Goal: Task Accomplishment & Management: Complete application form

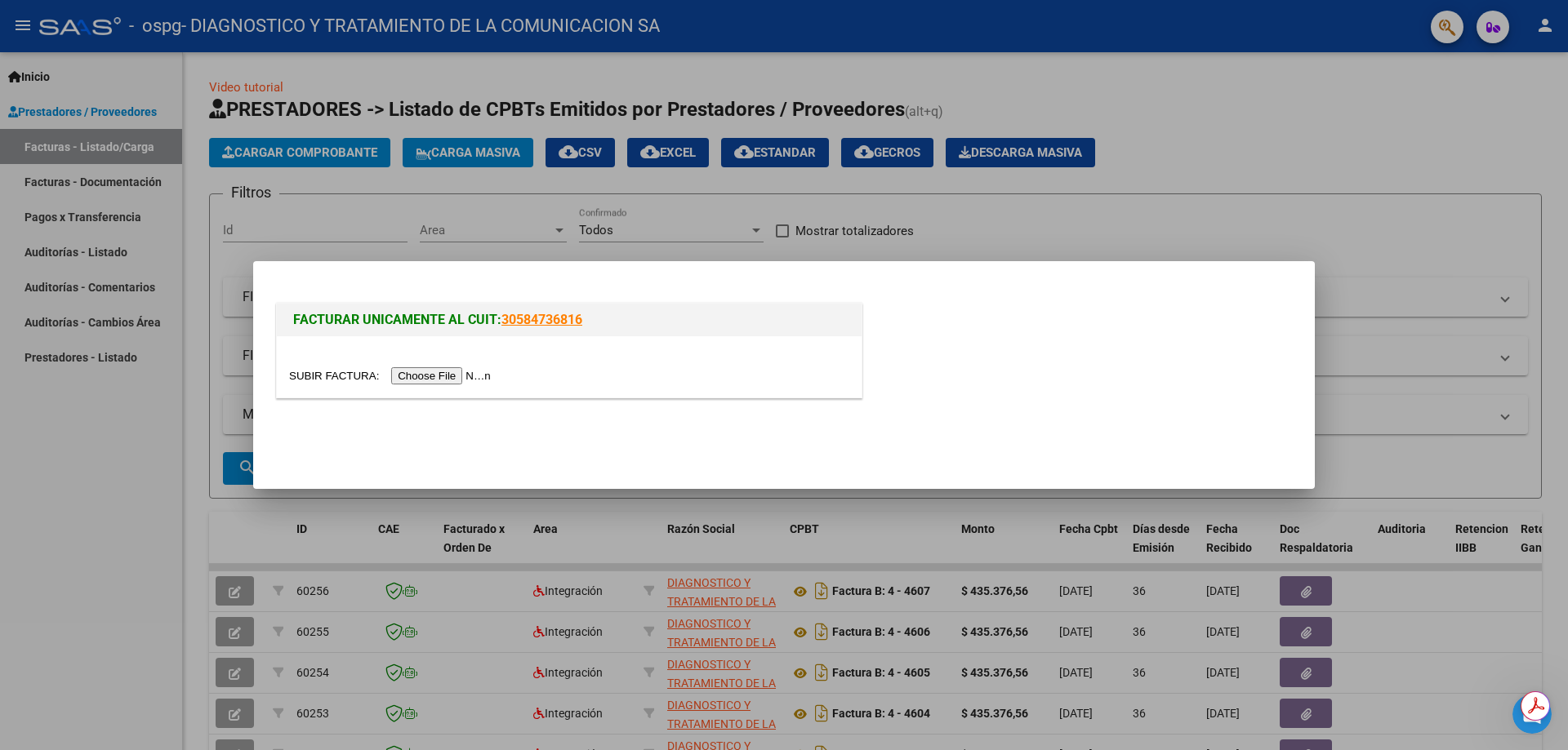
click at [432, 367] on input "file" at bounding box center [392, 376] width 206 height 17
click at [472, 371] on input "file" at bounding box center [392, 376] width 206 height 17
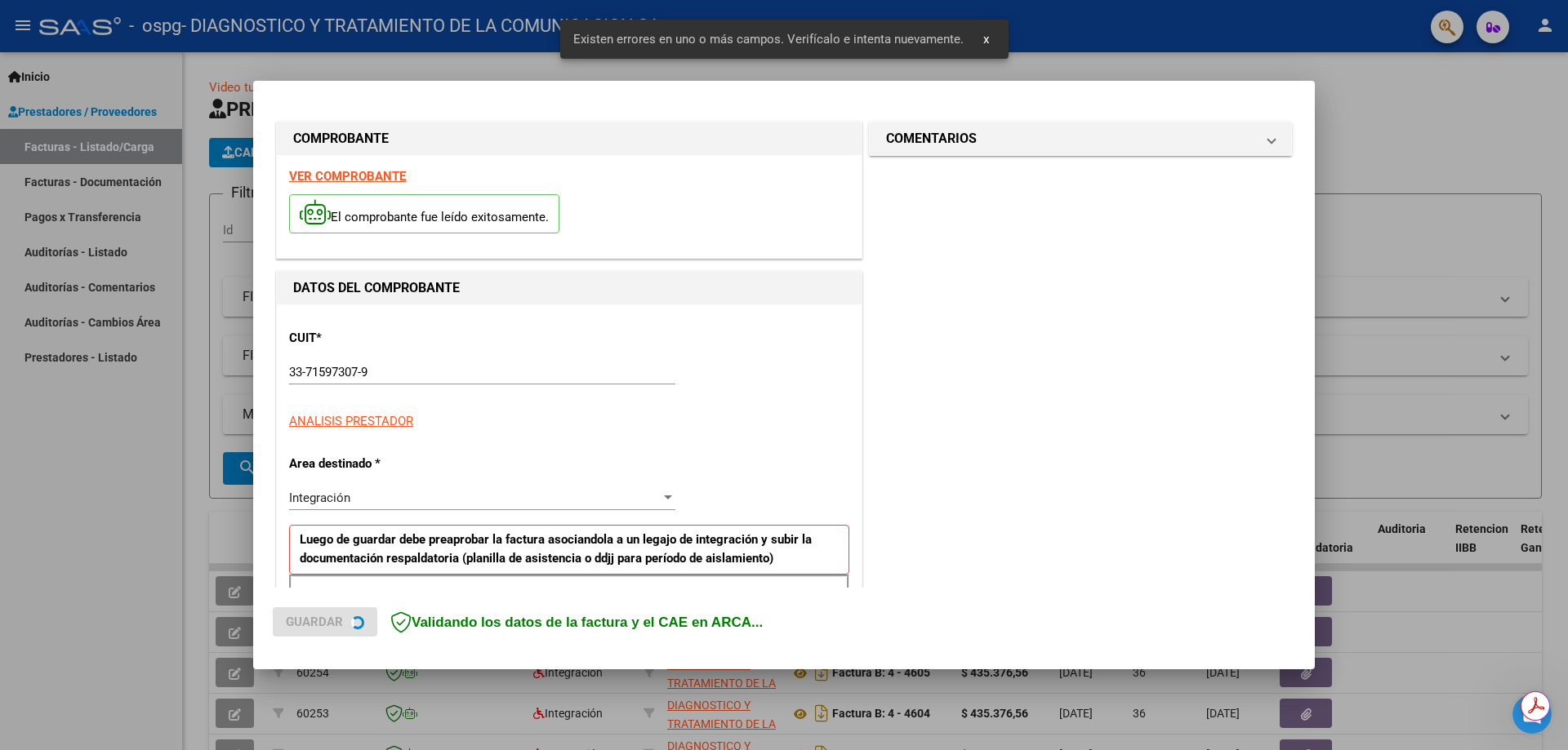
scroll to position [294, 0]
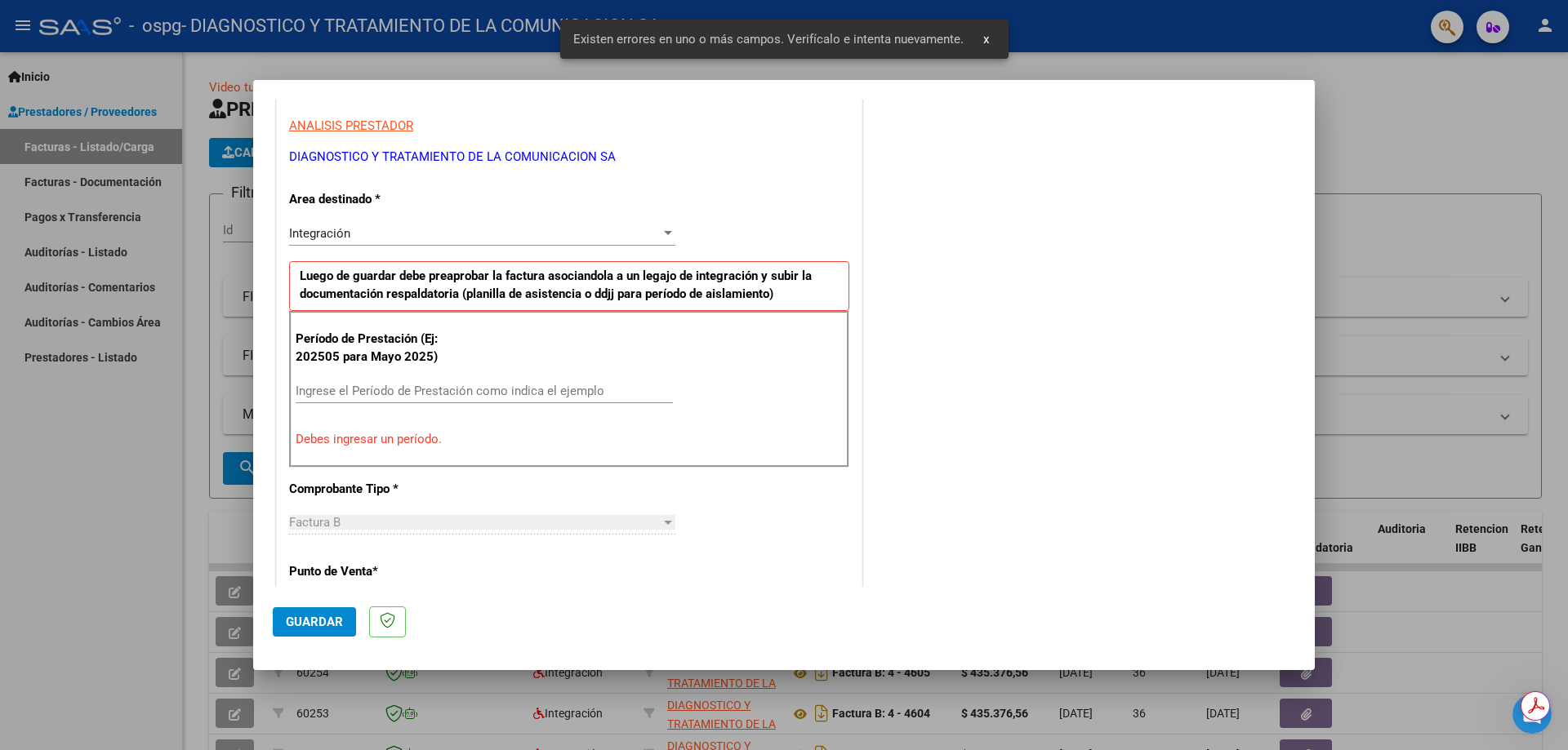
click at [327, 382] on div "Ingrese el Período de Prestación como indica el ejemplo" at bounding box center [484, 390] width 377 height 25
click at [329, 385] on input "Ingrese el Período de Prestación como indica el ejemplo" at bounding box center [484, 390] width 377 height 14
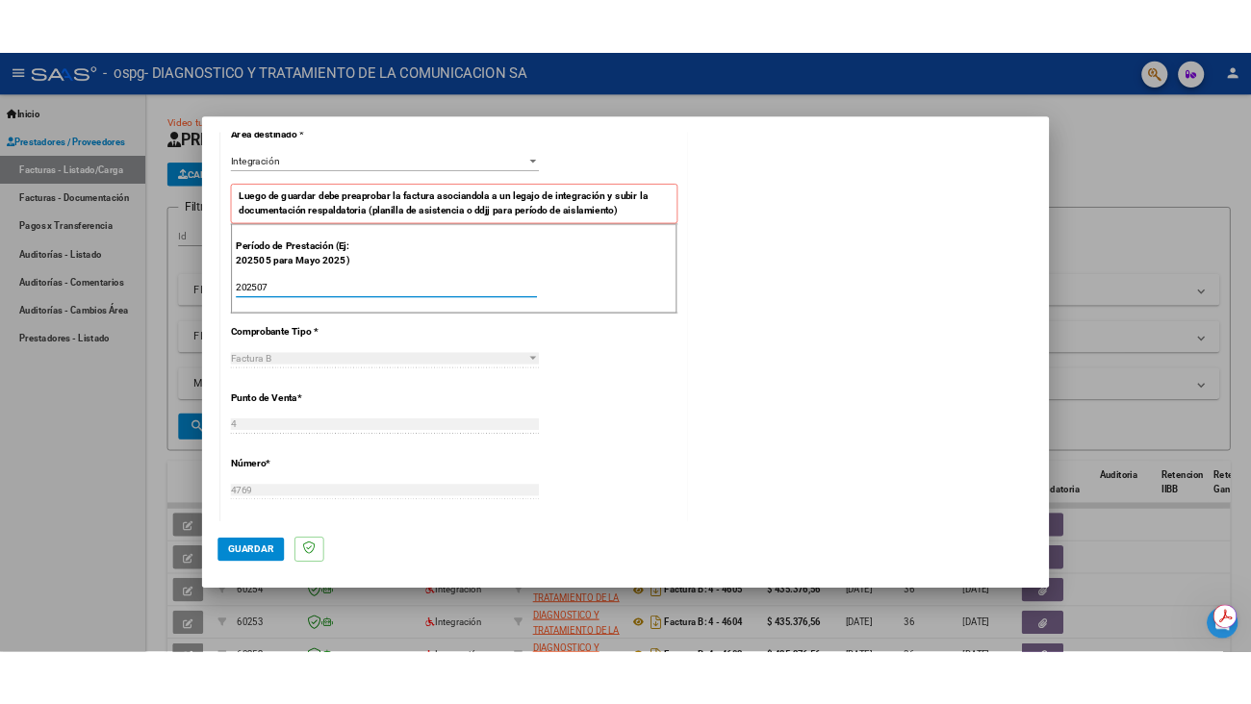
scroll to position [827, 0]
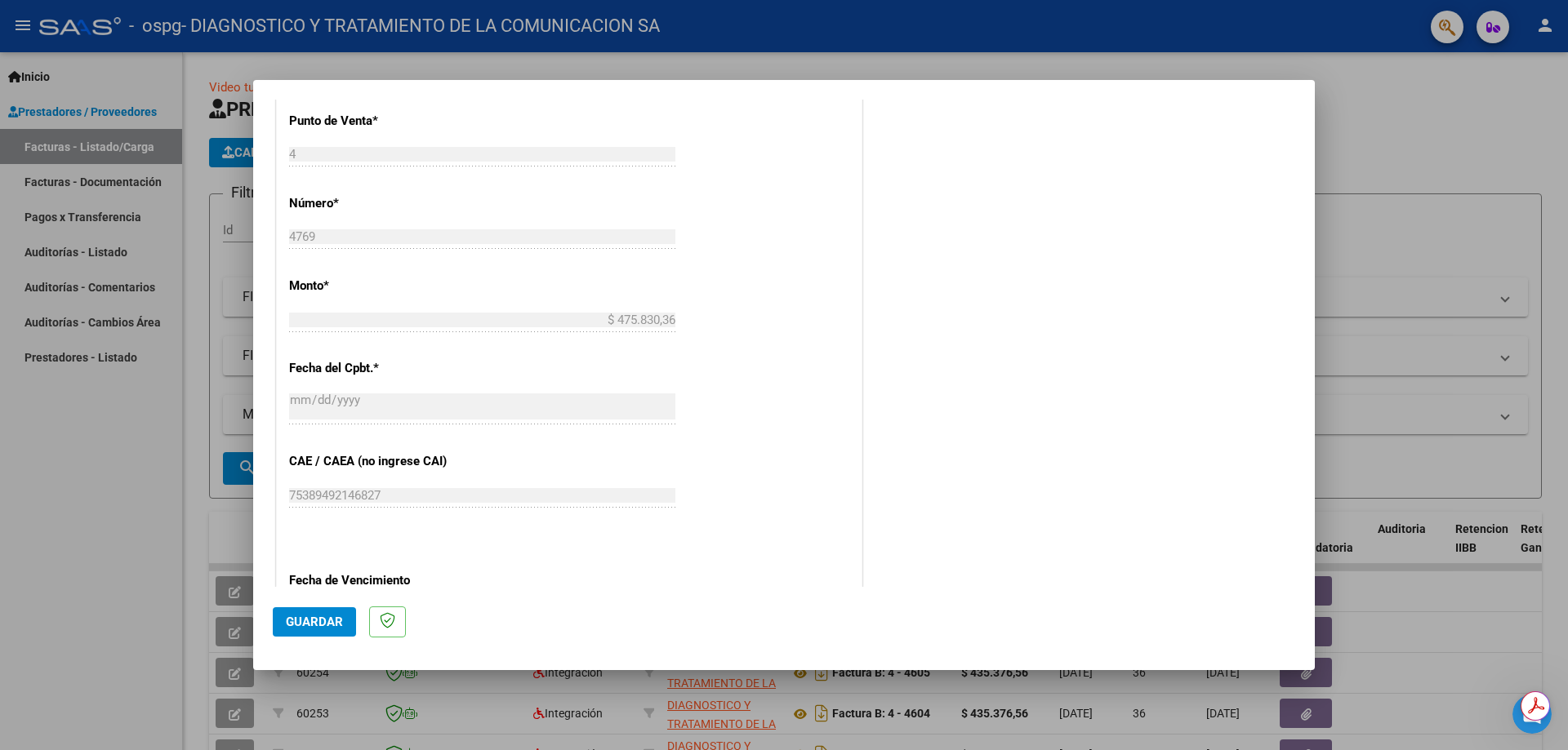
type input "202507"
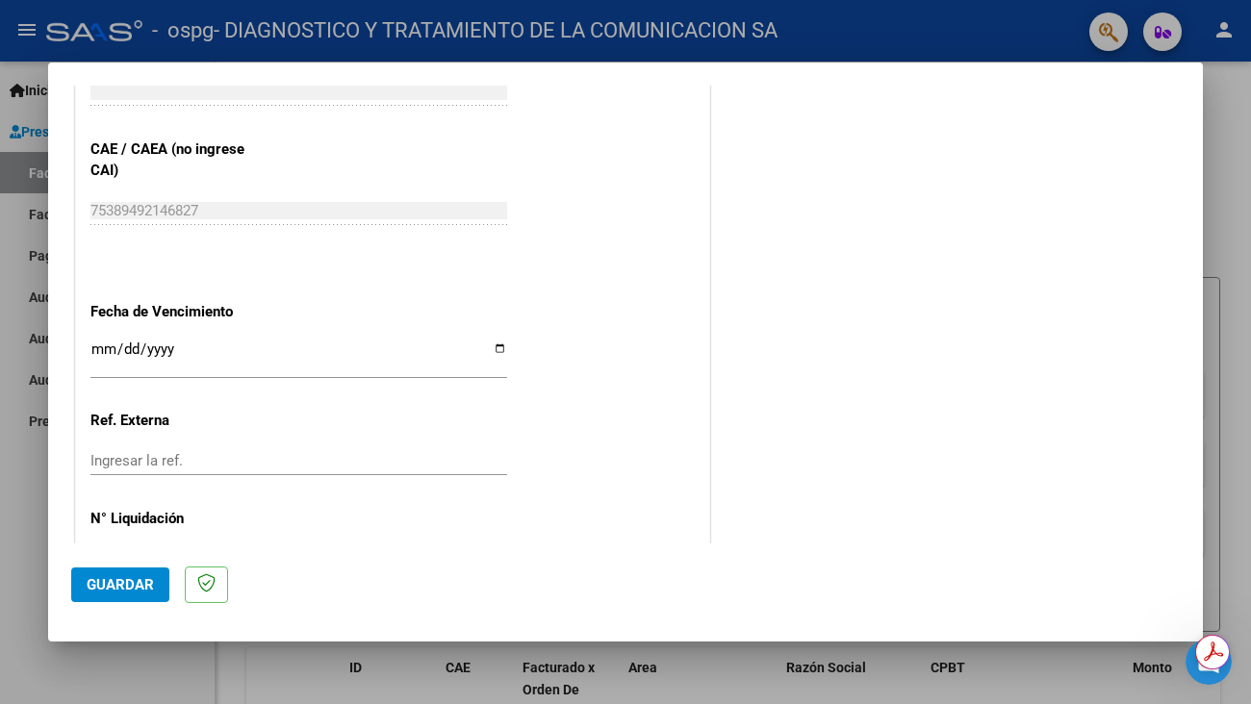
scroll to position [1278, 0]
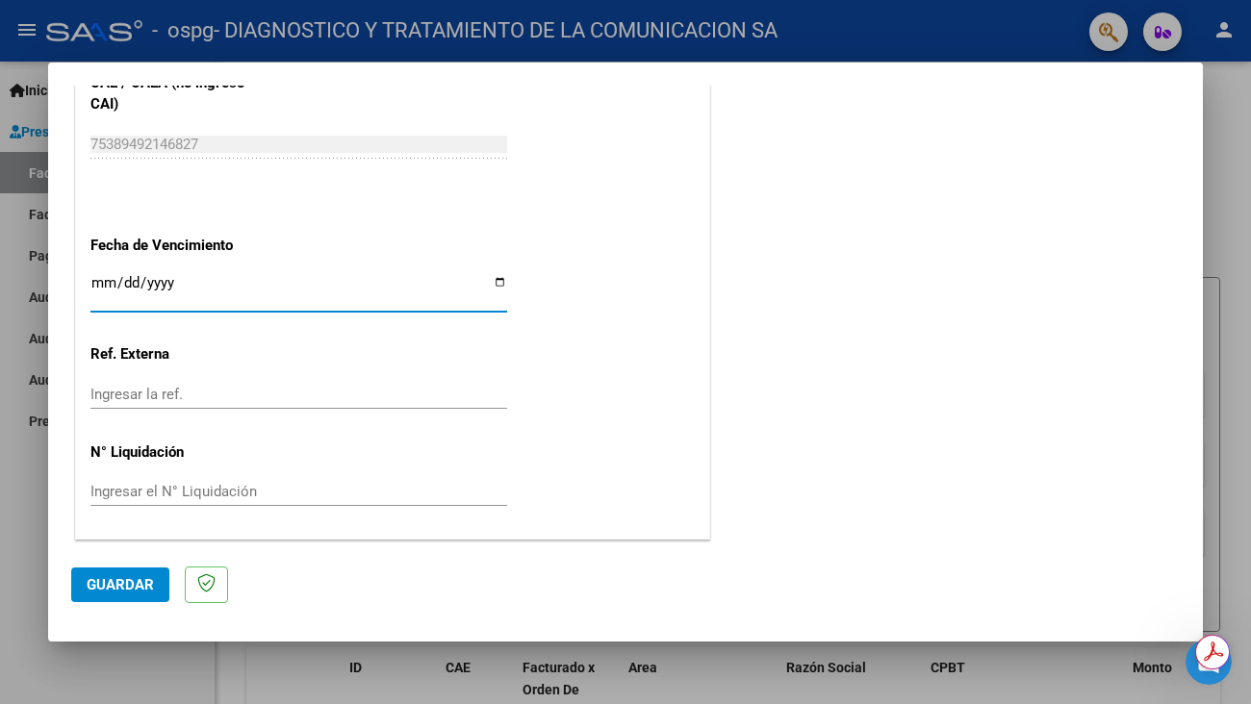
click at [501, 291] on input "Ingresar la fecha" at bounding box center [298, 290] width 417 height 31
click at [495, 282] on input "Ingresar la fecha" at bounding box center [298, 290] width 417 height 31
type input "[DATE]"
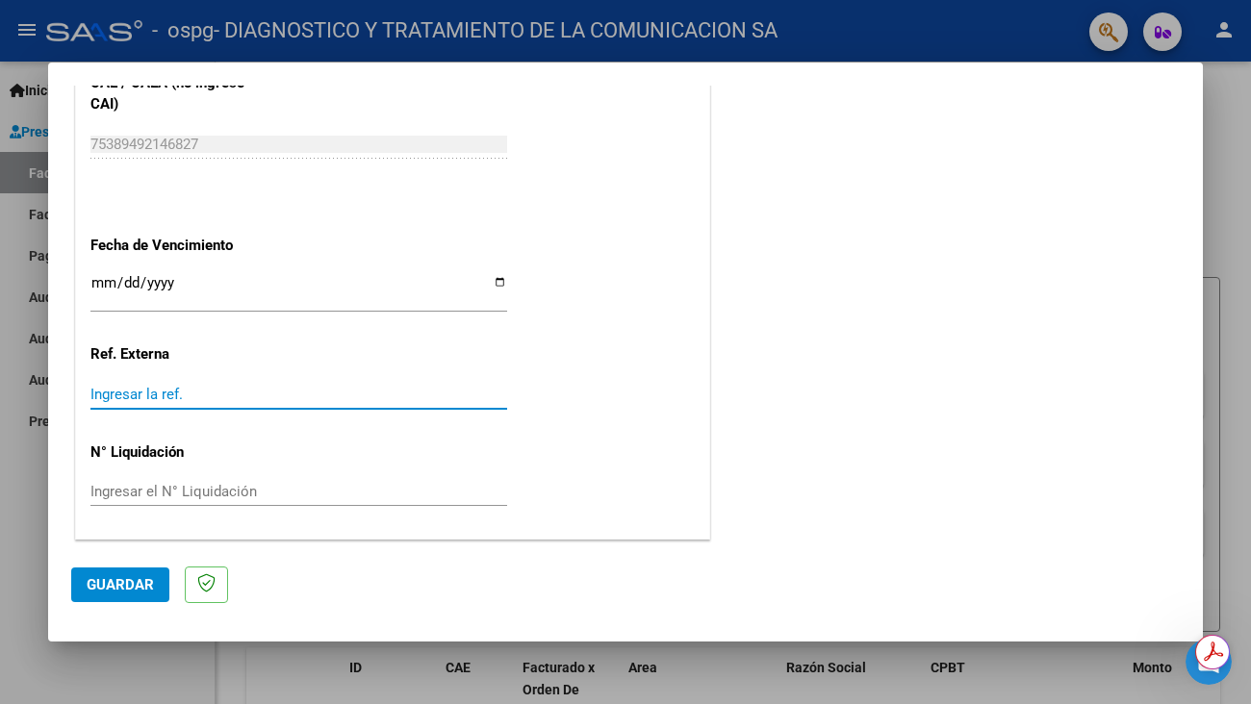
click at [195, 390] on input "Ingresar la ref." at bounding box center [298, 394] width 417 height 17
click at [105, 574] on button "Guardar" at bounding box center [120, 585] width 98 height 35
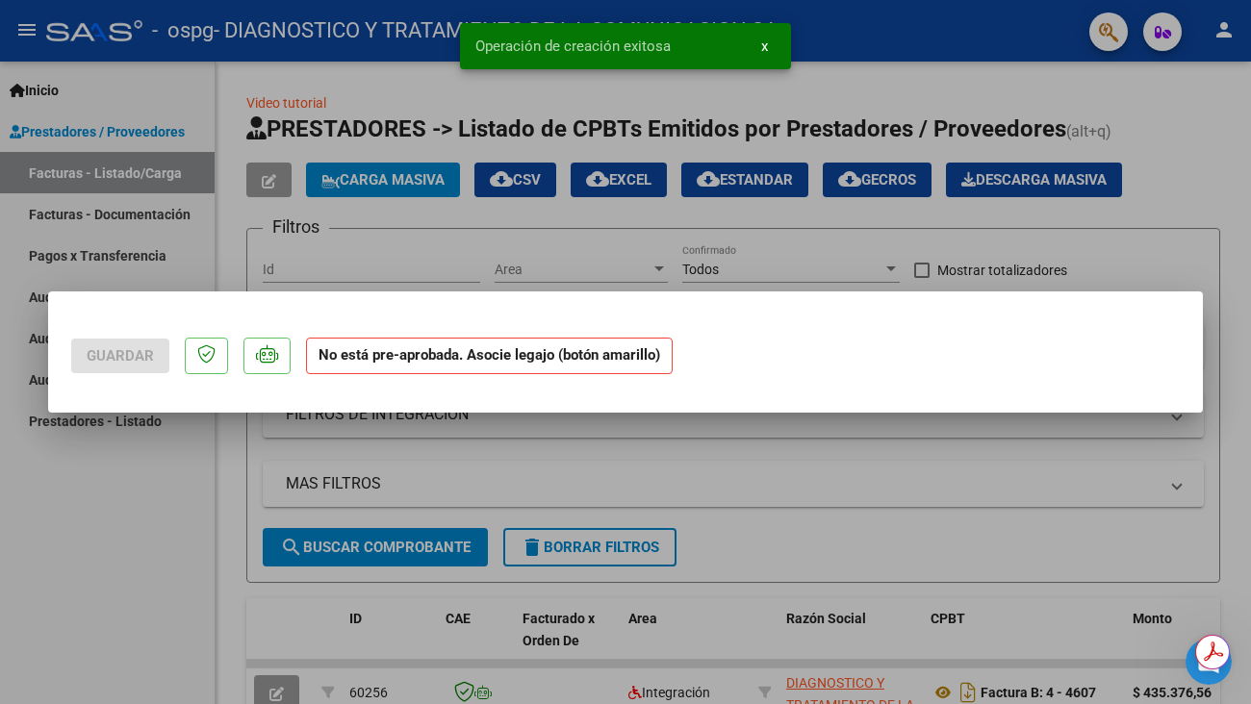
scroll to position [0, 0]
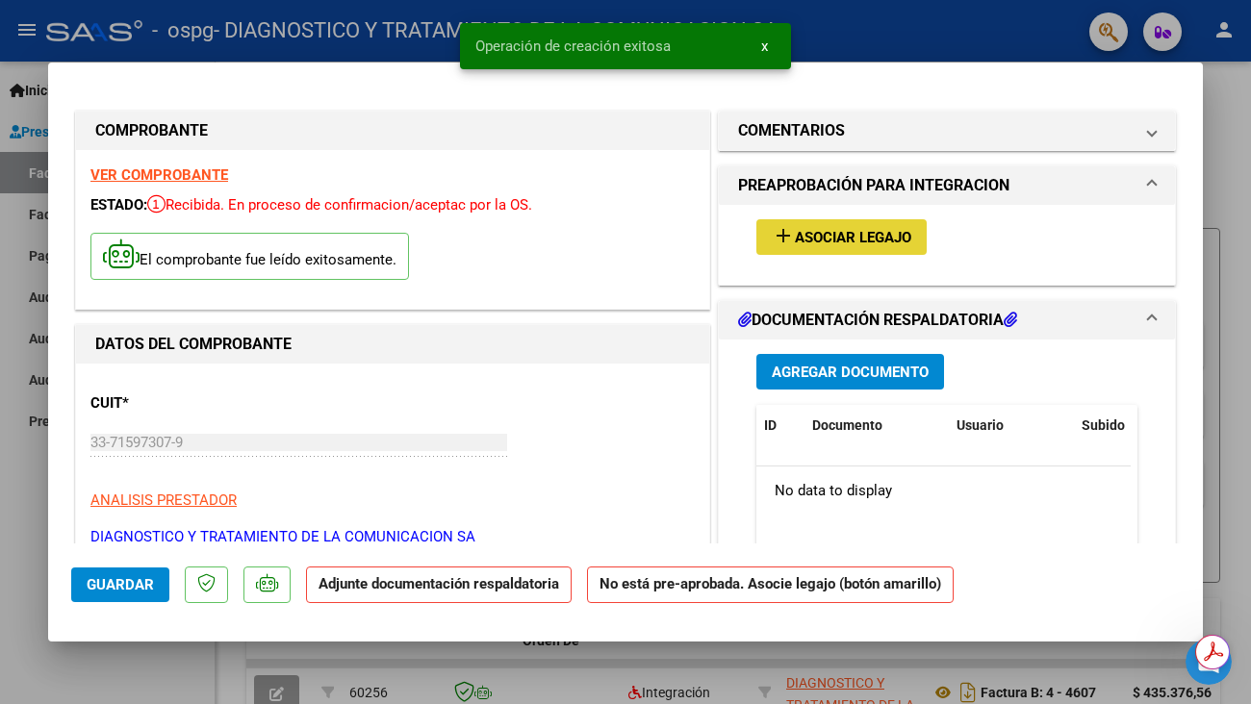
click at [865, 245] on span "Asociar Legajo" at bounding box center [853, 237] width 116 height 17
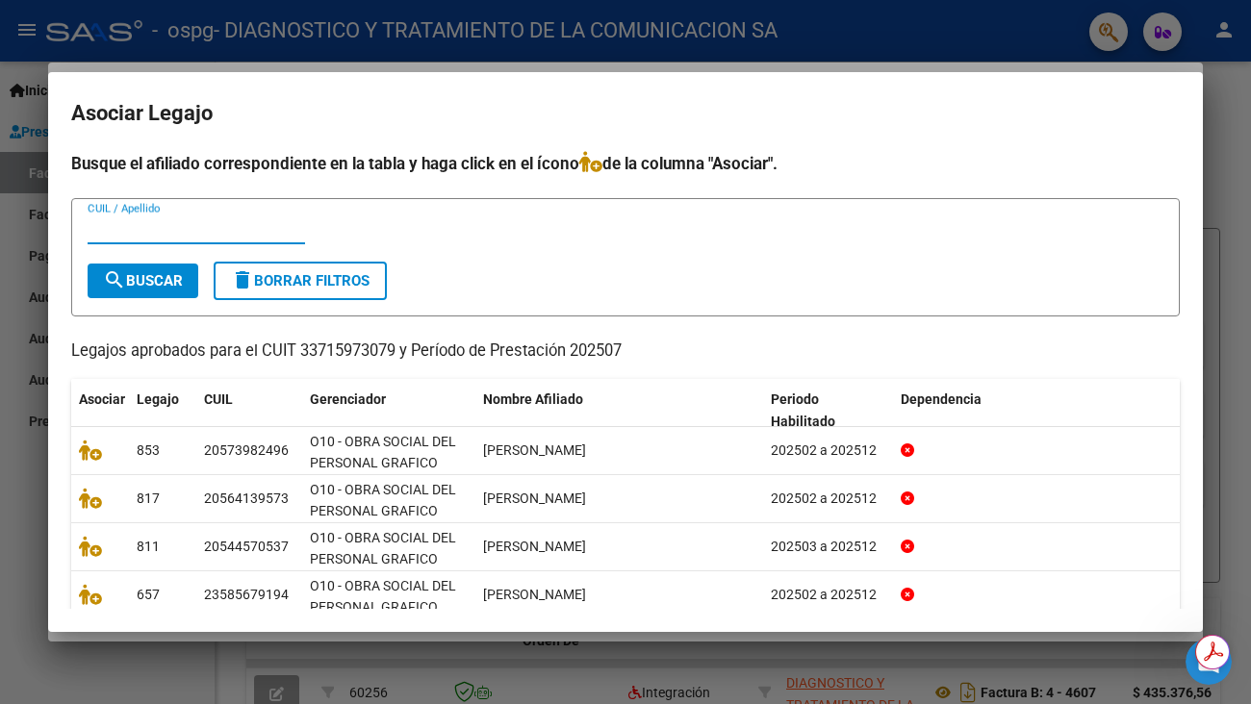
scroll to position [129, 0]
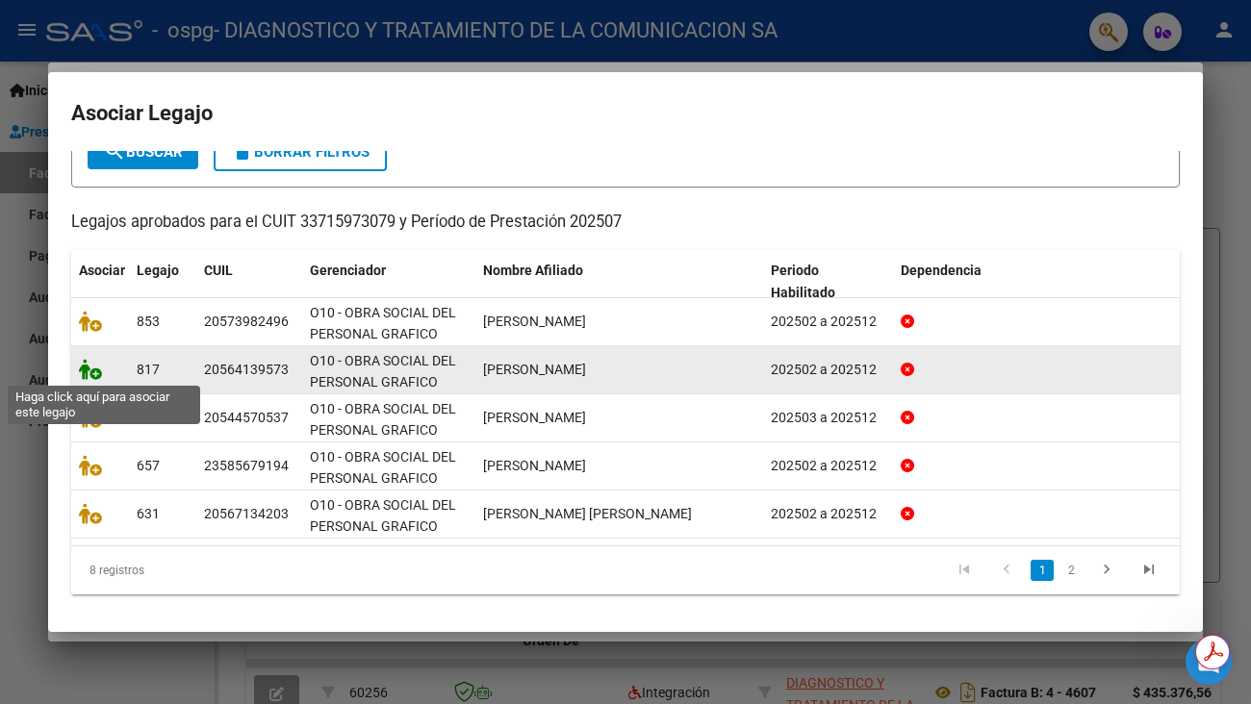
click at [88, 370] on icon at bounding box center [90, 369] width 23 height 21
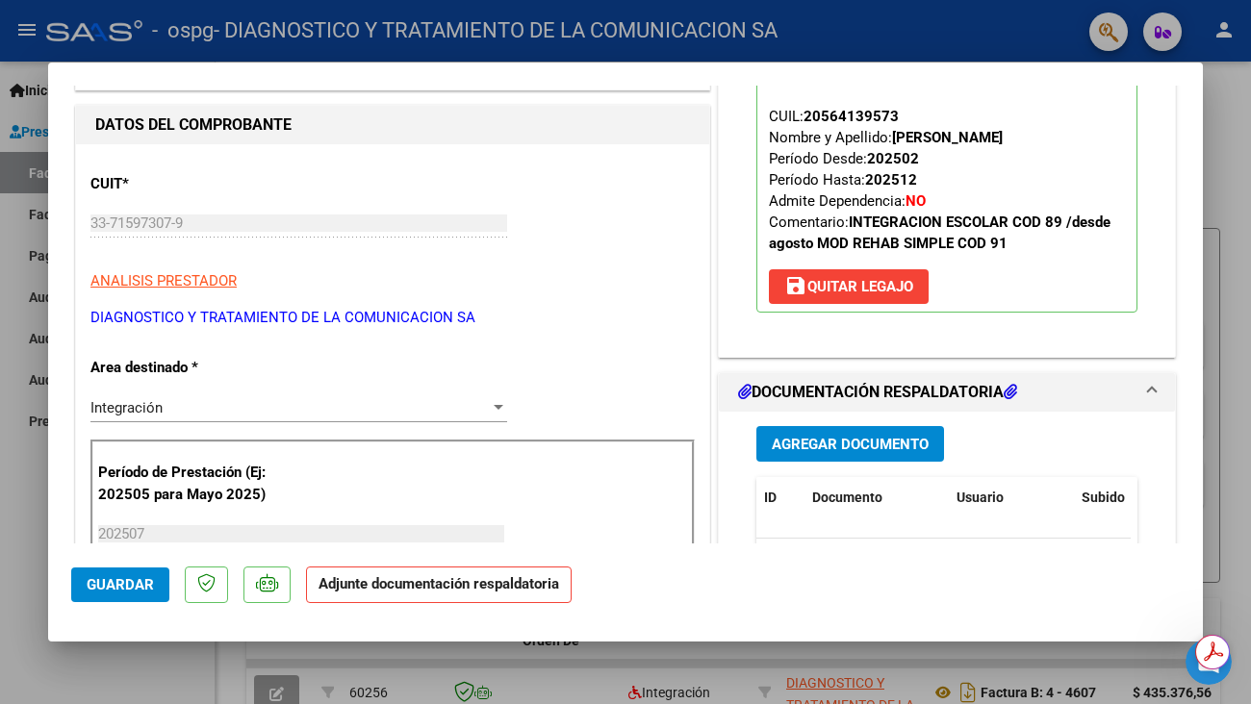
scroll to position [289, 0]
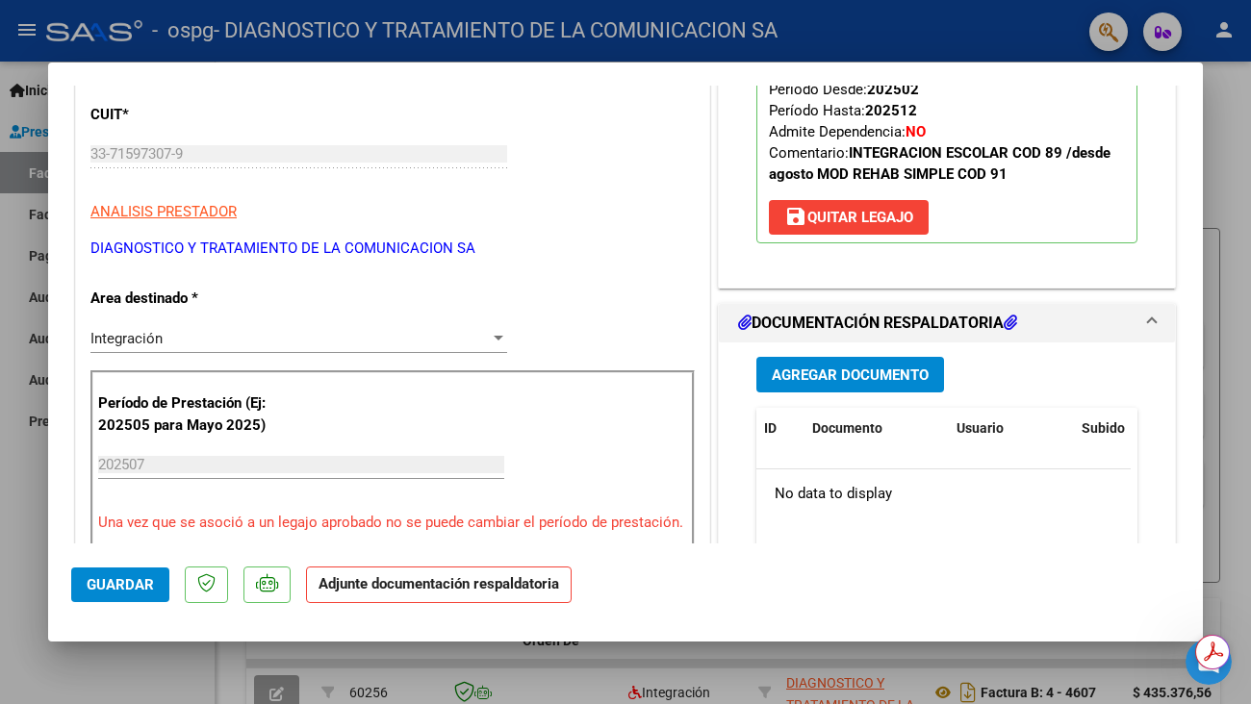
click at [493, 338] on div at bounding box center [498, 338] width 10 height 5
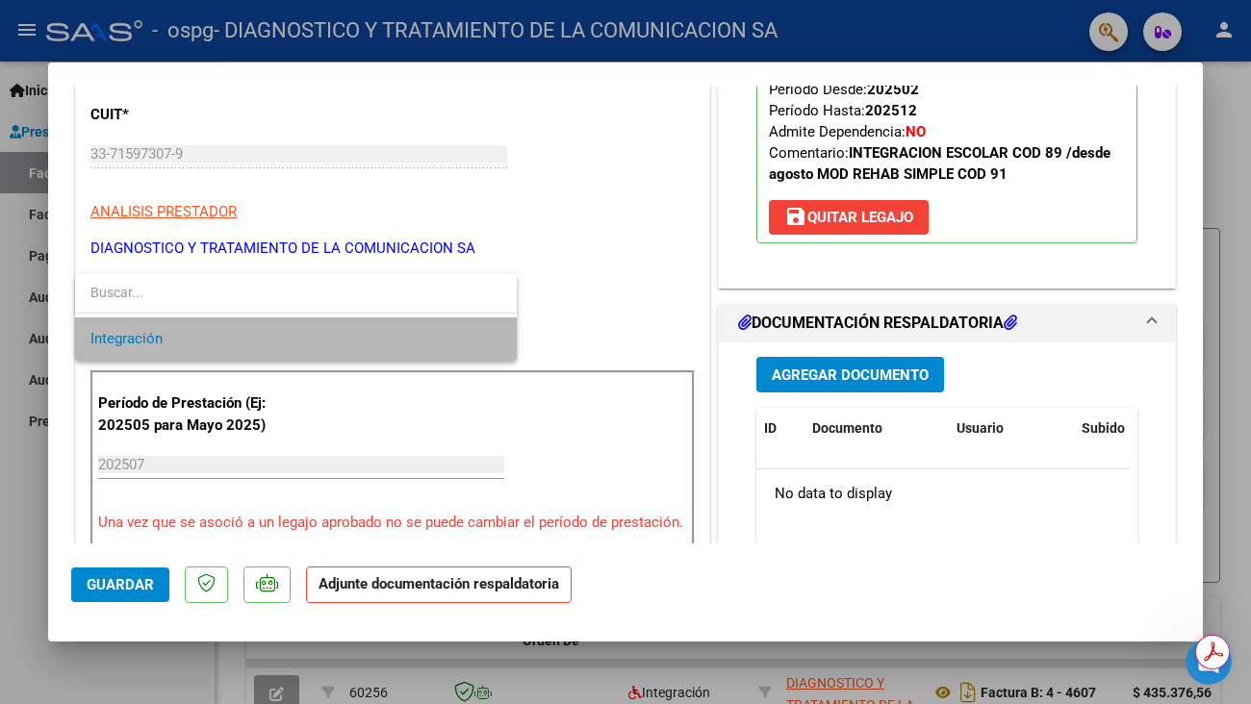
click at [490, 338] on span "Integración" at bounding box center [295, 338] width 411 height 43
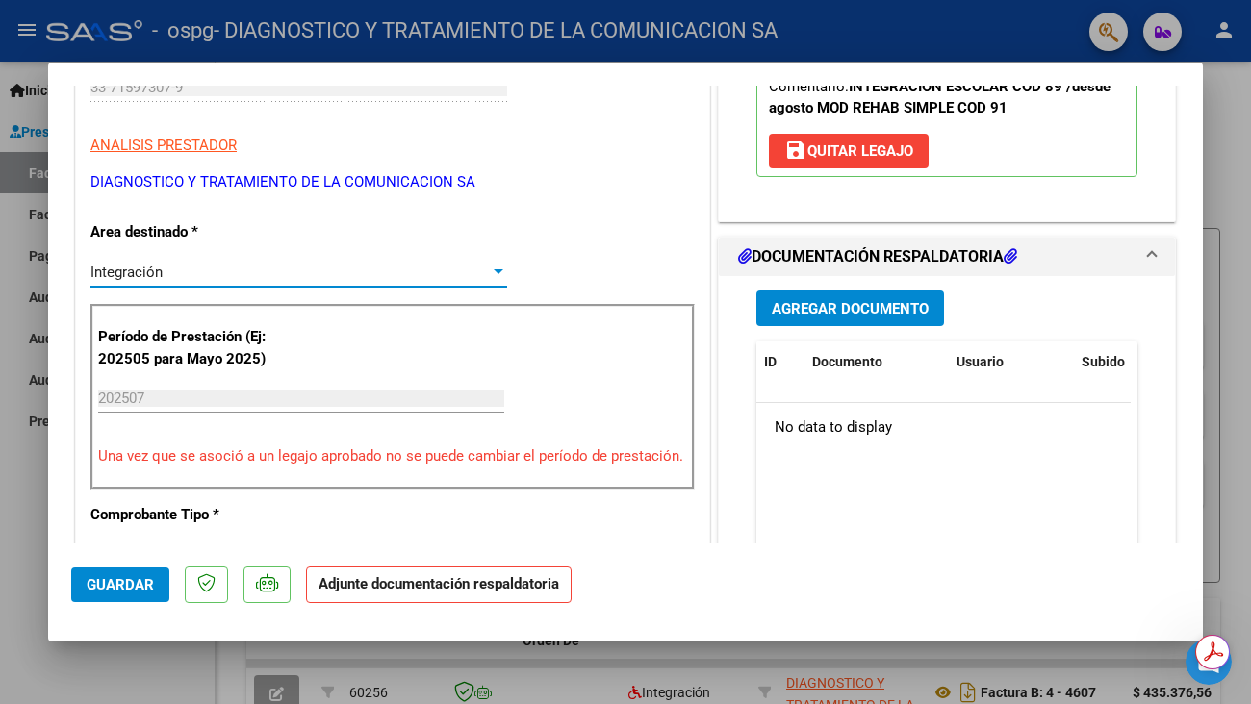
scroll to position [131, 0]
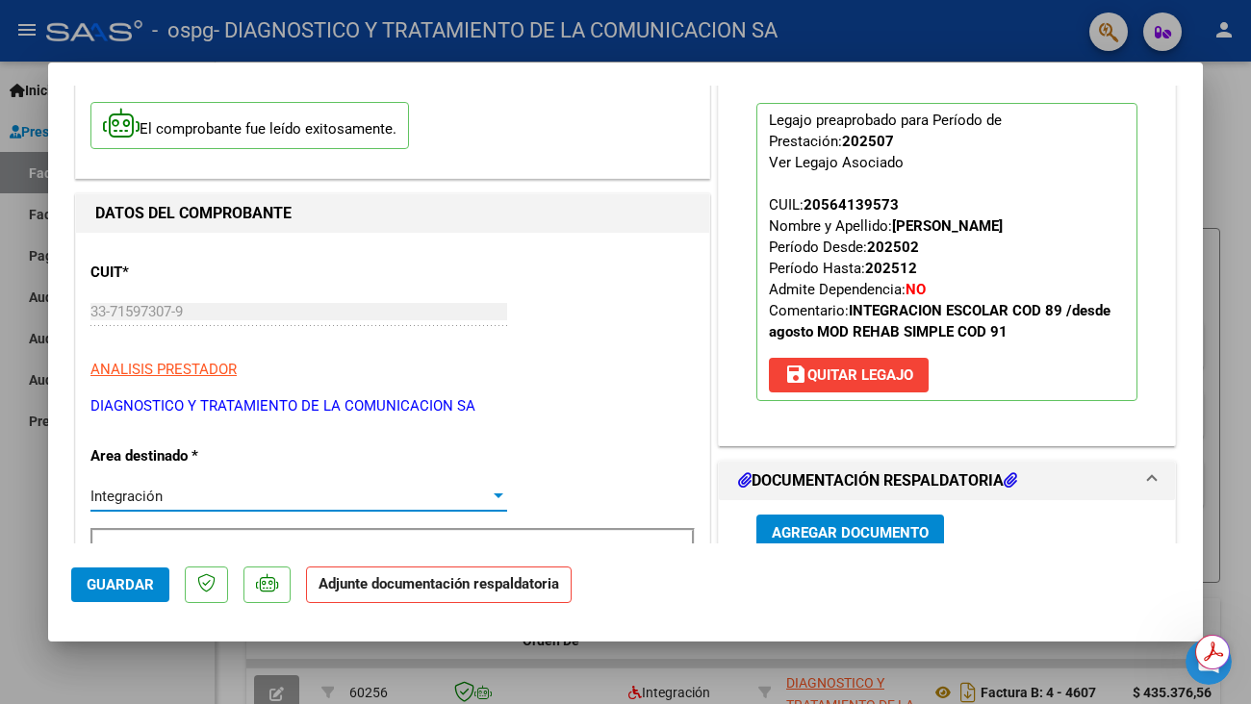
click at [849, 522] on button "Agregar Documento" at bounding box center [850, 533] width 188 height 36
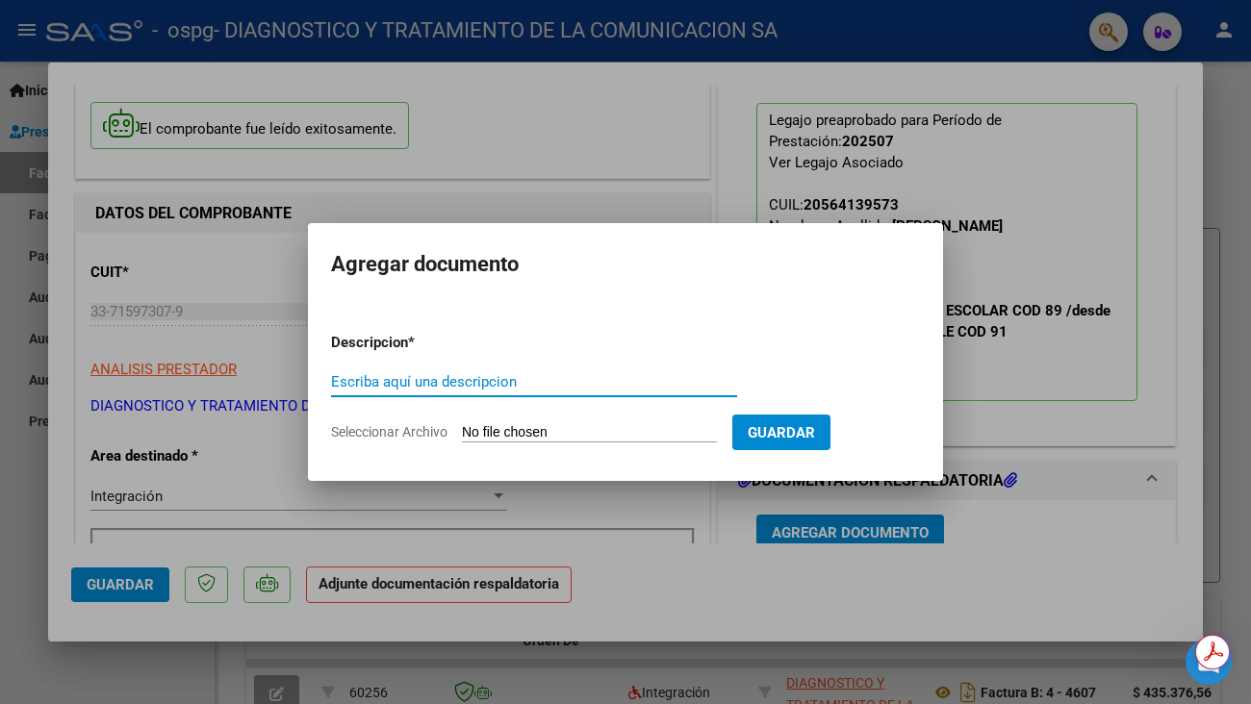
click at [393, 386] on input "Escriba aquí una descripcion" at bounding box center [534, 381] width 406 height 17
type input "n"
click at [569, 386] on input "[PERSON_NAME] INT 07/2025" at bounding box center [534, 381] width 406 height 17
type input "[PERSON_NAME] INT 07/2025 ASISTENCIA"
click at [607, 434] on input "Seleccionar Archivo" at bounding box center [589, 433] width 255 height 18
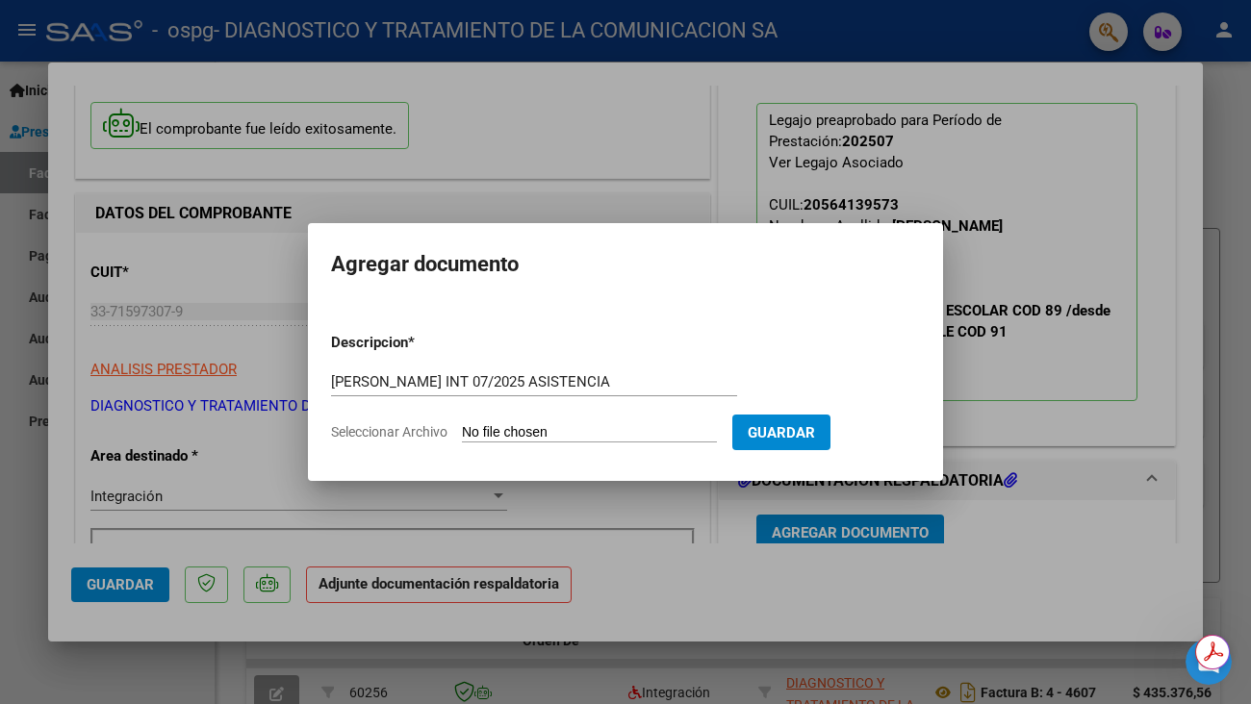
type input "C:\fakepath\[PERSON_NAME] INT JULIO.pdf"
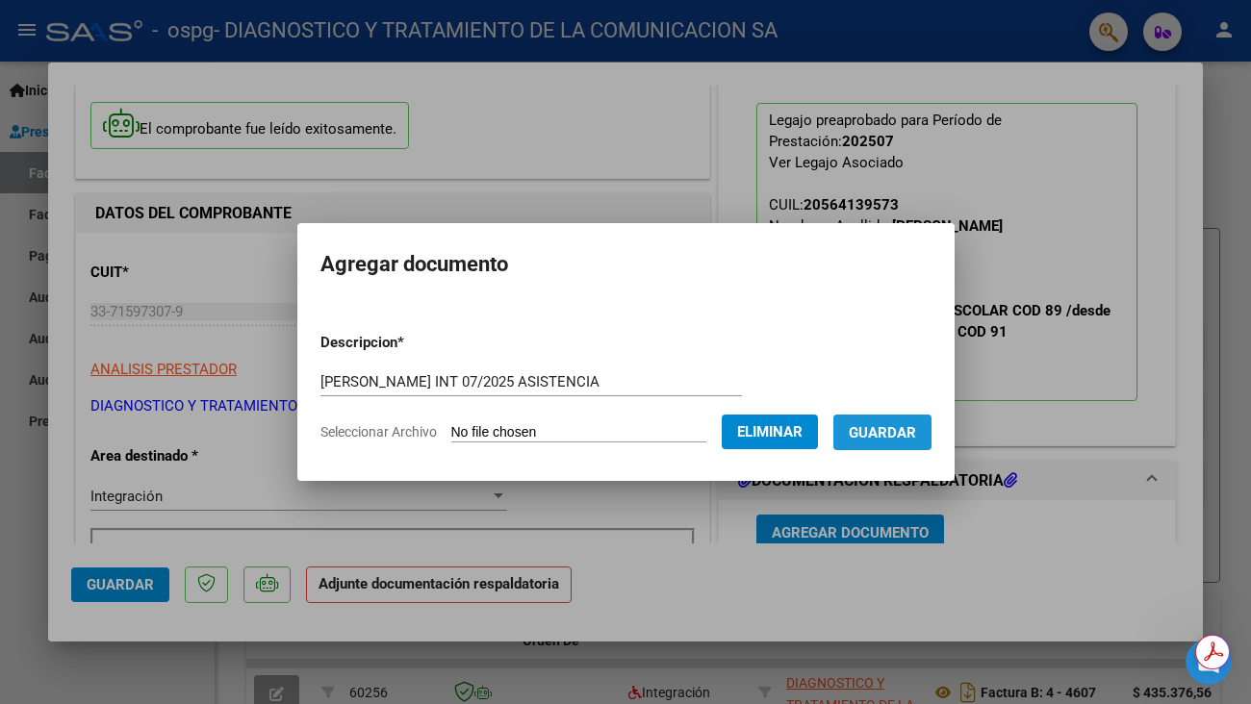
click at [912, 428] on span "Guardar" at bounding box center [881, 432] width 67 height 17
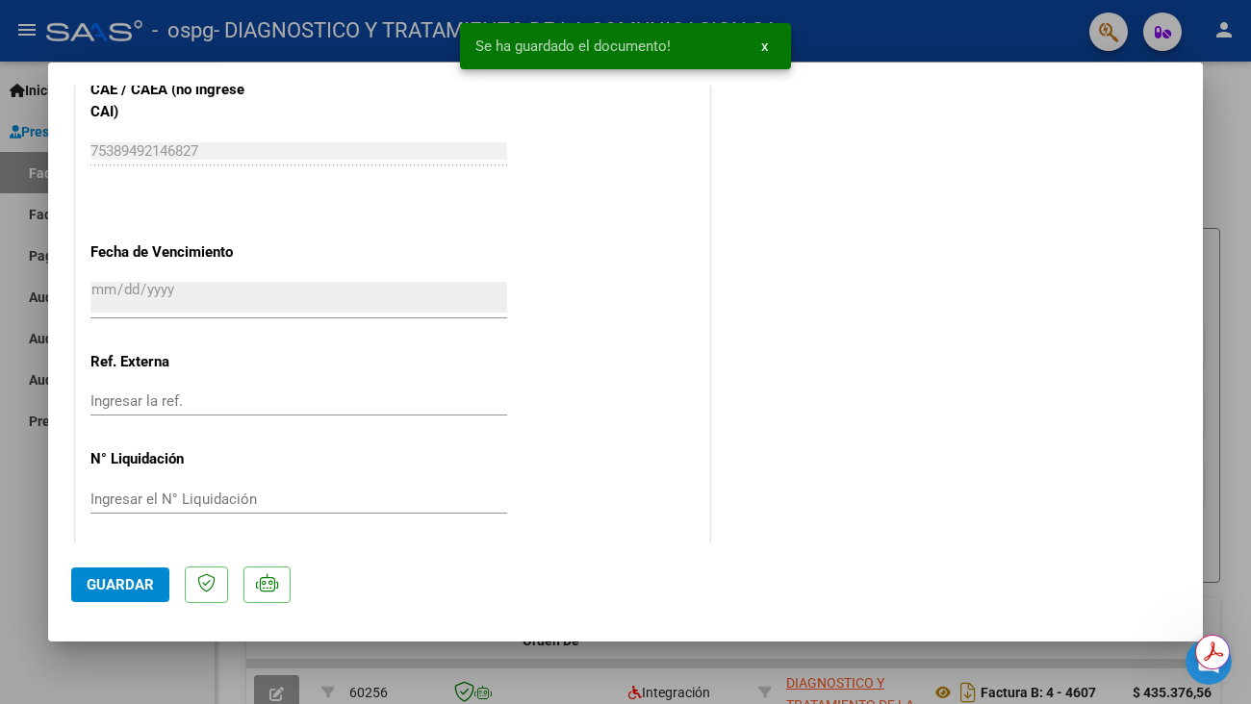
scroll to position [1285, 0]
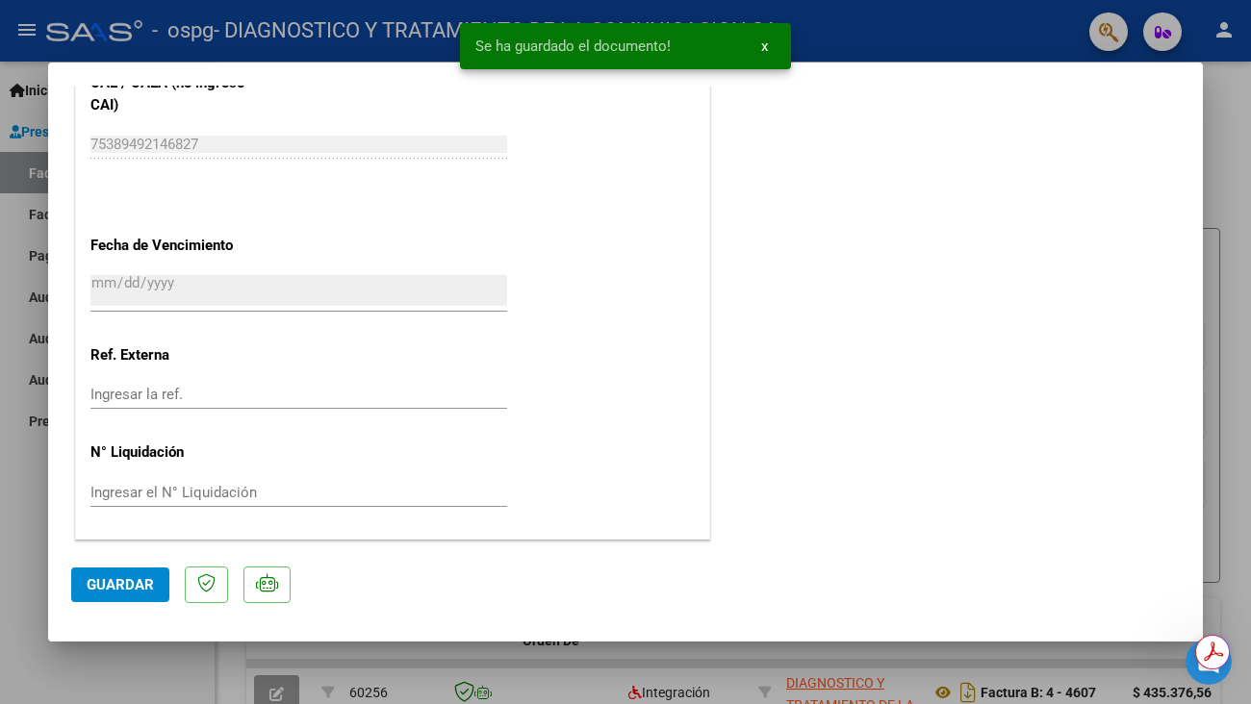
click at [114, 588] on span "Guardar" at bounding box center [120, 584] width 67 height 17
click at [1224, 107] on div at bounding box center [625, 352] width 1251 height 704
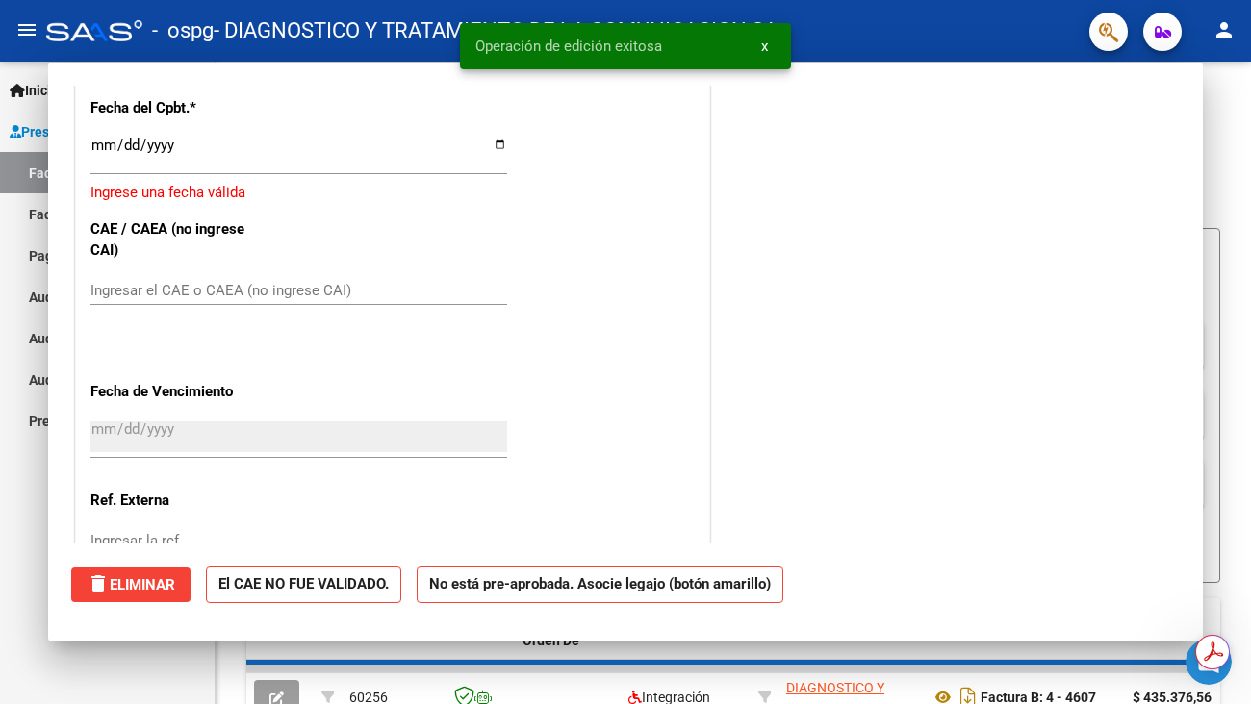
scroll to position [0, 0]
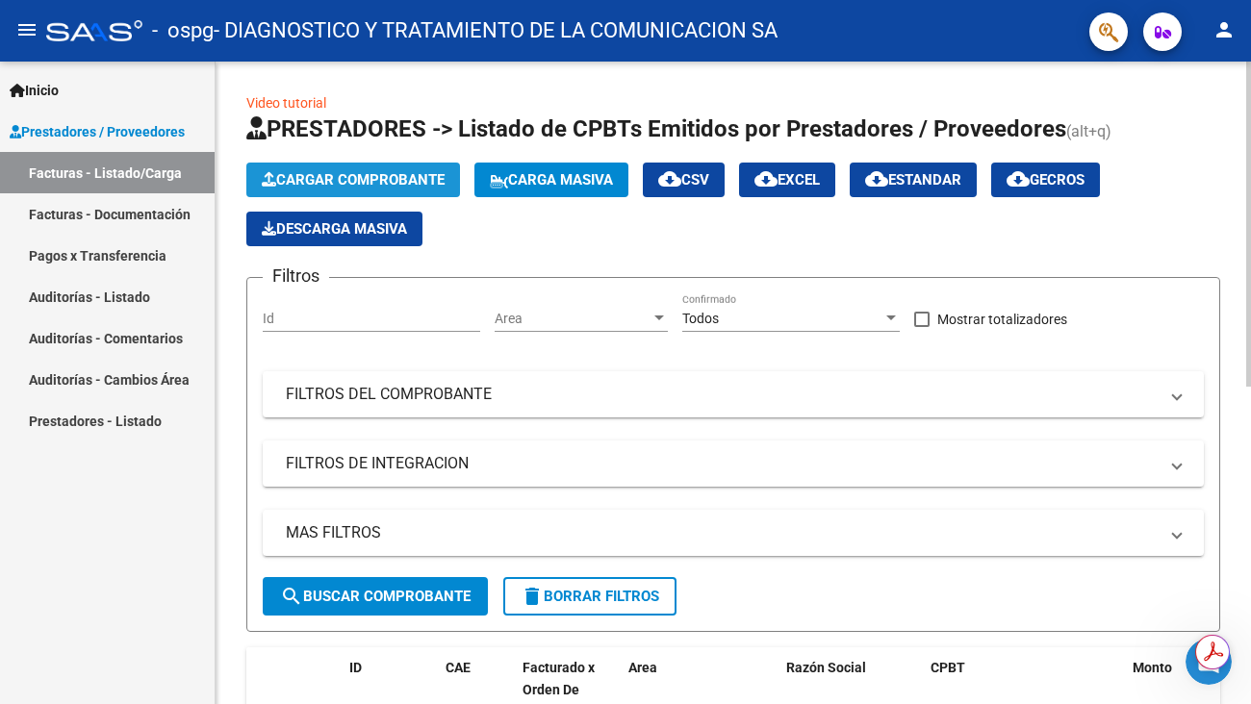
click at [350, 178] on span "Cargar Comprobante" at bounding box center [353, 179] width 183 height 17
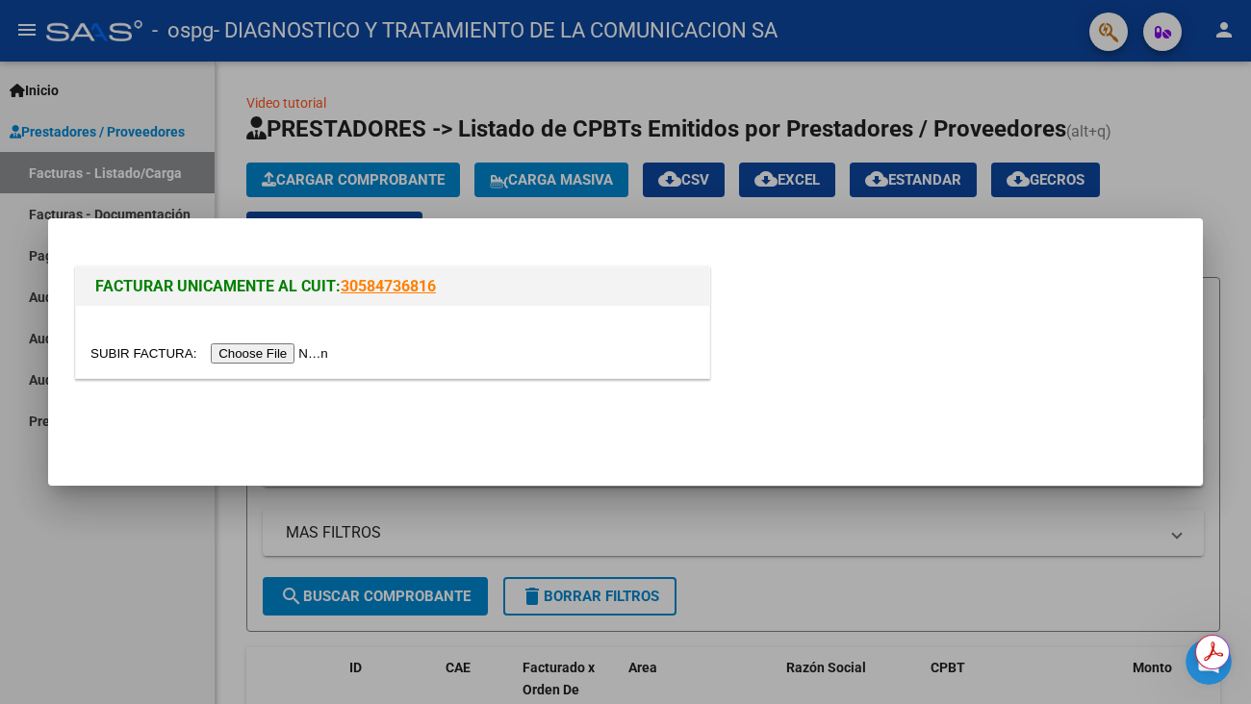
click at [329, 357] on input "file" at bounding box center [211, 353] width 243 height 20
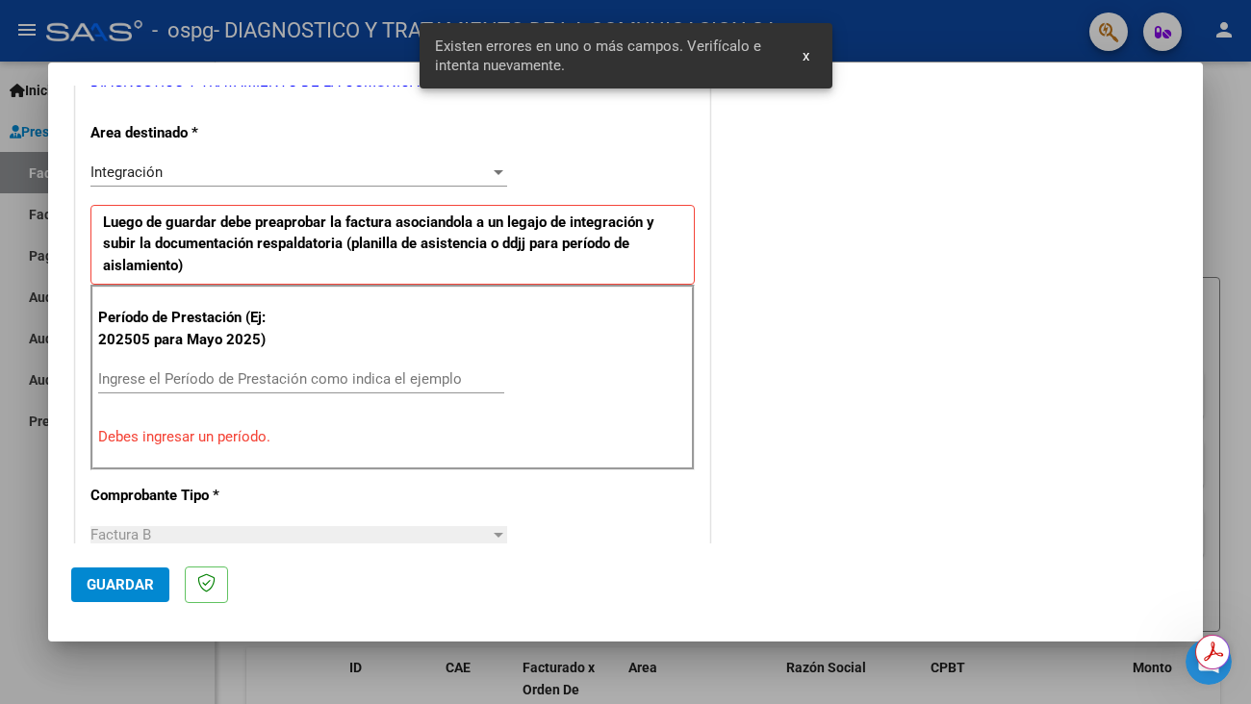
scroll to position [426, 0]
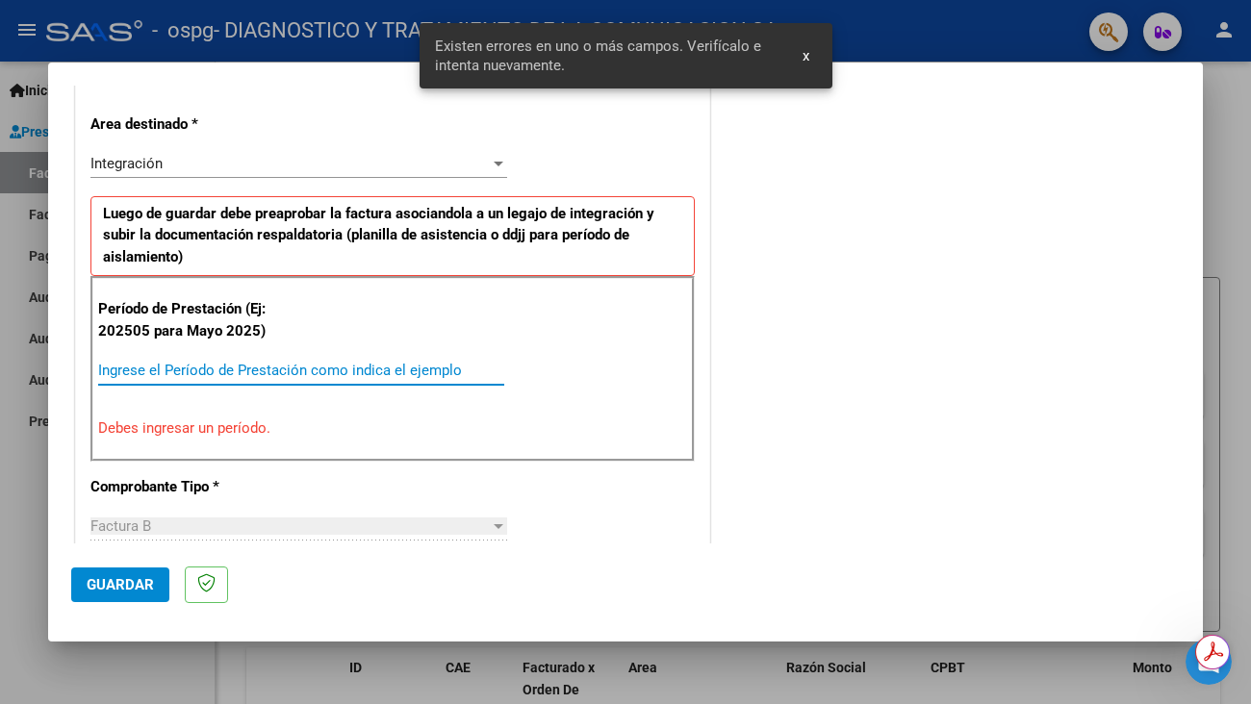
click at [317, 364] on input "Ingrese el Período de Prestación como indica el ejemplo" at bounding box center [301, 370] width 406 height 17
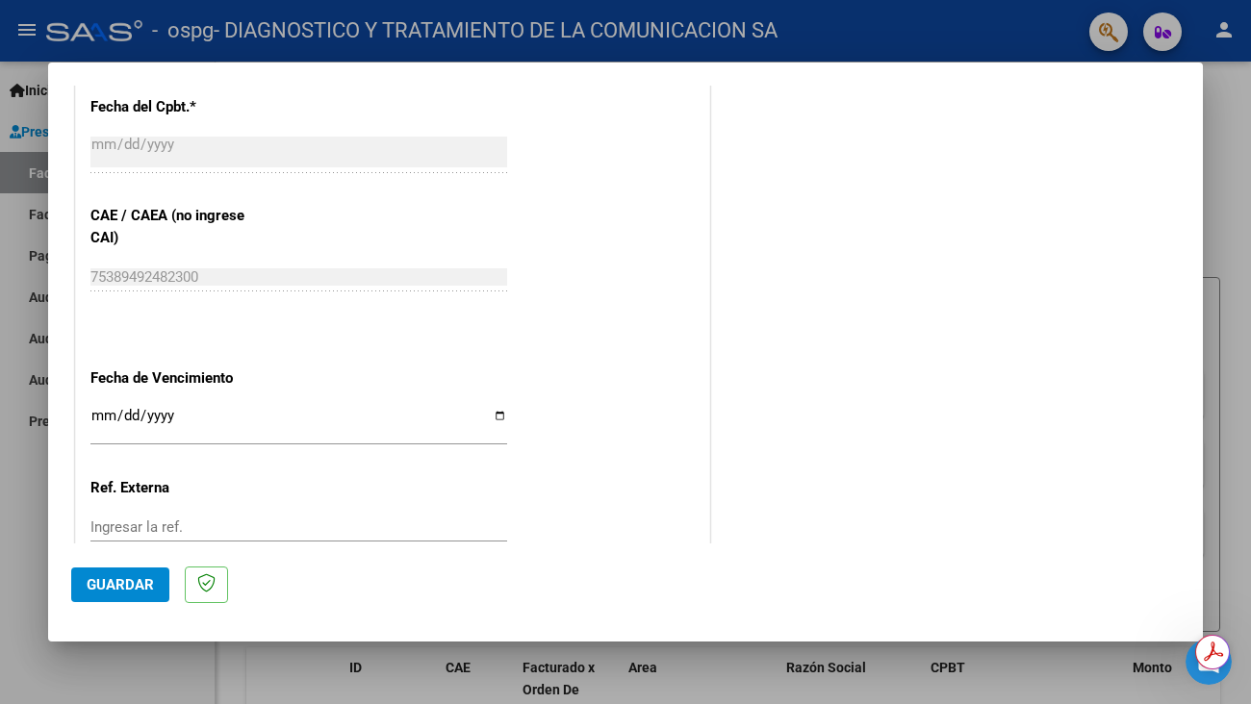
scroll to position [1232, 0]
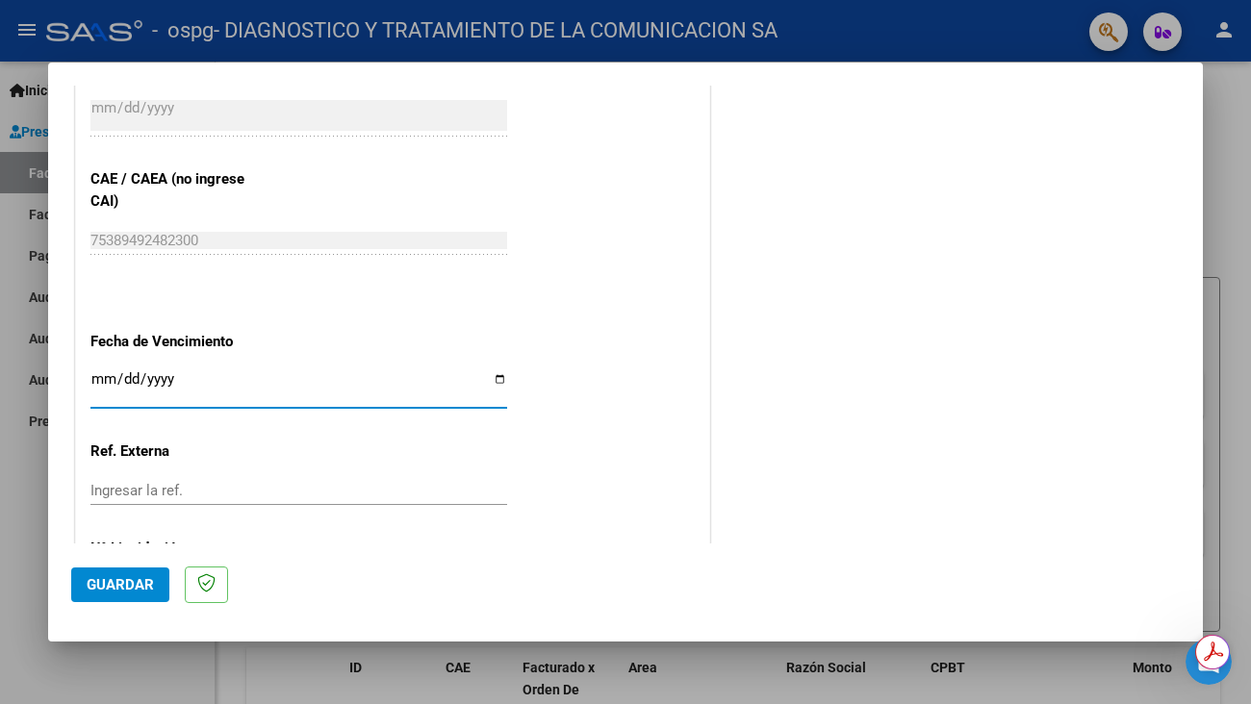
click at [493, 379] on input "Ingresar la fecha" at bounding box center [298, 386] width 417 height 31
type input "[DATE]"
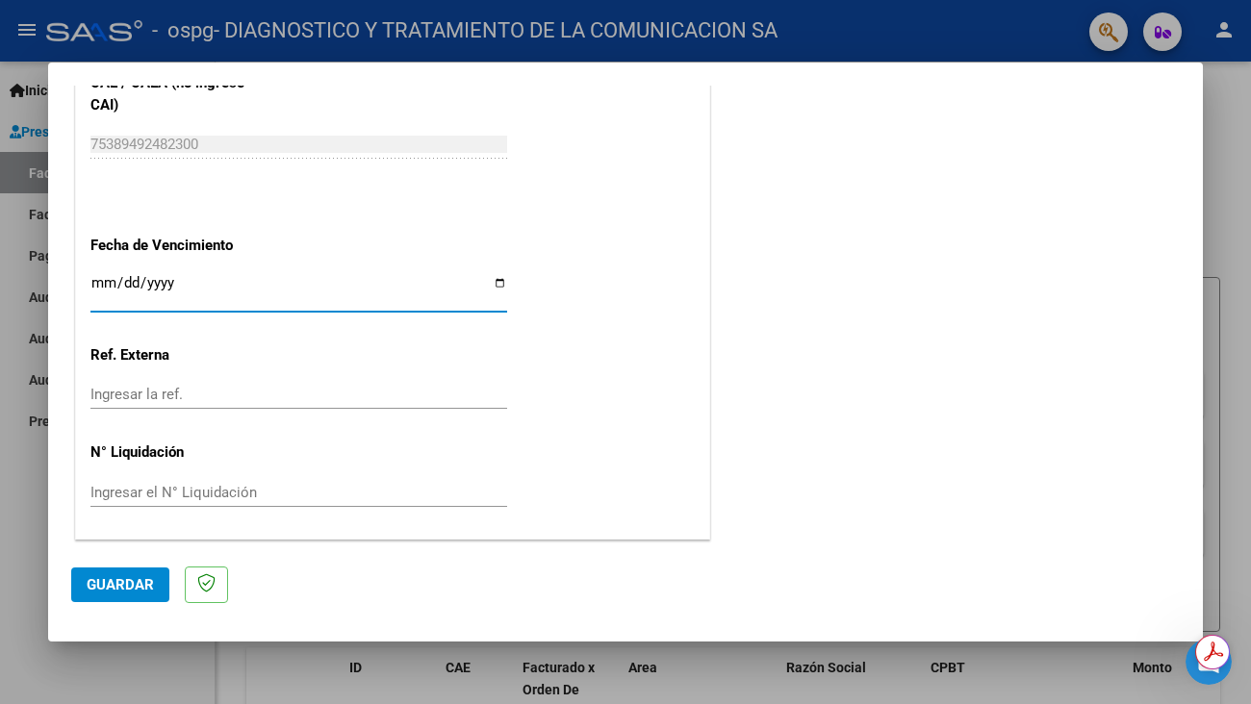
click at [144, 587] on span "Guardar" at bounding box center [120, 584] width 67 height 17
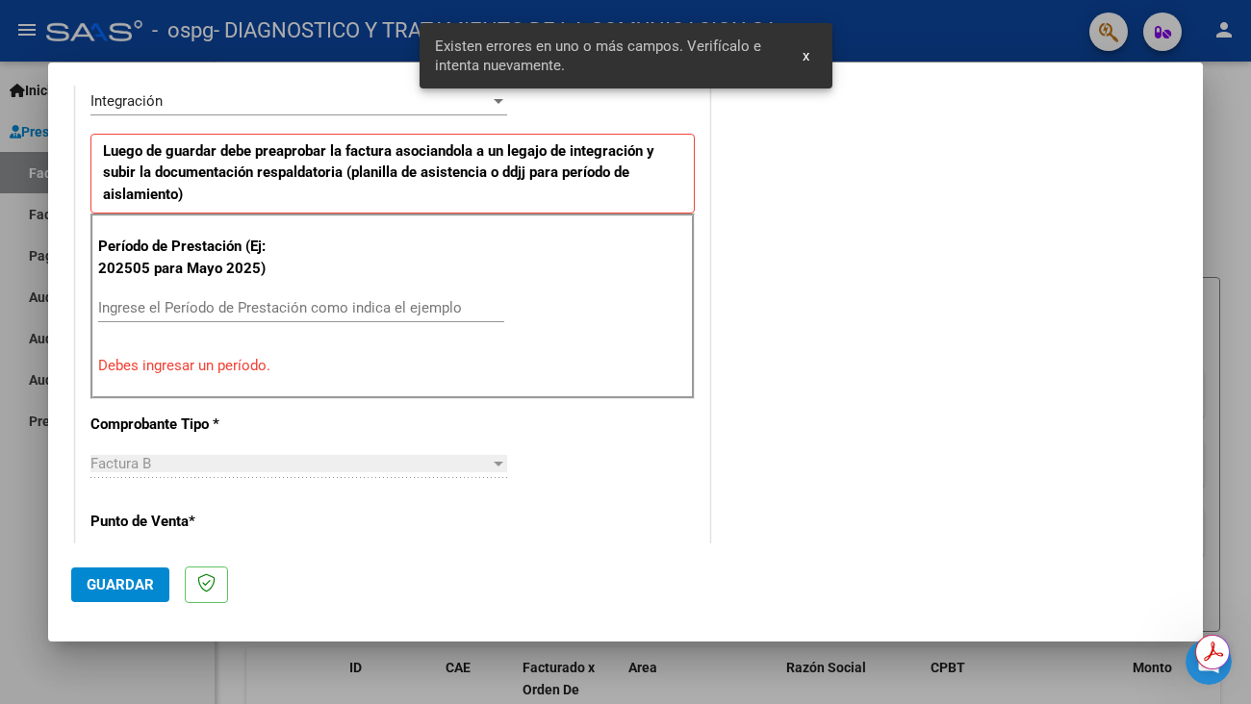
scroll to position [463, 0]
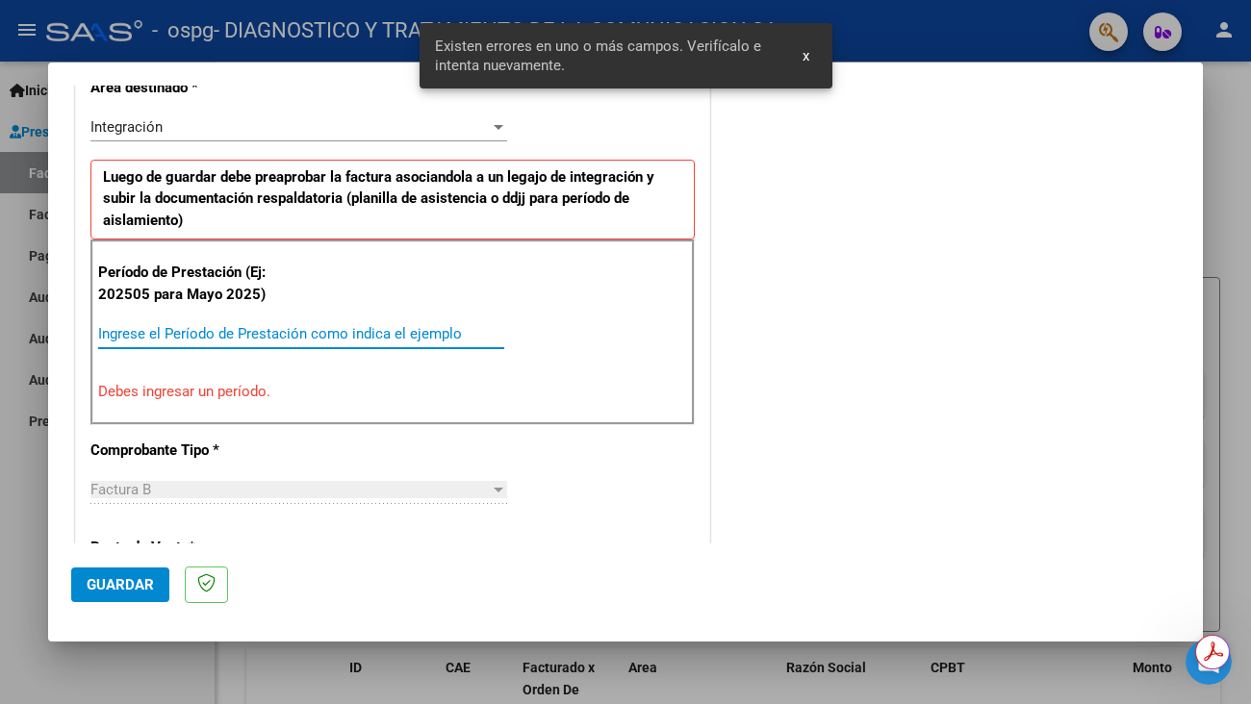
click at [252, 325] on input "Ingrese el Período de Prestación como indica el ejemplo" at bounding box center [301, 333] width 406 height 17
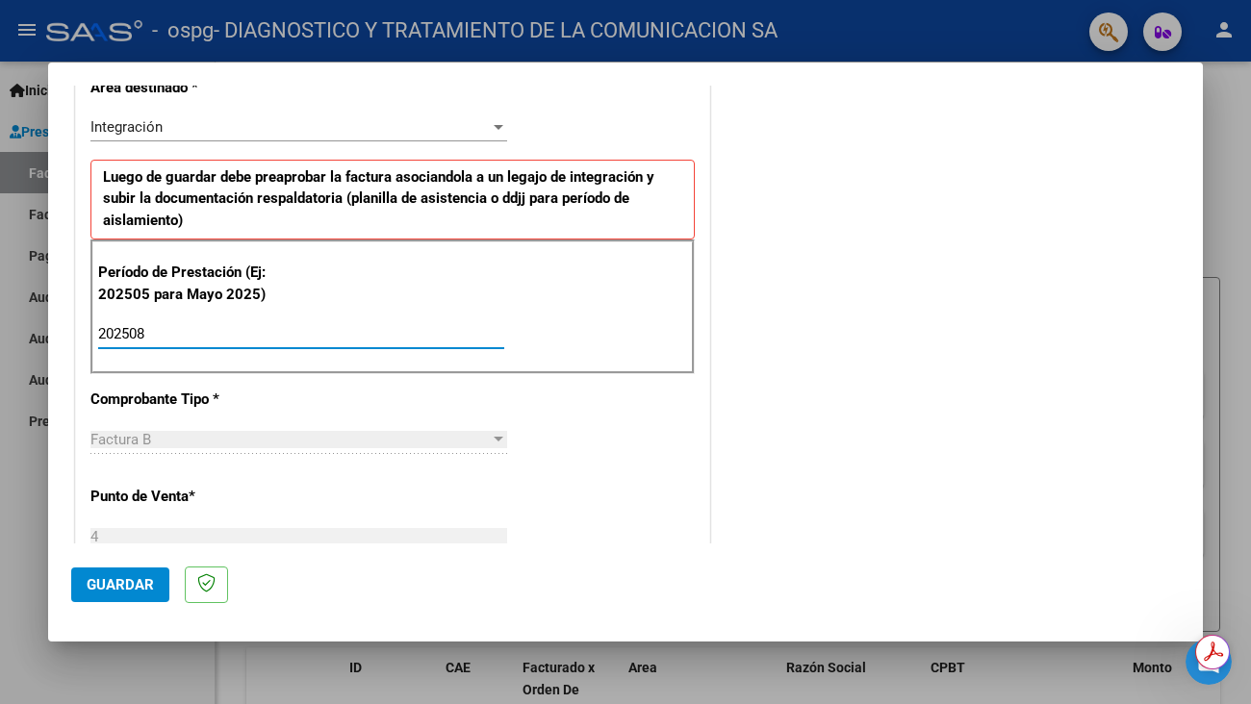
type input "202508"
click at [493, 135] on div at bounding box center [498, 126] width 17 height 15
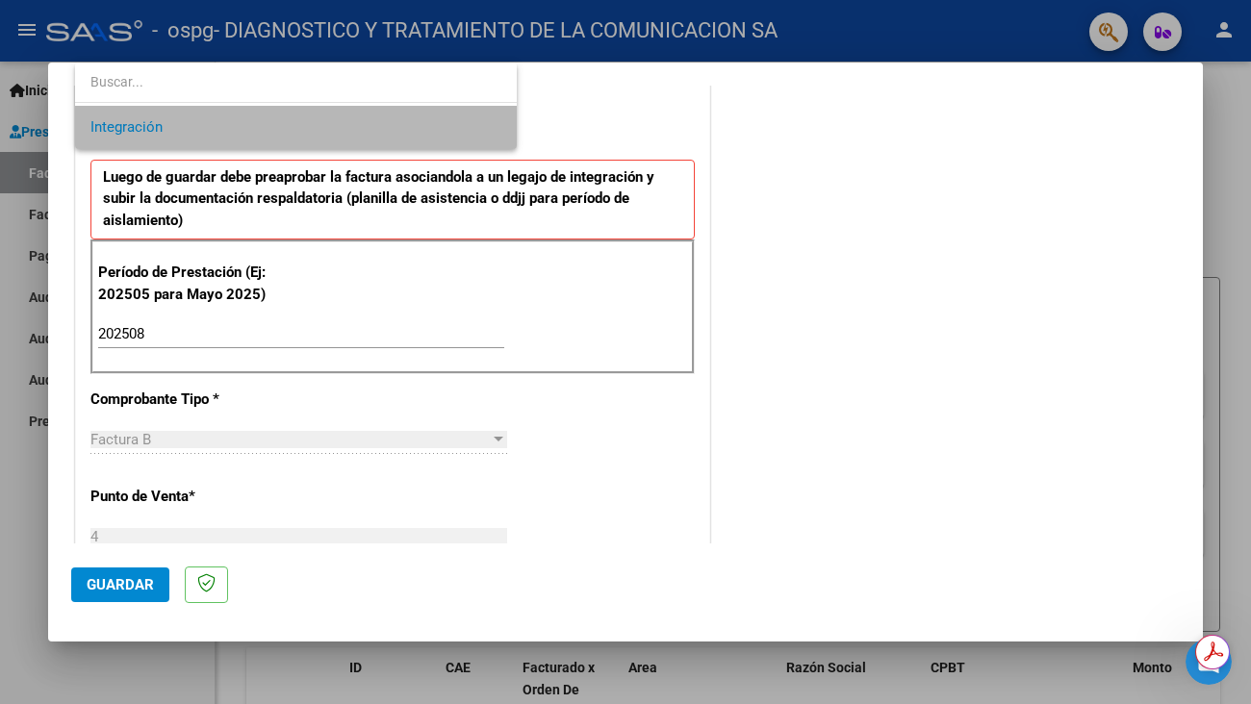
click at [493, 135] on span "Integración" at bounding box center [295, 127] width 411 height 43
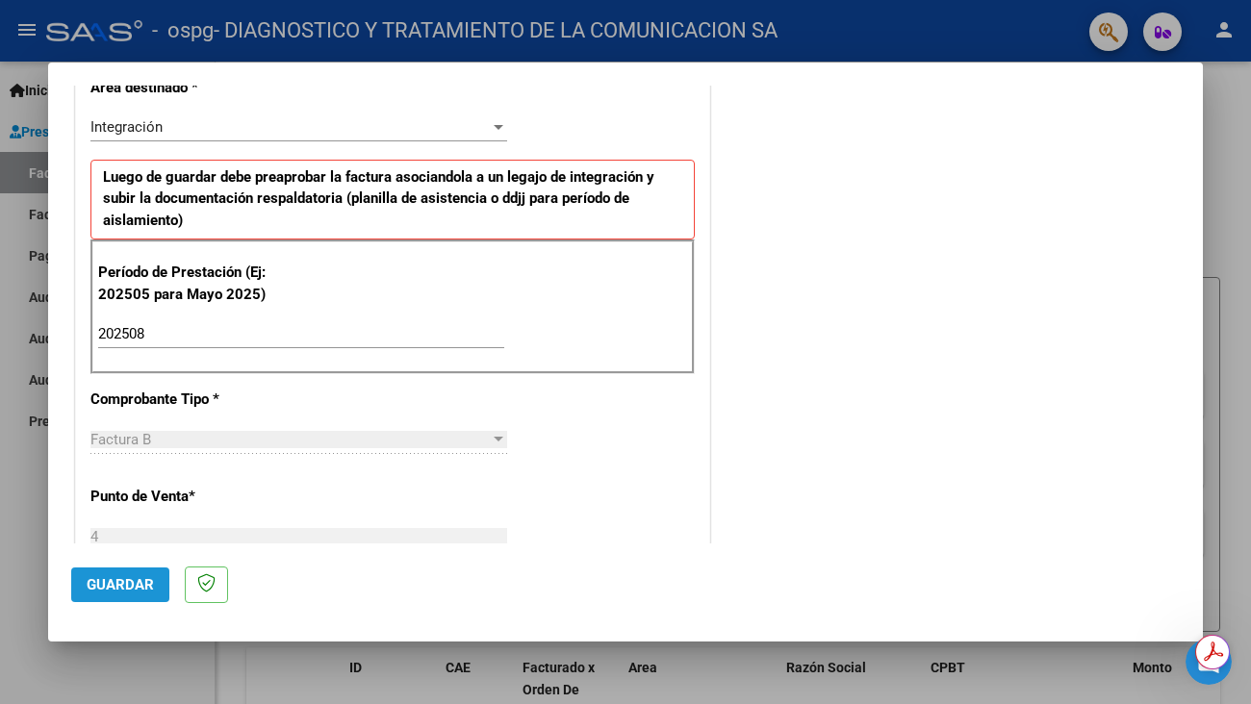
click at [137, 593] on span "Guardar" at bounding box center [120, 584] width 67 height 17
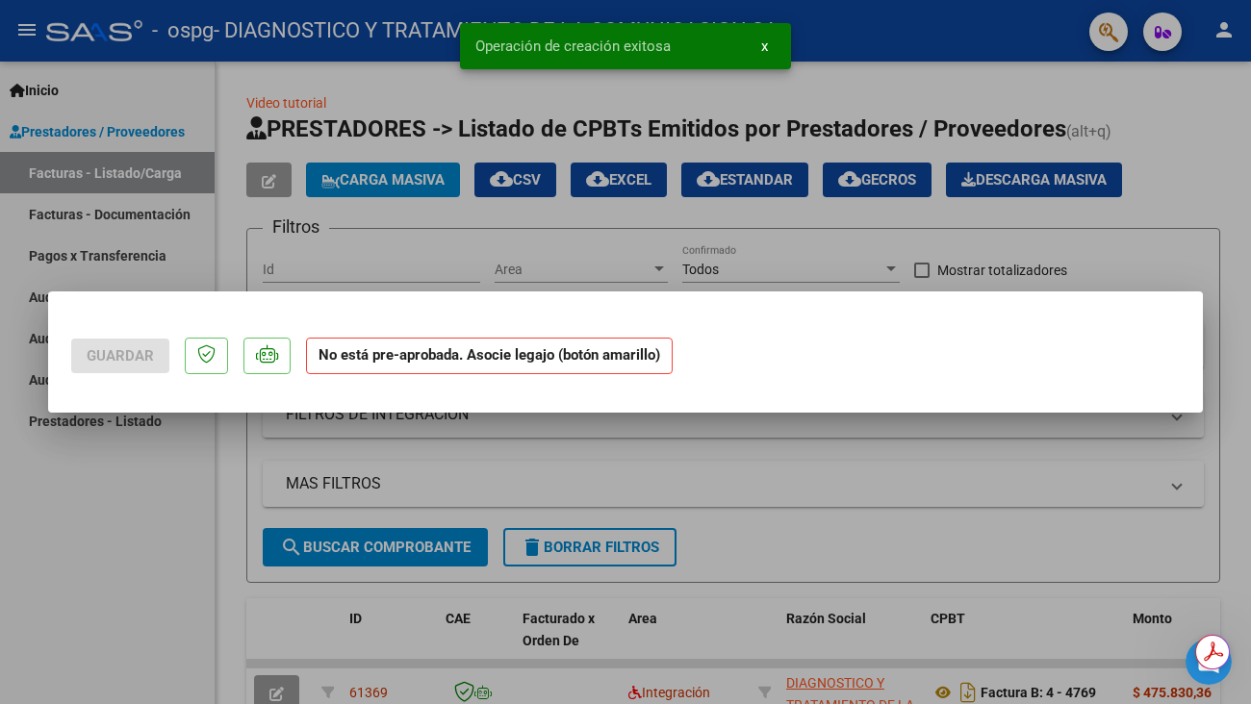
scroll to position [0, 0]
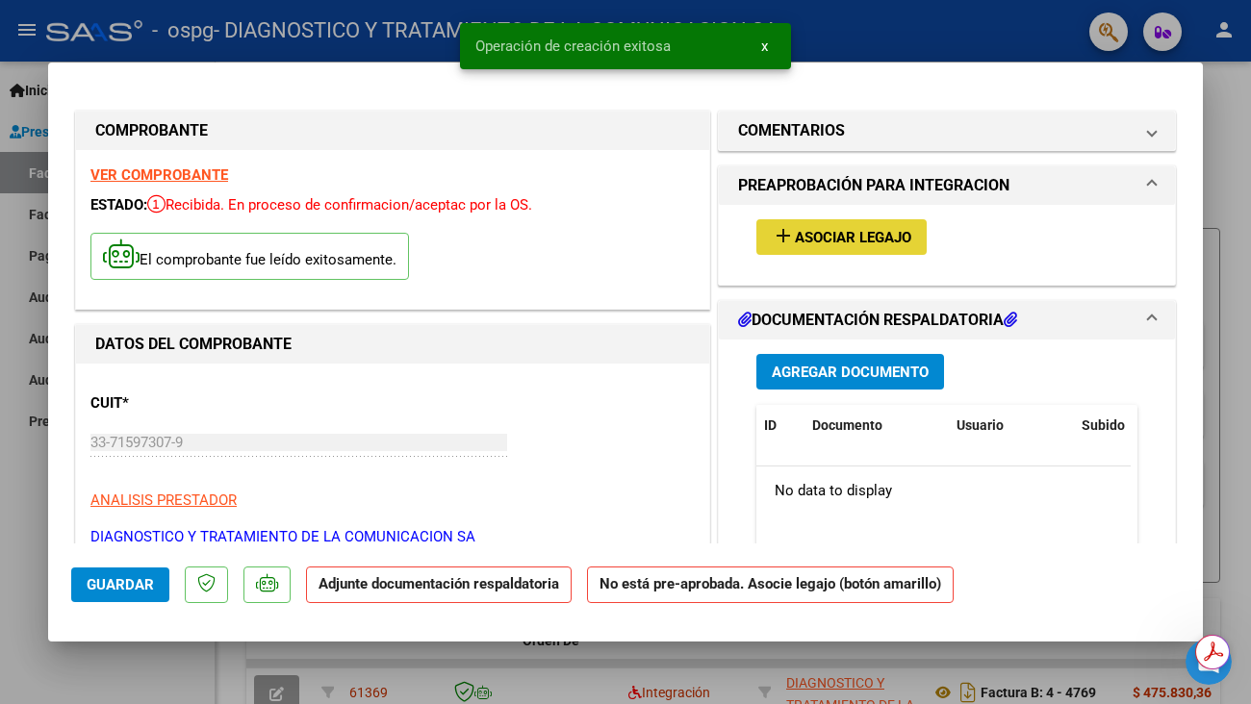
click at [872, 237] on span "Asociar Legajo" at bounding box center [853, 237] width 116 height 17
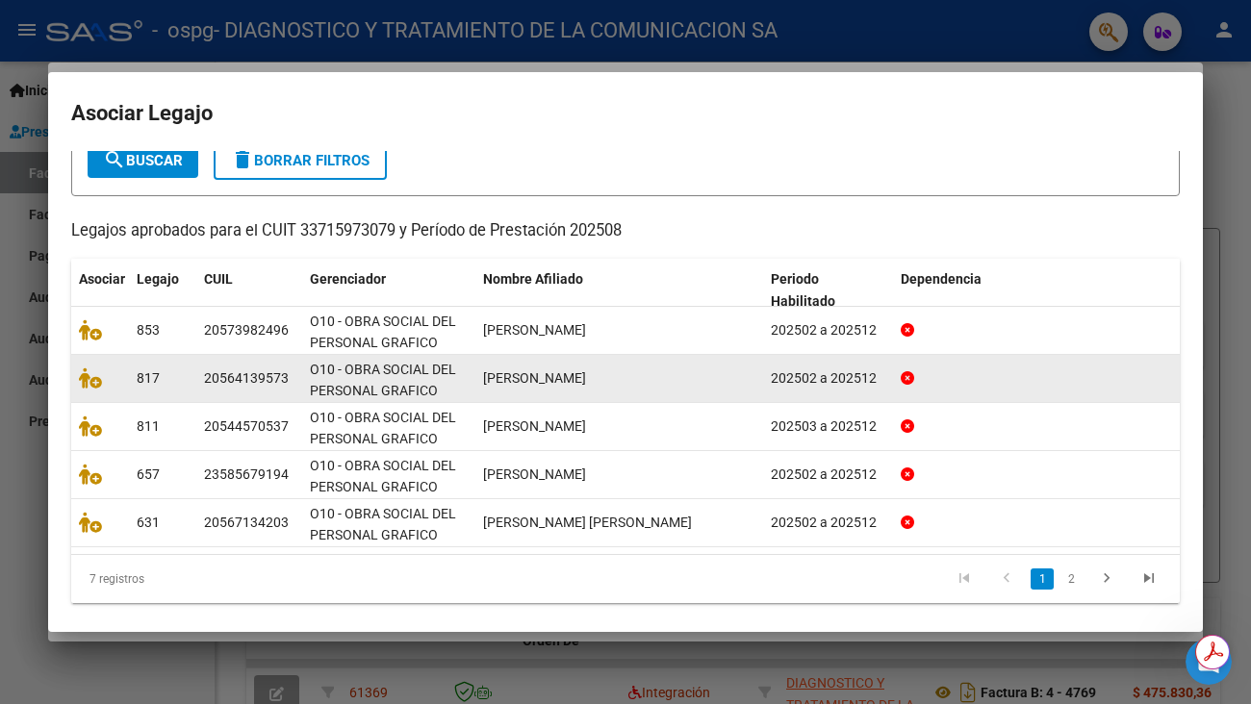
scroll to position [129, 0]
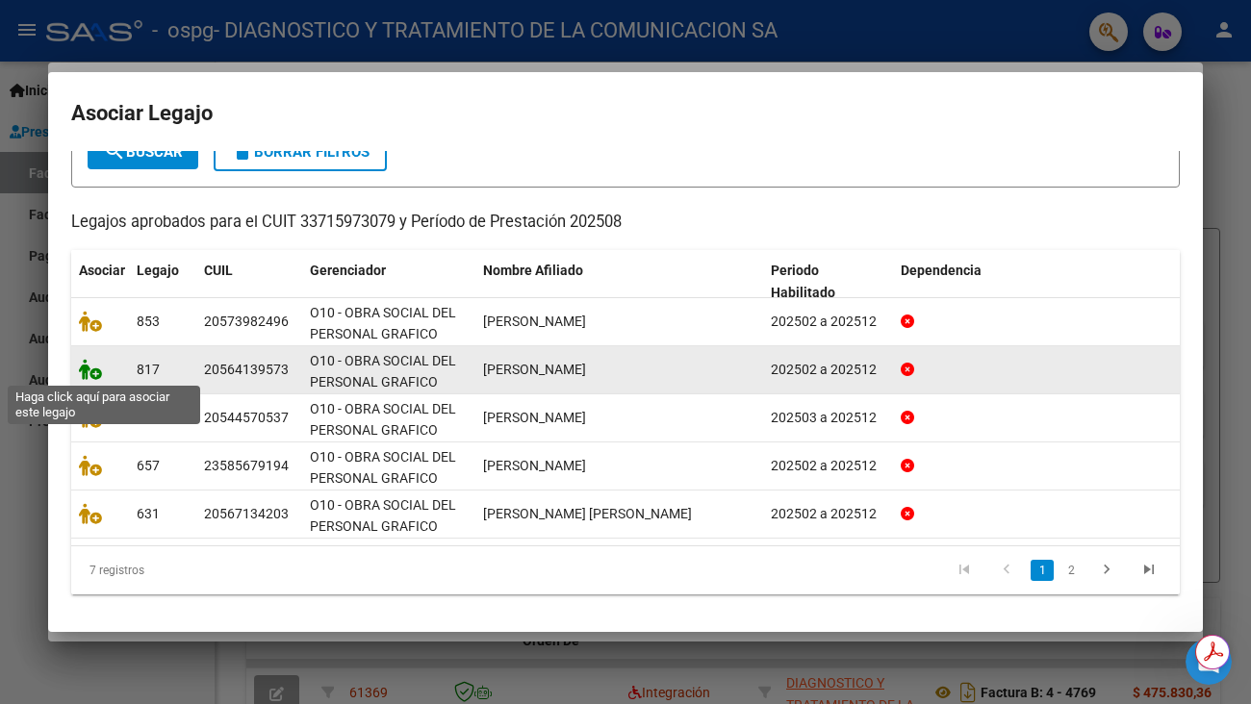
click at [90, 366] on icon at bounding box center [90, 369] width 23 height 21
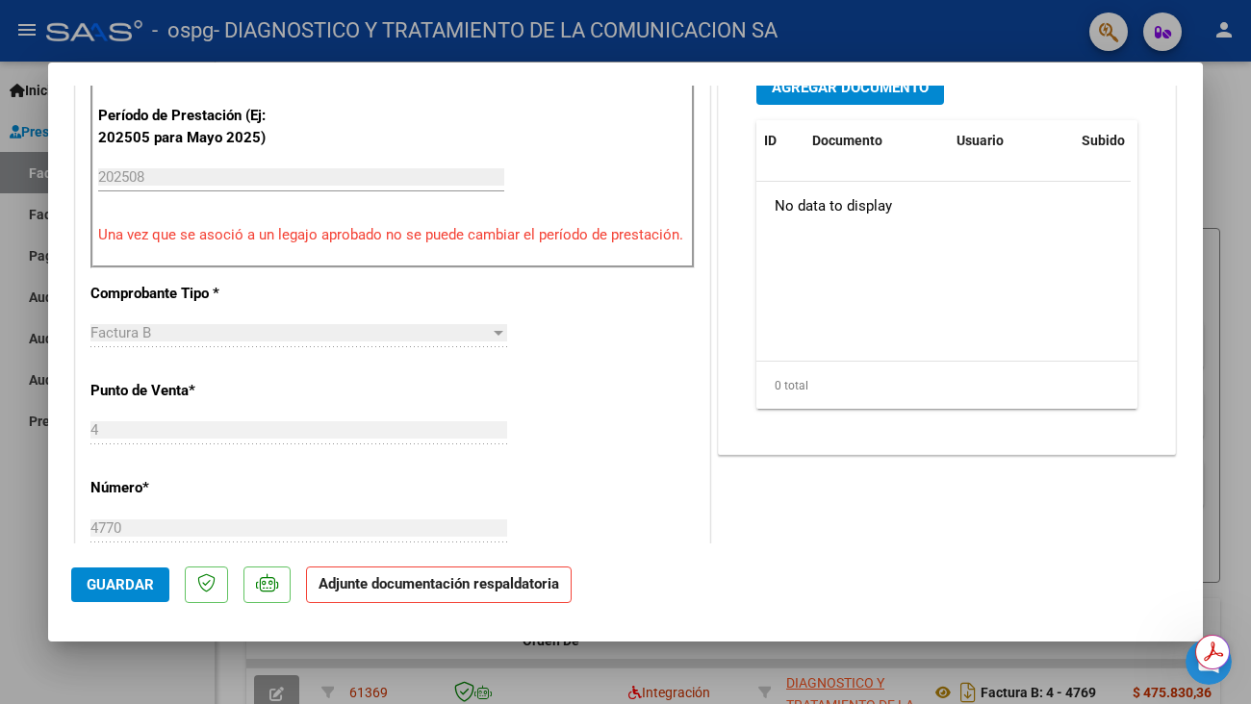
scroll to position [577, 0]
click at [835, 94] on span "Agregar Documento" at bounding box center [849, 86] width 157 height 17
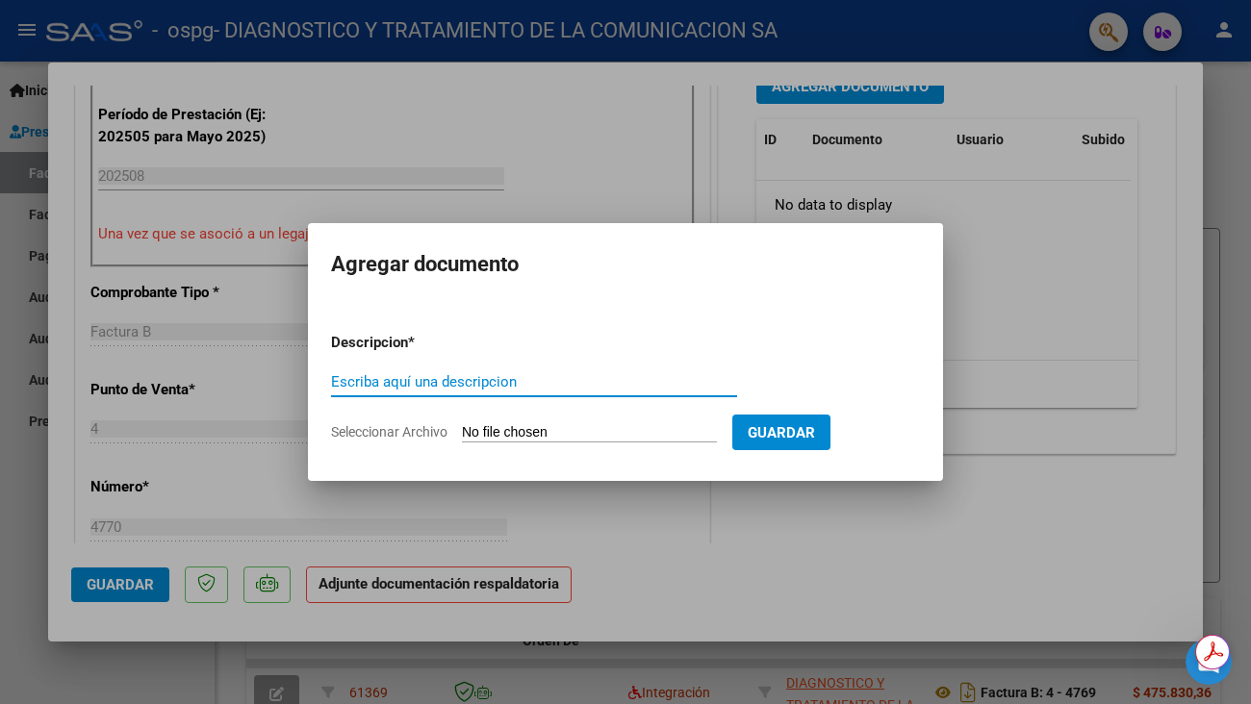
click at [562, 375] on input "Escriba aquí una descripcion" at bounding box center [534, 381] width 406 height 17
type input "A"
type input "[PERSON_NAME] INT 08/2025"
click at [587, 425] on input "Seleccionar Archivo" at bounding box center [589, 433] width 255 height 18
type input "C:\fakepath\[PERSON_NAME] INT AGOSTO.pdf"
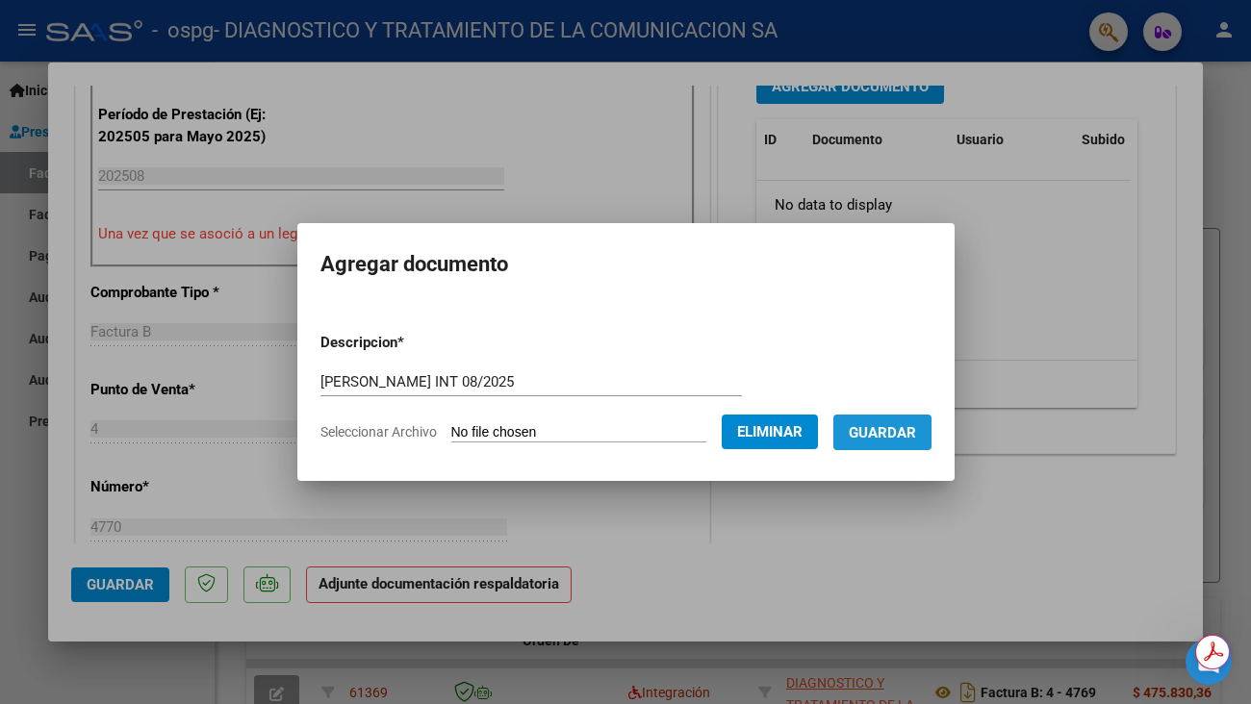
click at [912, 439] on span "Guardar" at bounding box center [881, 432] width 67 height 17
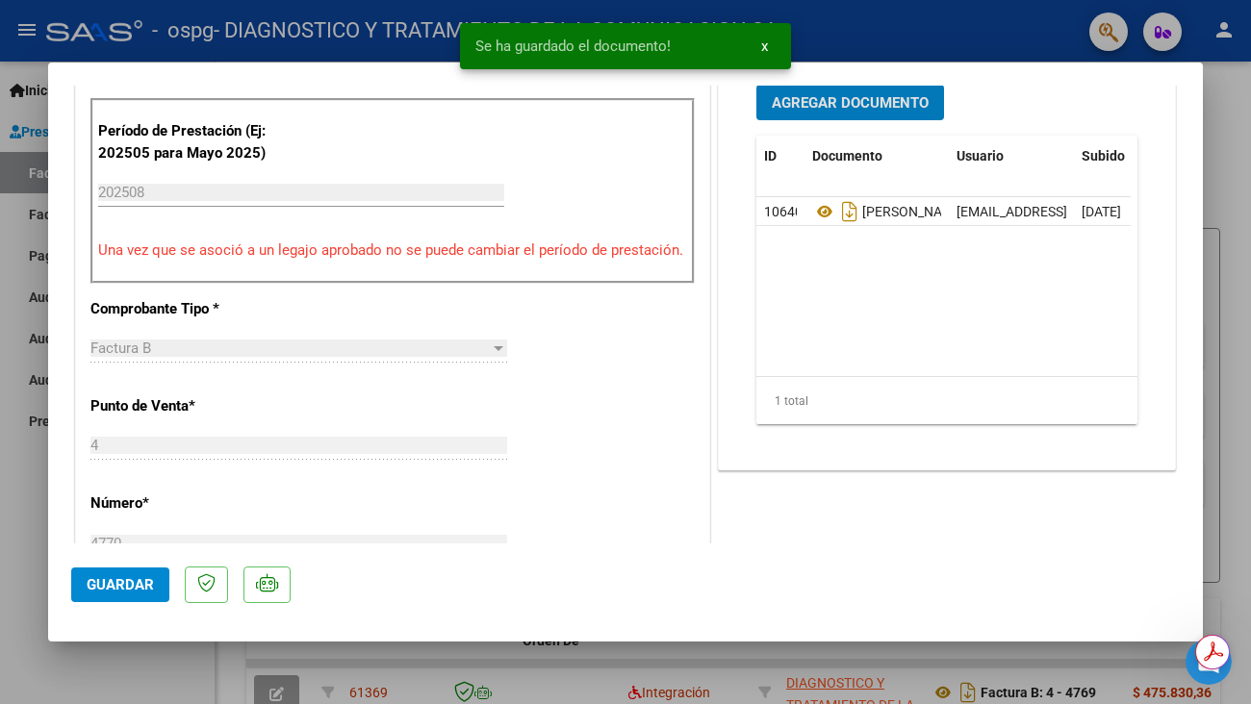
scroll to position [1138, 0]
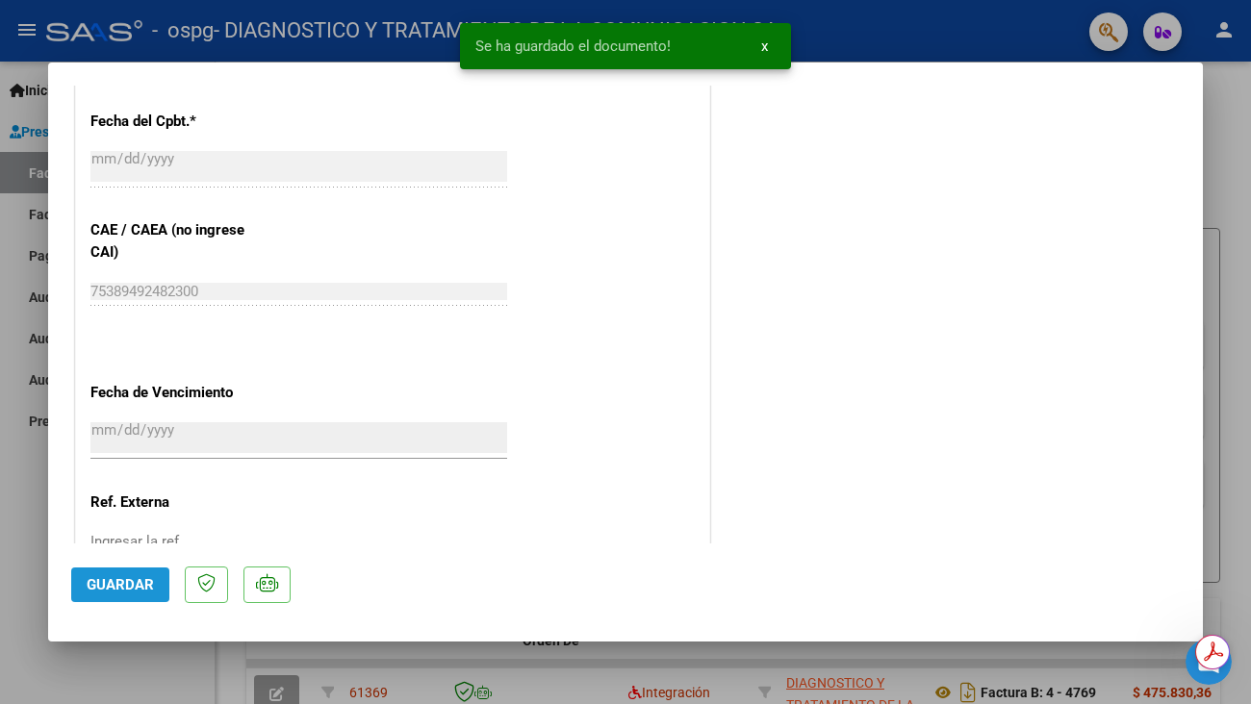
click at [117, 585] on span "Guardar" at bounding box center [120, 584] width 67 height 17
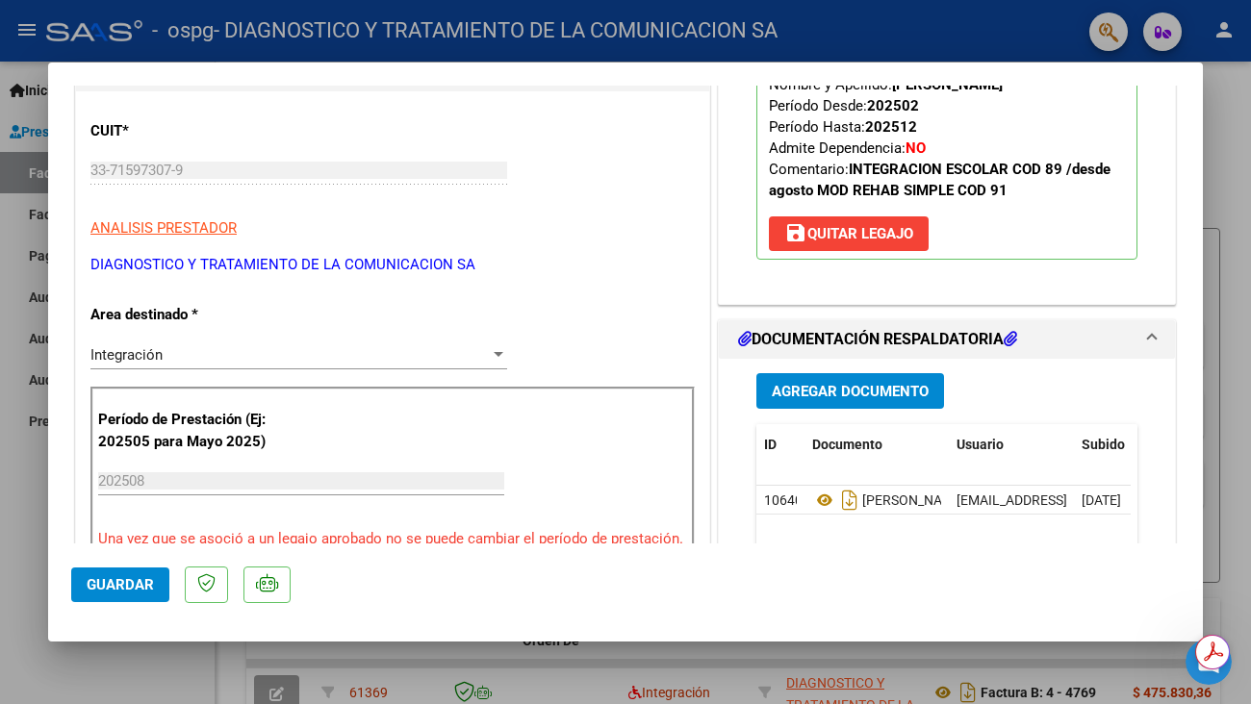
scroll to position [0, 0]
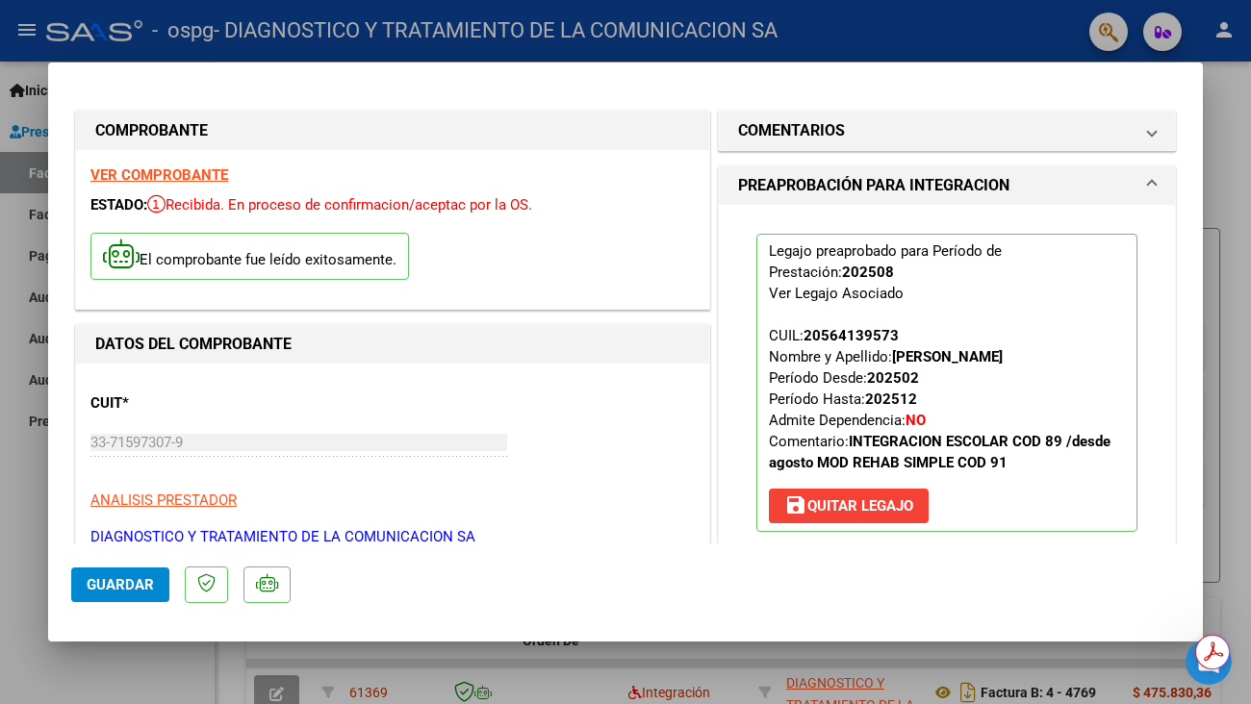
click at [1206, 119] on div at bounding box center [625, 352] width 1251 height 704
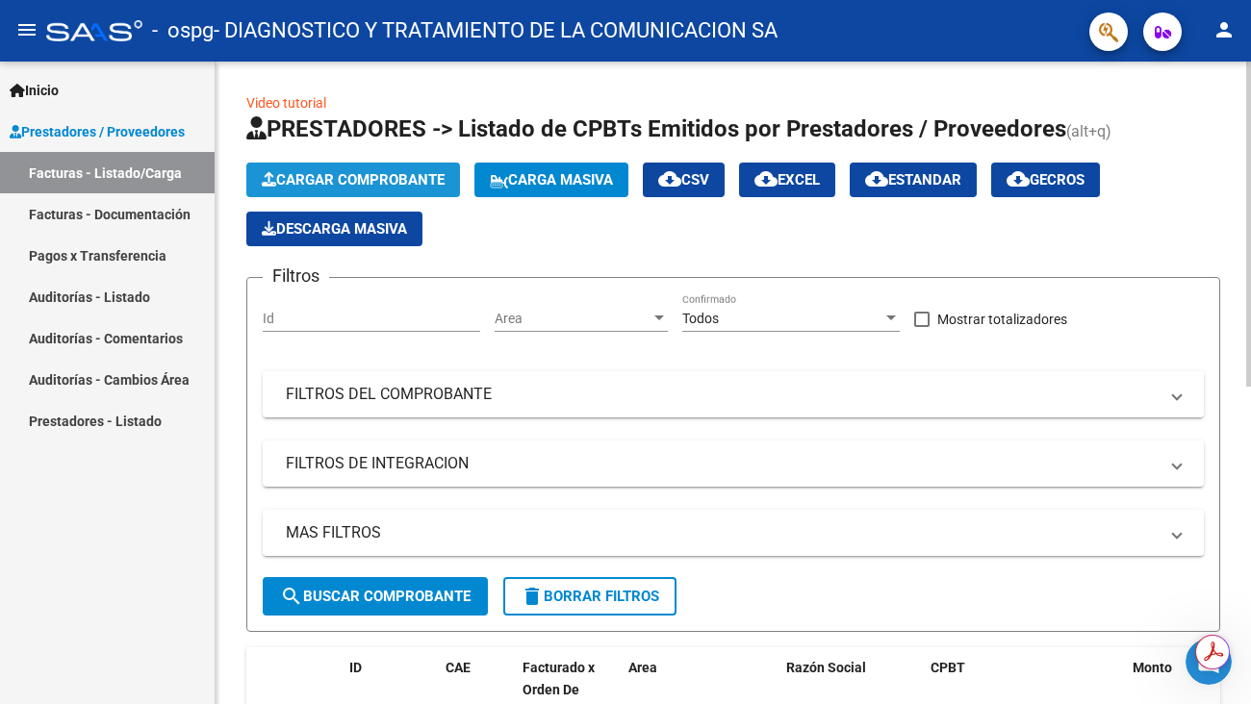
click at [373, 175] on span "Cargar Comprobante" at bounding box center [353, 179] width 183 height 17
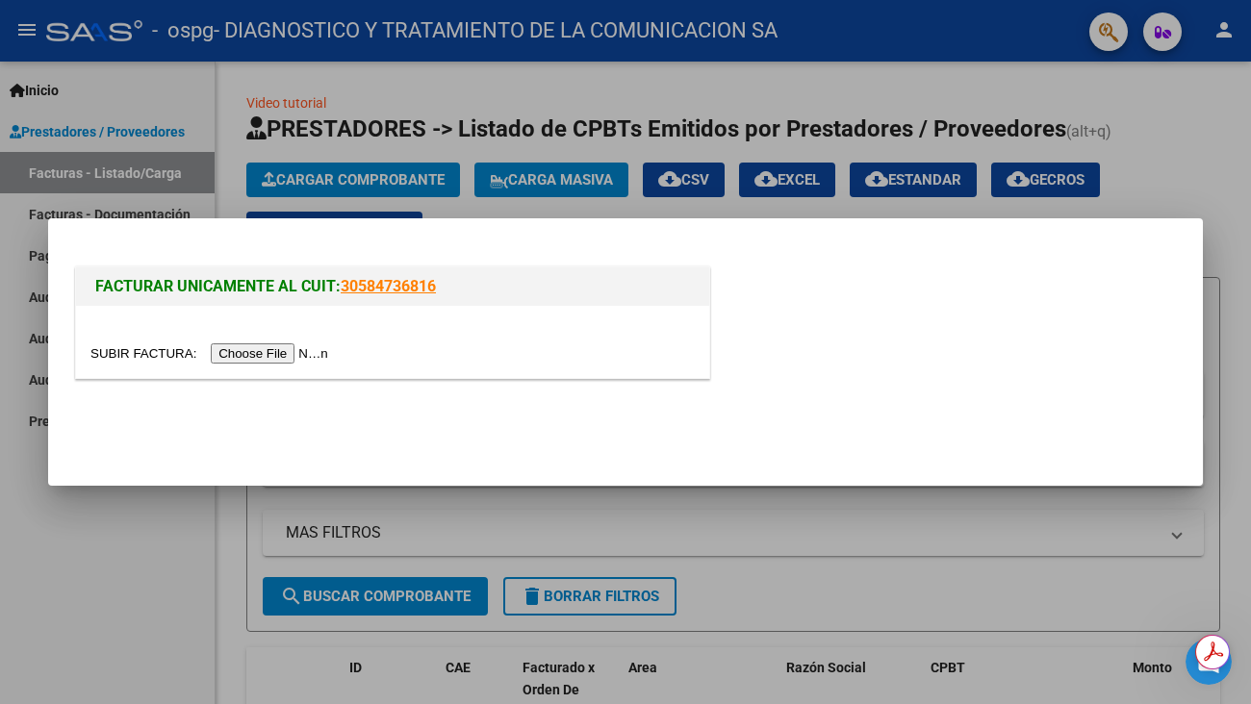
click at [294, 356] on input "file" at bounding box center [211, 353] width 243 height 20
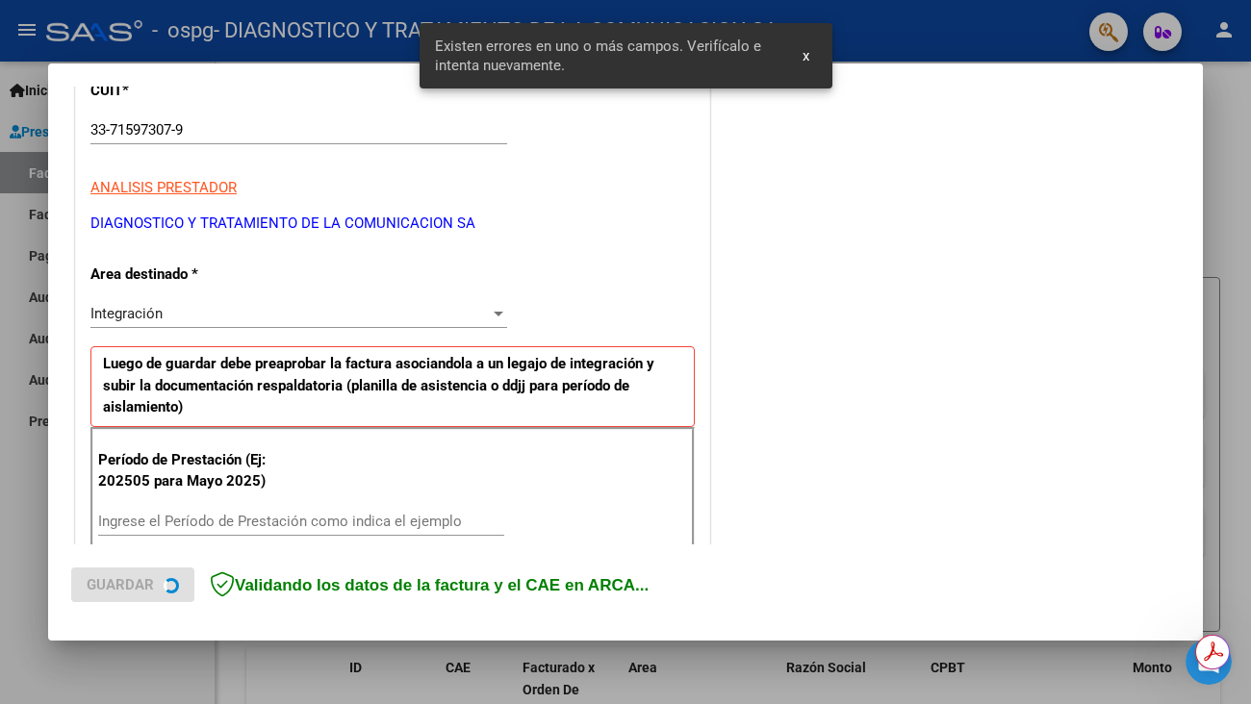
scroll to position [426, 0]
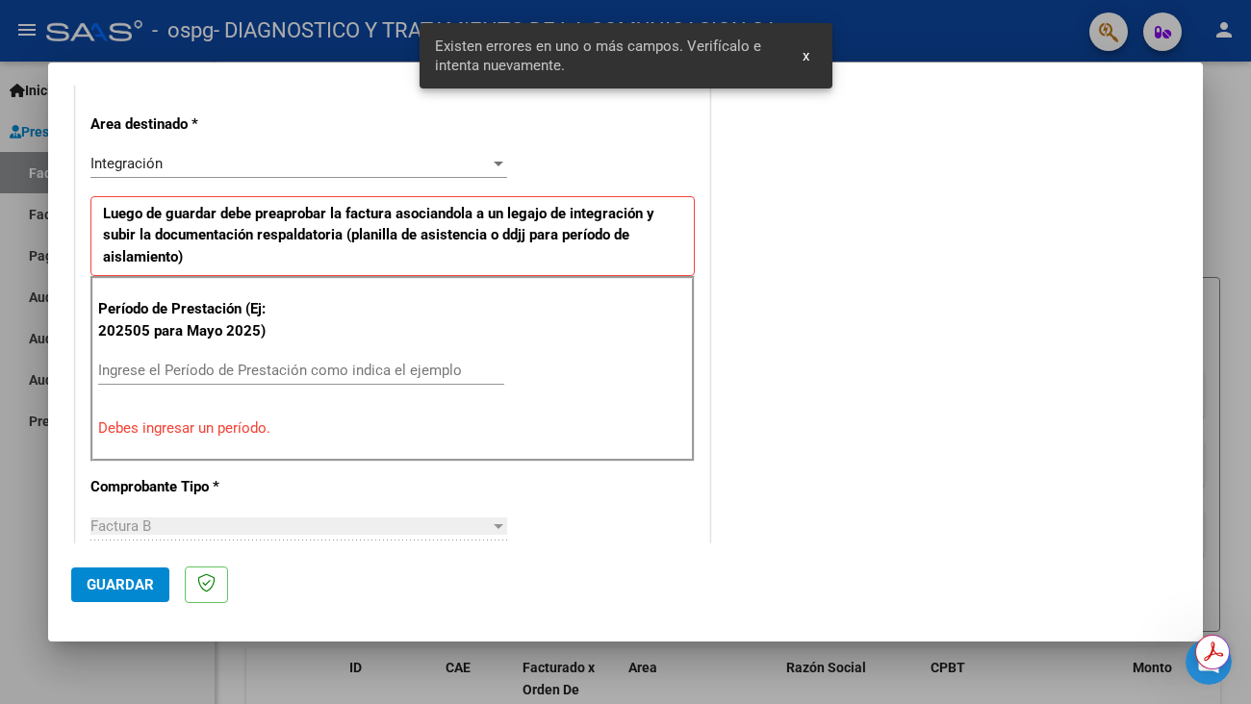
click at [144, 371] on input "Ingrese el Período de Prestación como indica el ejemplo" at bounding box center [301, 370] width 406 height 17
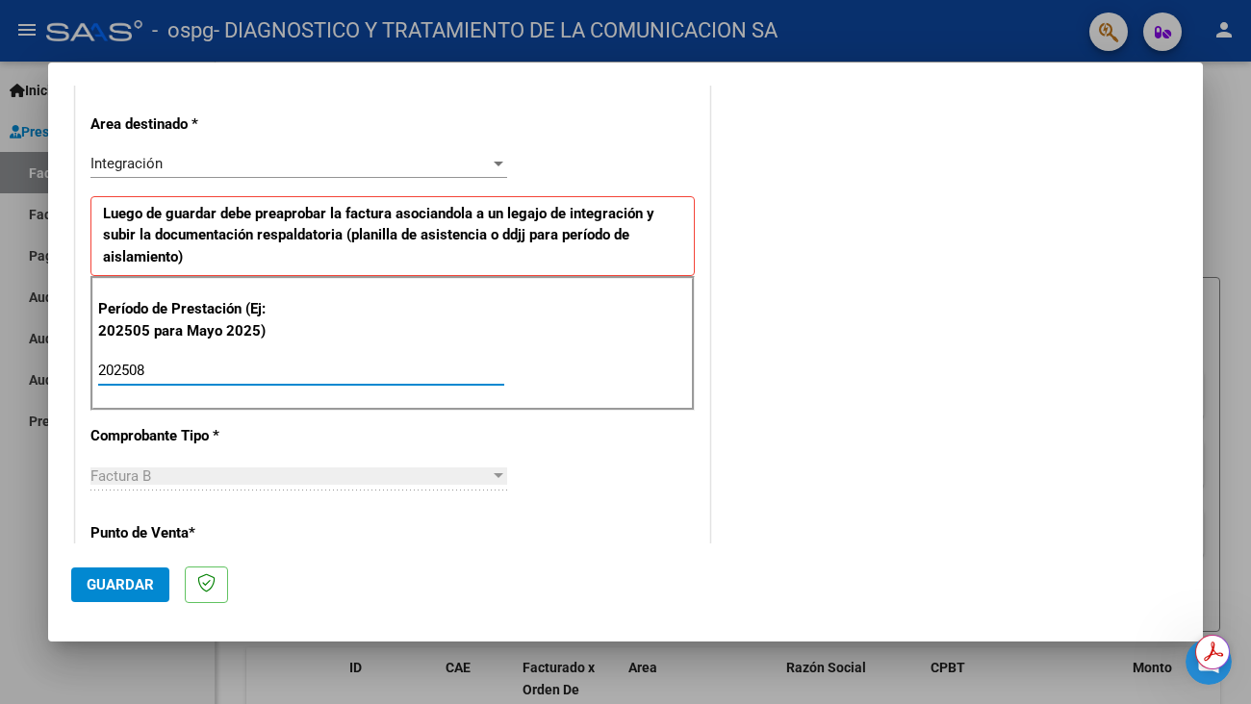
type input "202508"
click at [346, 408] on div "Período de Prestación (Ej: 202505 para [DATE]) 202508 Ingrese el Período de Pre…" at bounding box center [392, 343] width 604 height 135
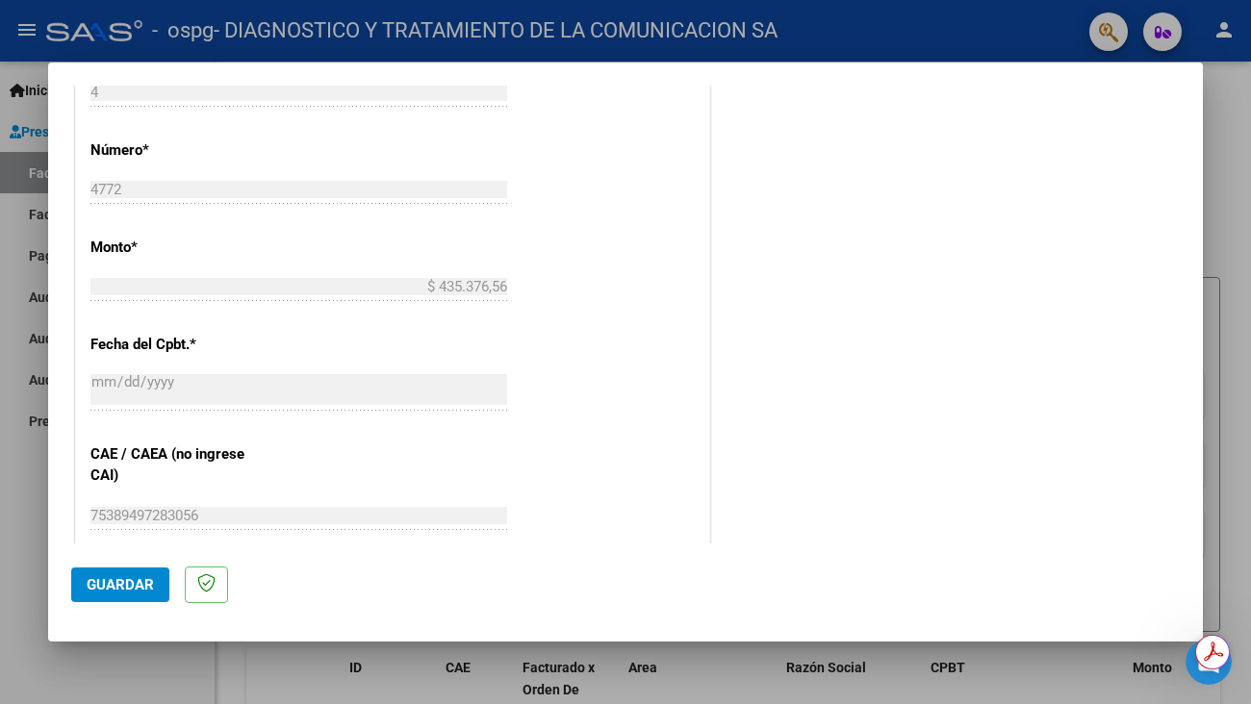
scroll to position [1196, 0]
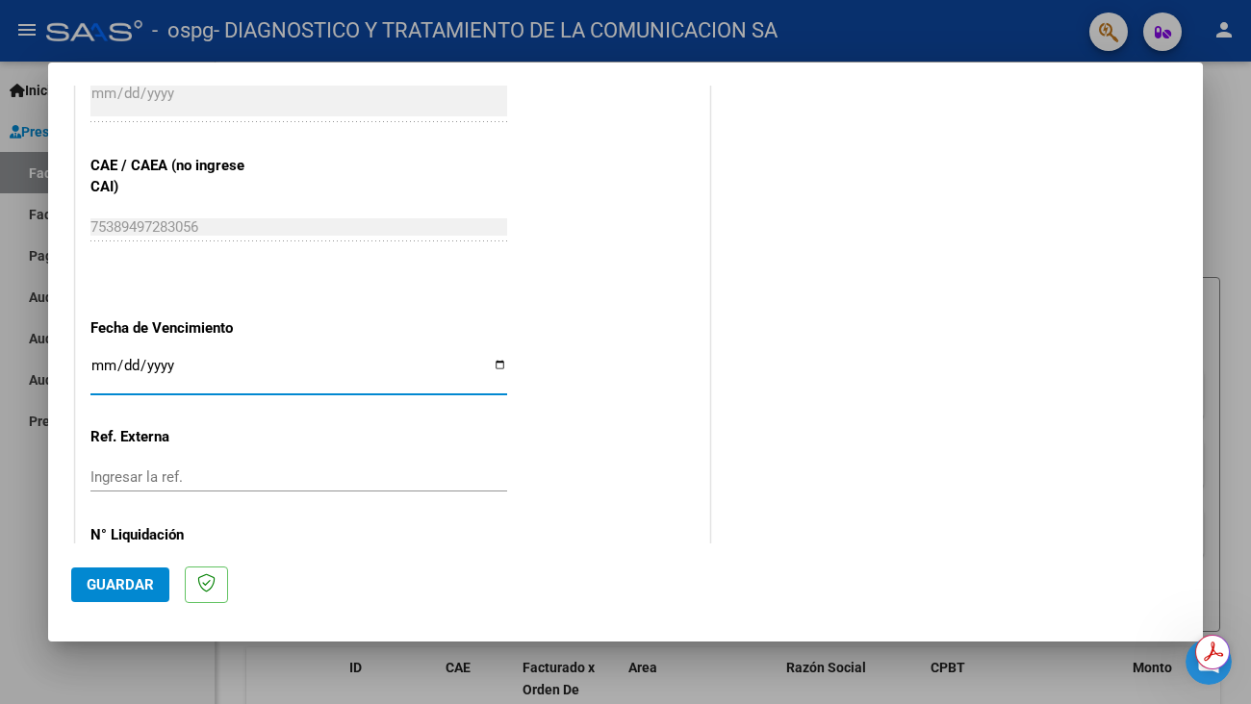
click at [487, 367] on input "Ingresar la fecha" at bounding box center [298, 373] width 417 height 31
type input "[DATE]"
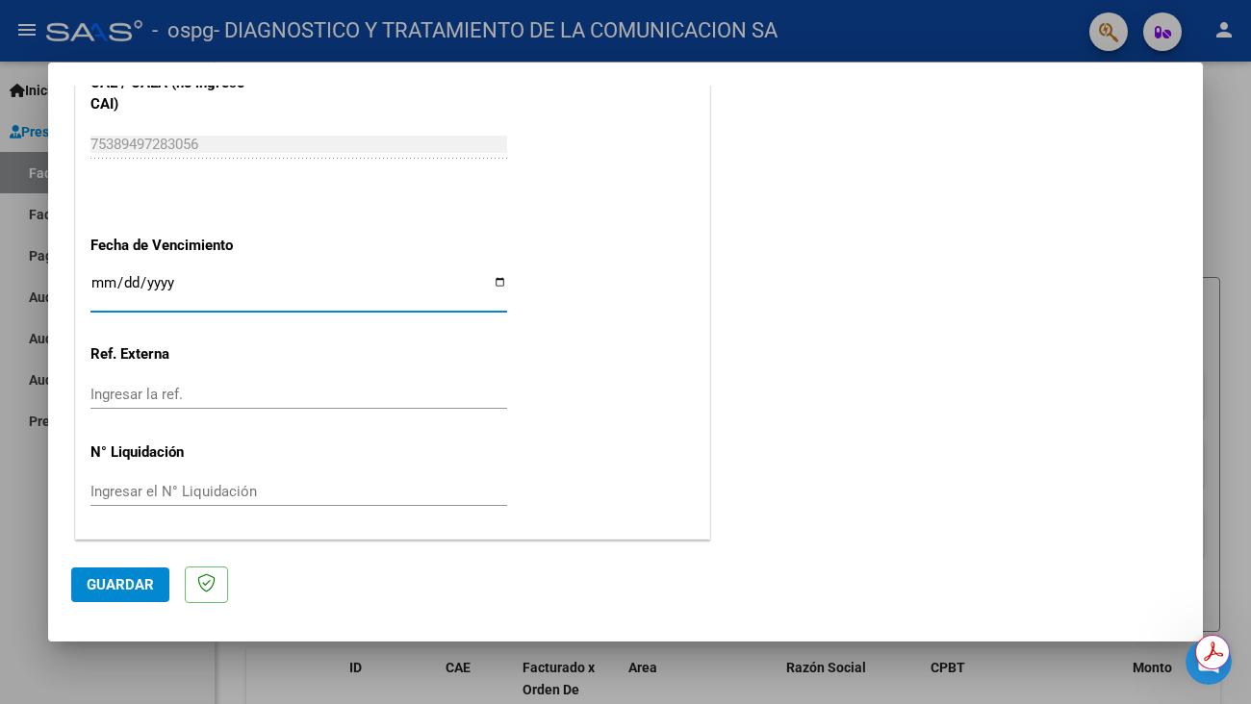
click at [121, 581] on span "Guardar" at bounding box center [120, 584] width 67 height 17
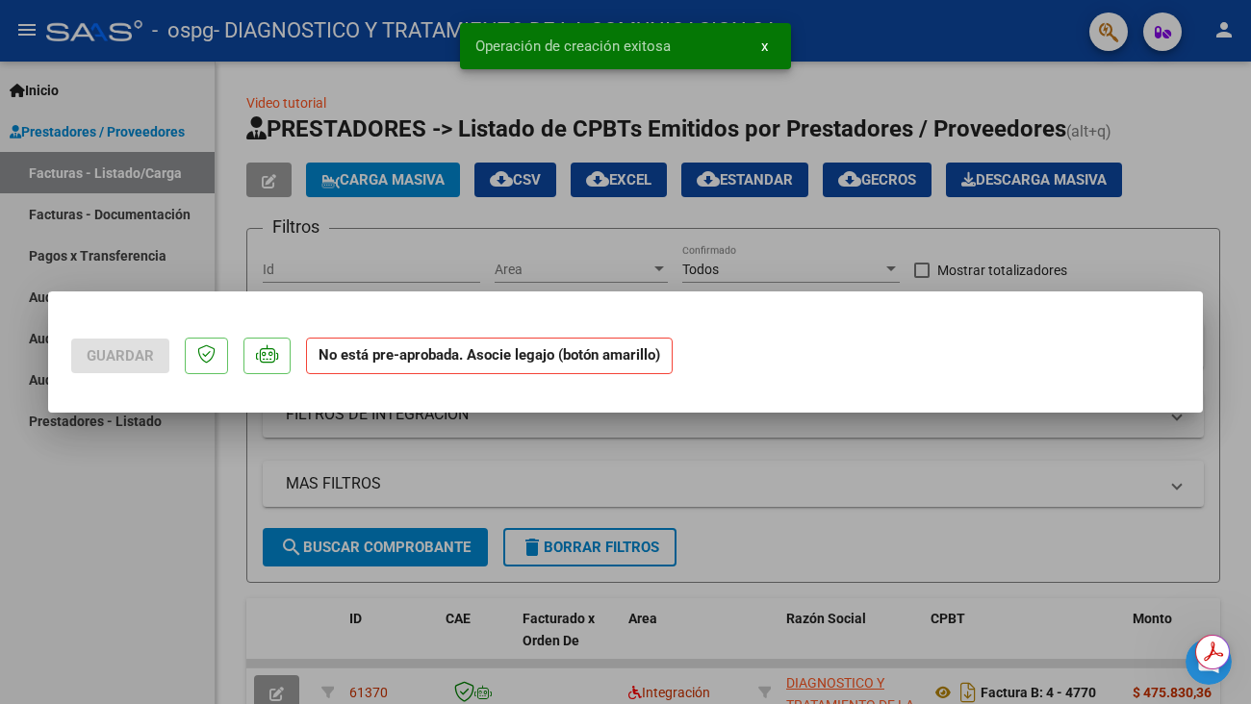
scroll to position [0, 0]
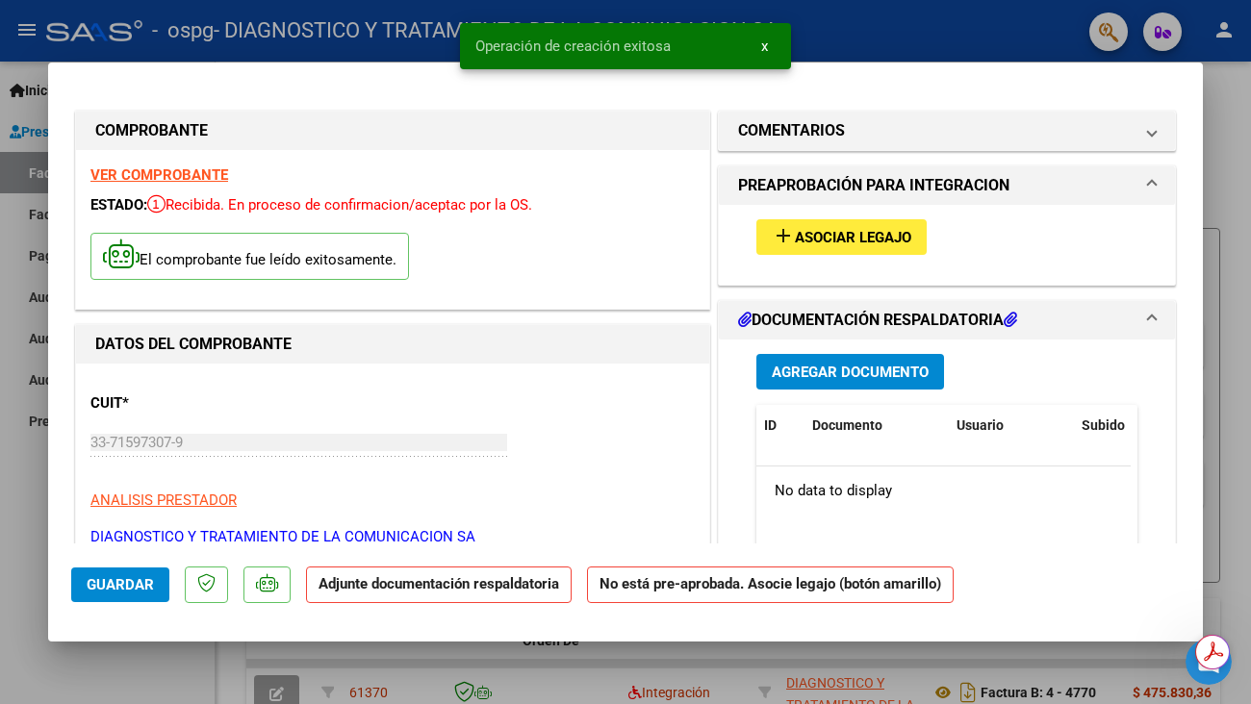
click at [868, 235] on span "Asociar Legajo" at bounding box center [853, 237] width 116 height 17
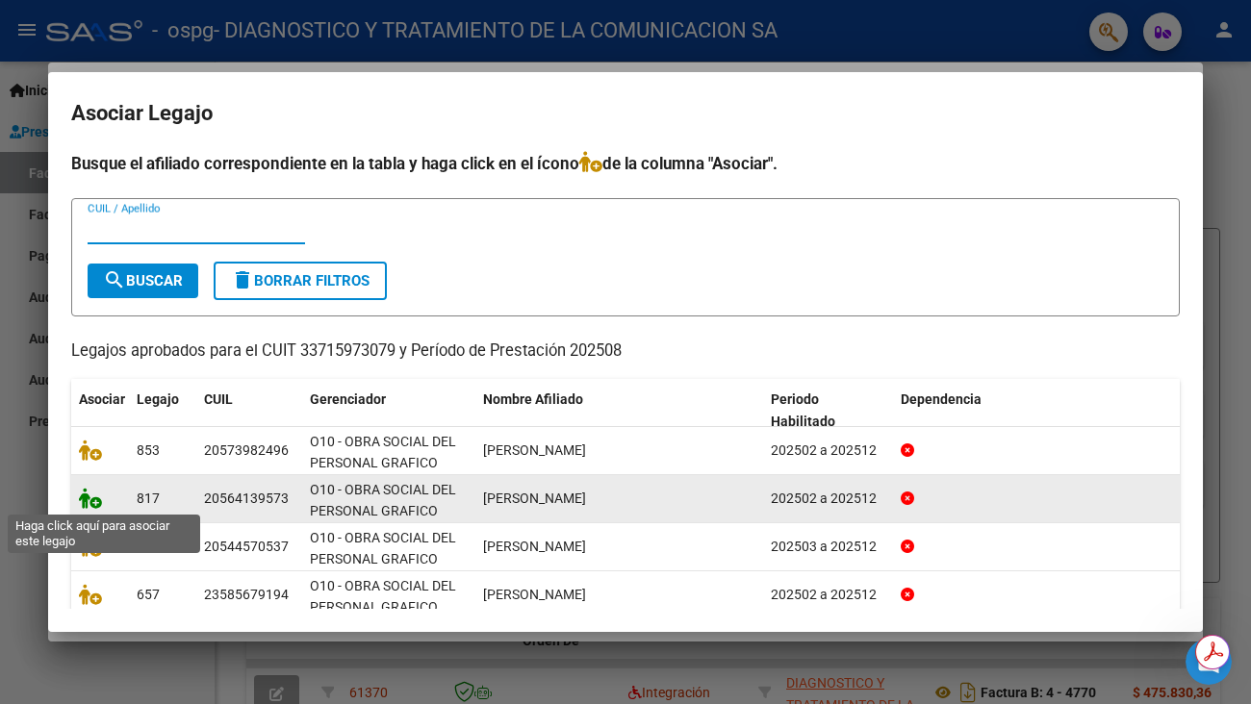
click at [85, 508] on icon at bounding box center [90, 498] width 23 height 21
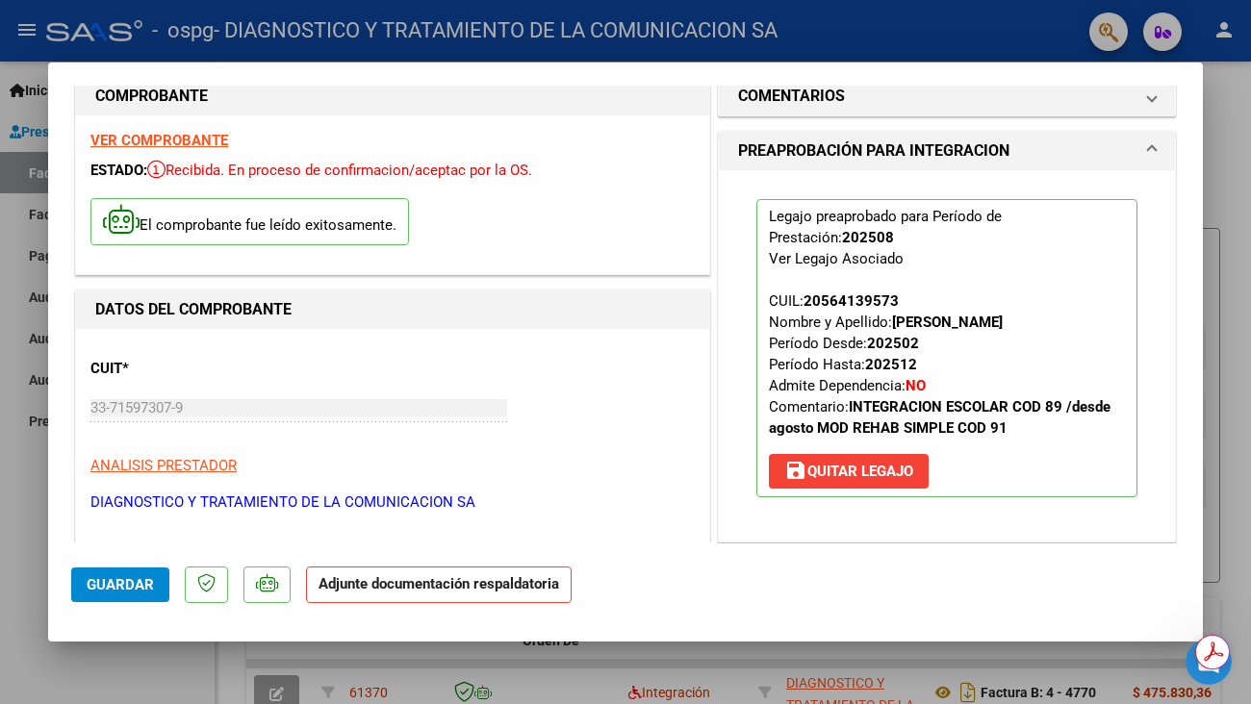
scroll to position [323, 0]
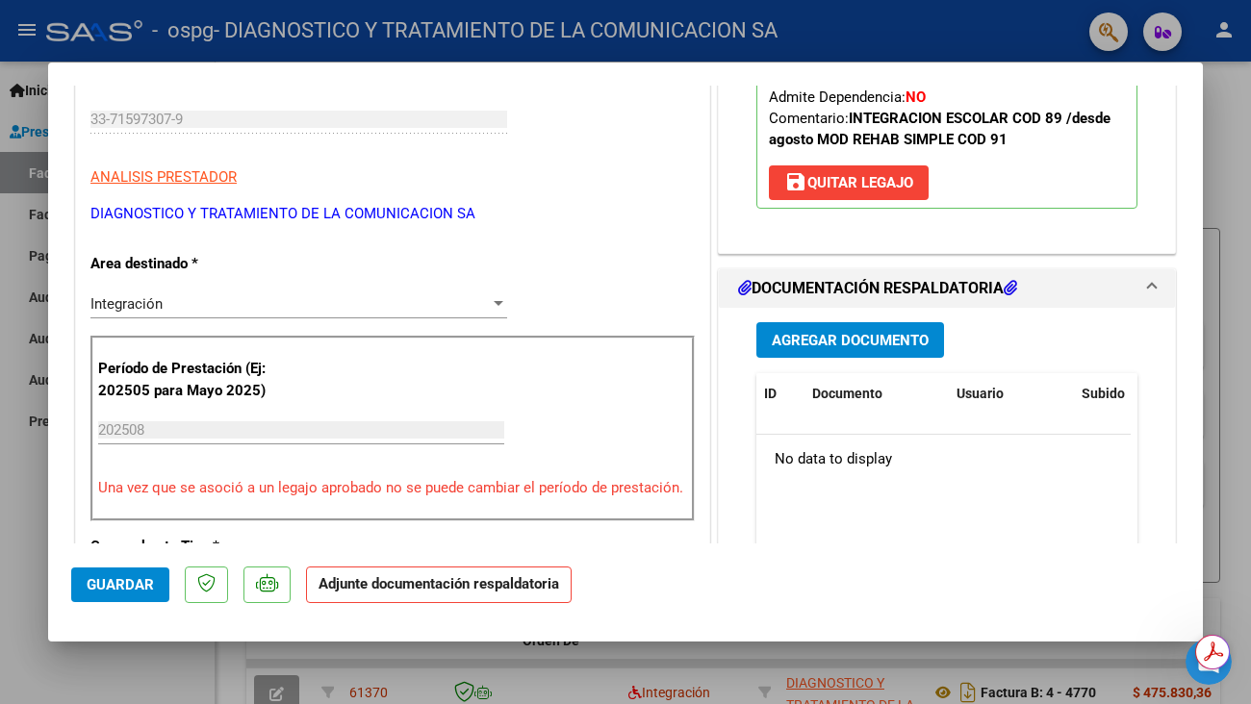
click at [850, 344] on span "Agregar Documento" at bounding box center [849, 340] width 157 height 17
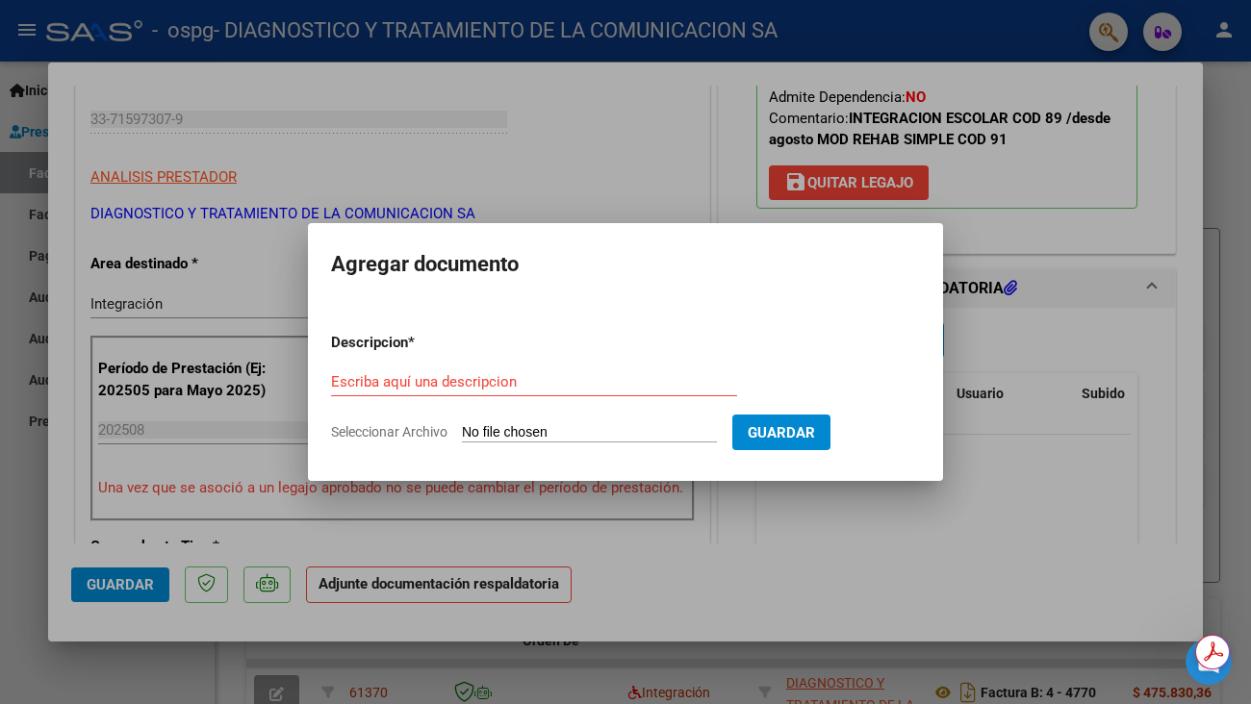
drag, startPoint x: 389, startPoint y: 369, endPoint x: 394, endPoint y: 348, distance: 21.9
click at [391, 367] on div "Escriba aquí una descripcion" at bounding box center [534, 381] width 406 height 29
type input "n"
type input "[PERSON_NAME] MII 08/2025"
click at [508, 431] on input "Seleccionar Archivo" at bounding box center [589, 433] width 255 height 18
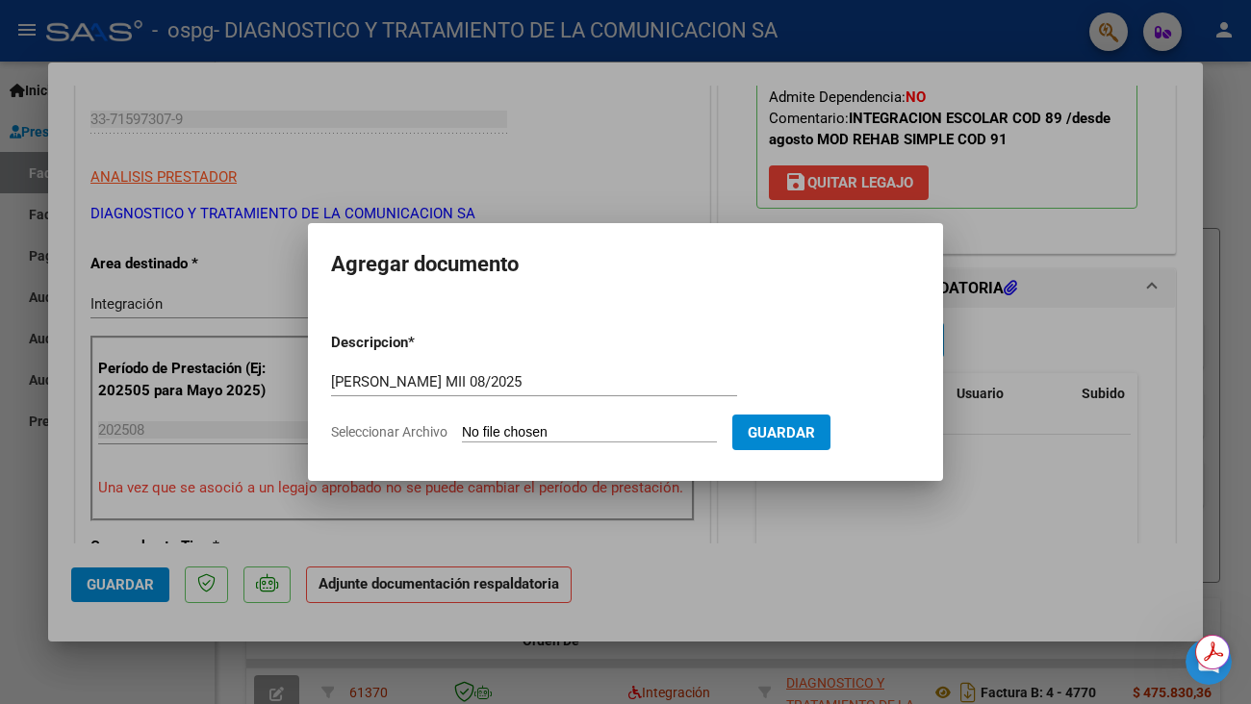
type input "C:\fakepath\[PERSON_NAME] [PERSON_NAME].pdf"
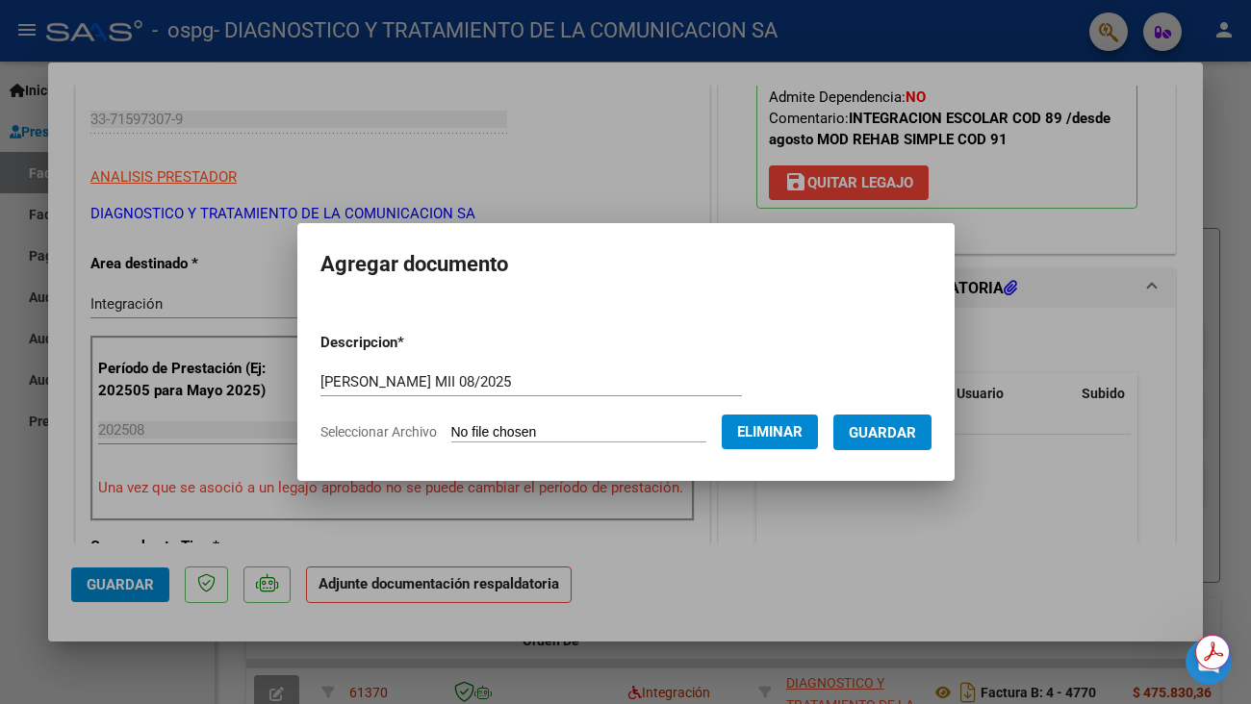
click at [862, 425] on button "Guardar" at bounding box center [882, 433] width 98 height 36
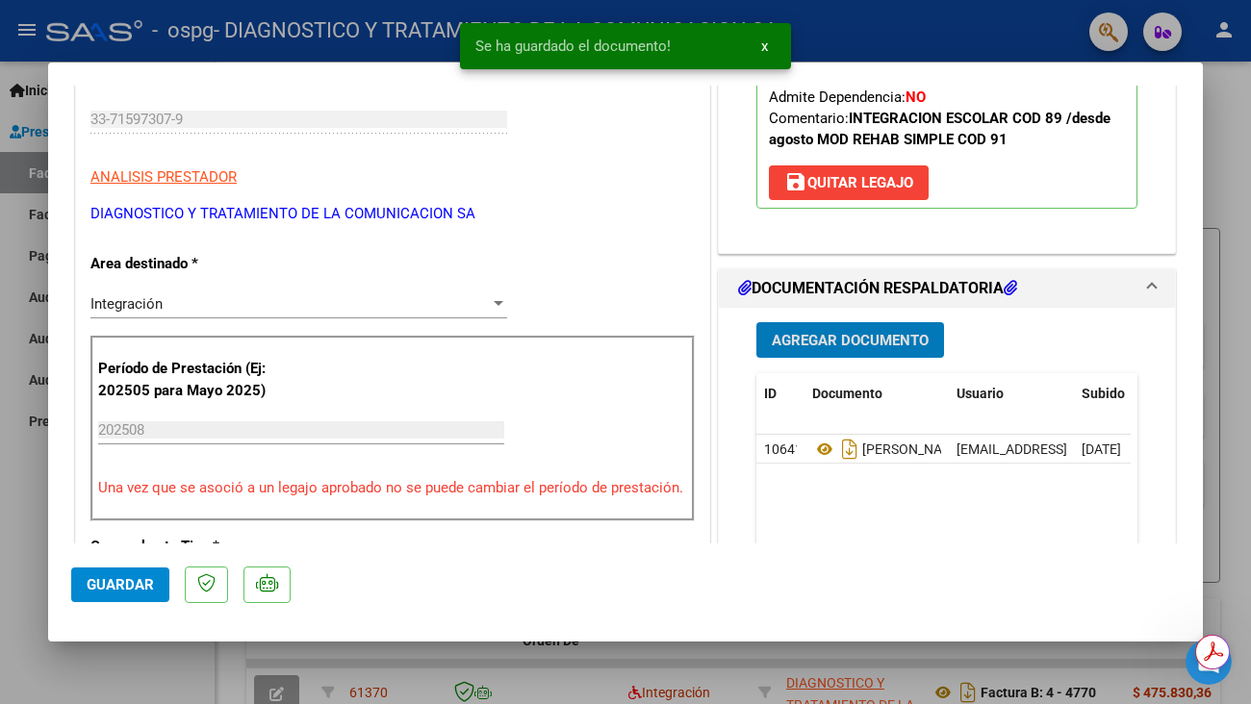
click at [140, 583] on span "Guardar" at bounding box center [120, 584] width 67 height 17
click at [1235, 98] on div at bounding box center [625, 352] width 1251 height 704
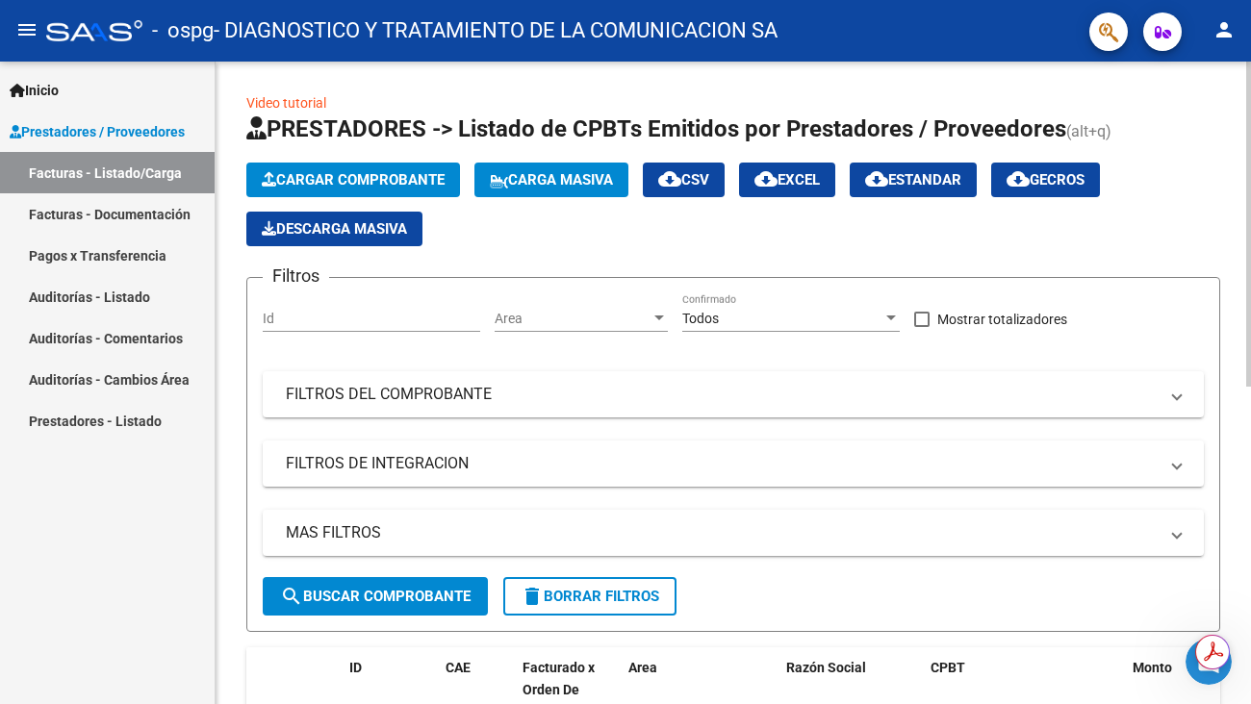
click at [346, 183] on span "Cargar Comprobante" at bounding box center [353, 179] width 183 height 17
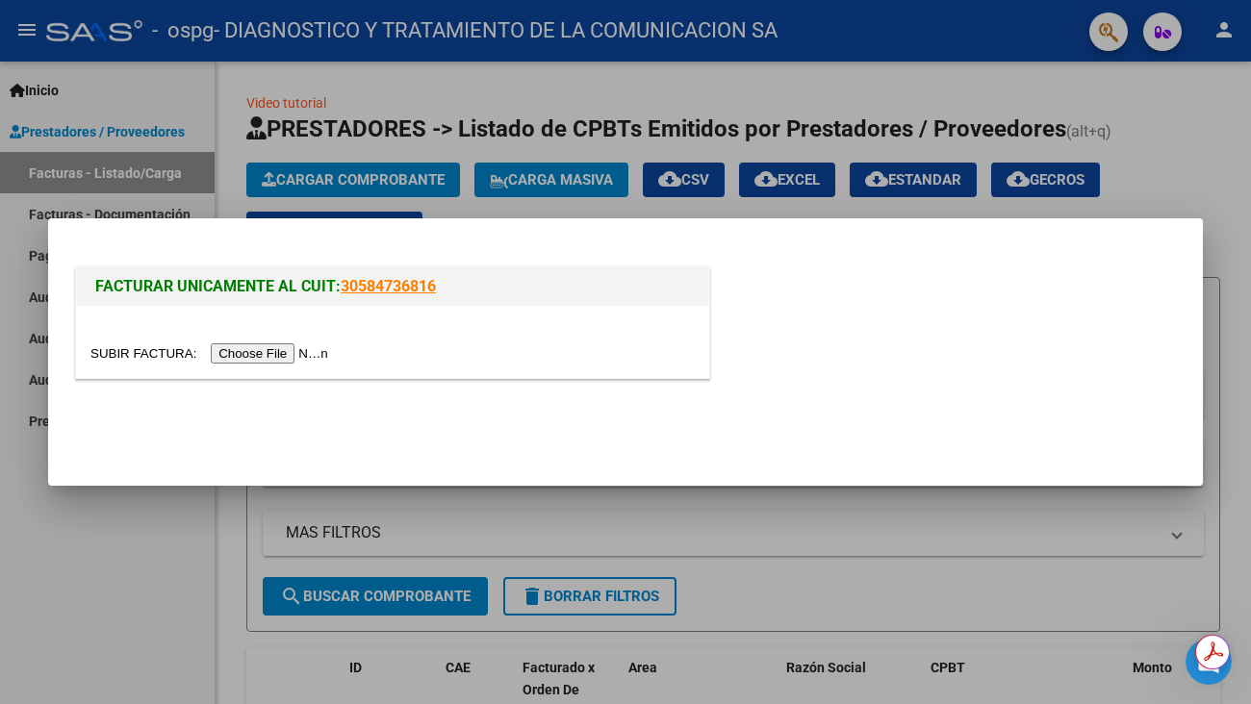
click at [308, 360] on input "file" at bounding box center [211, 353] width 243 height 20
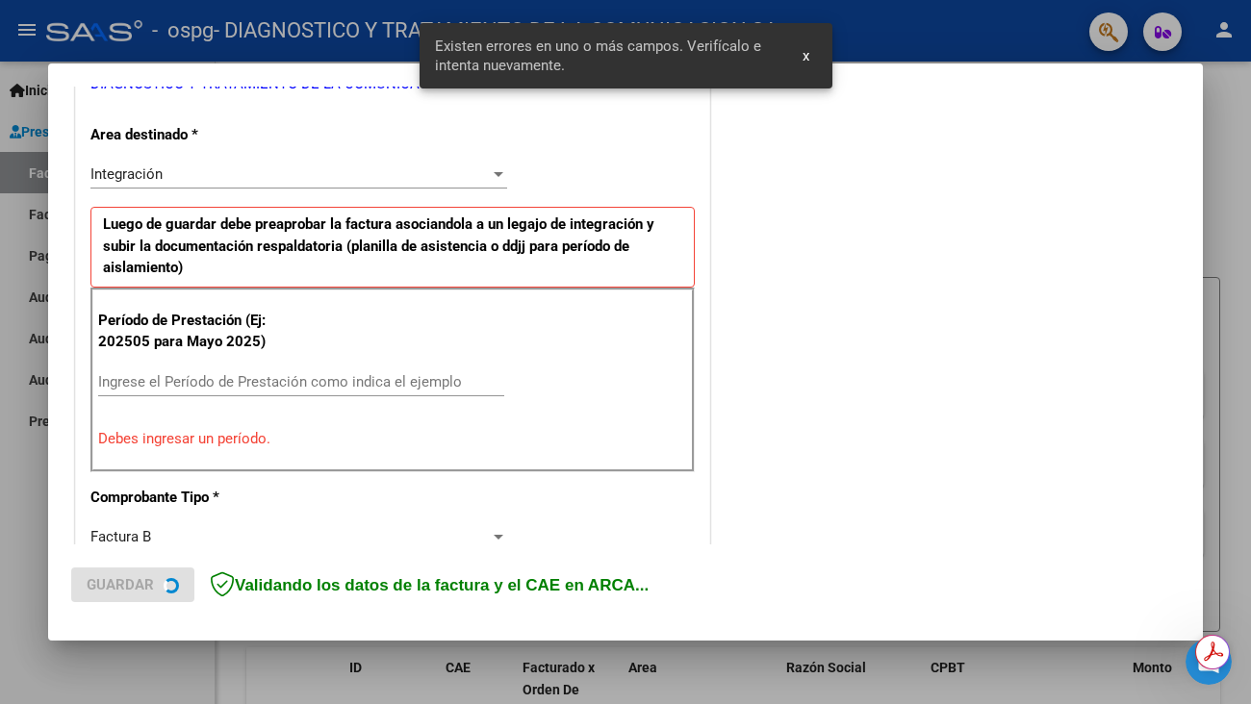
scroll to position [426, 0]
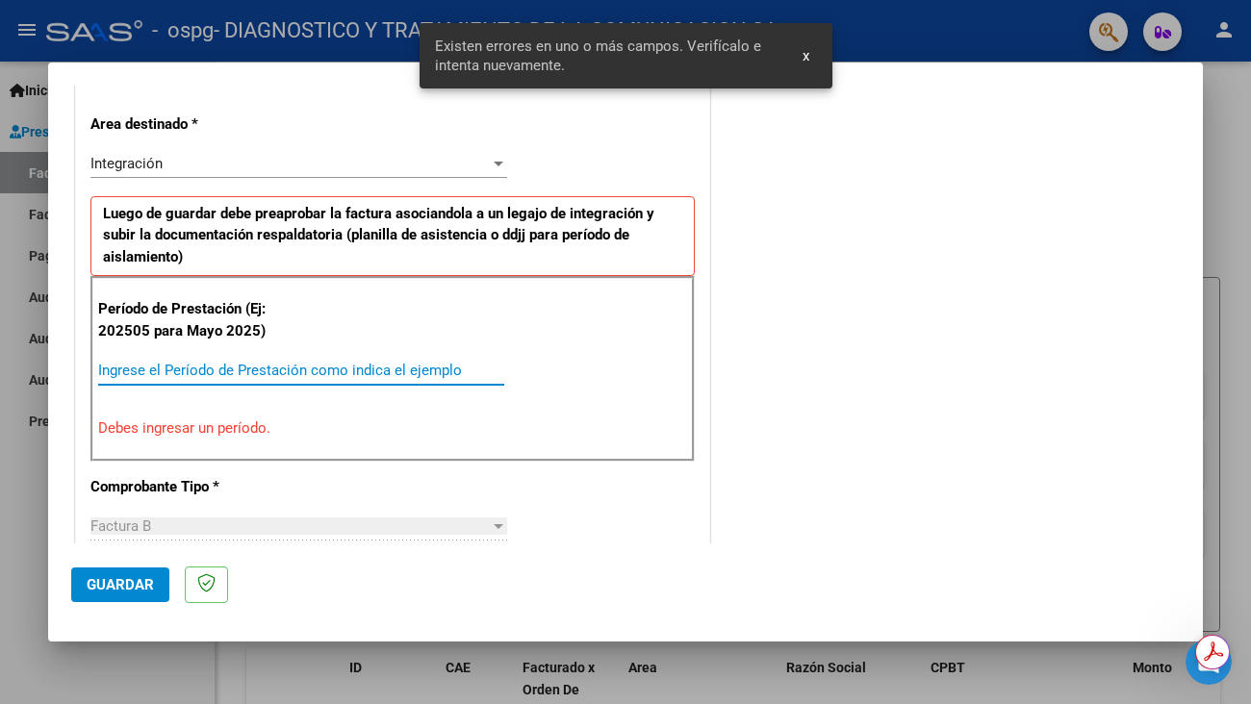
click at [321, 377] on input "Ingrese el Período de Prestación como indica el ejemplo" at bounding box center [301, 370] width 406 height 17
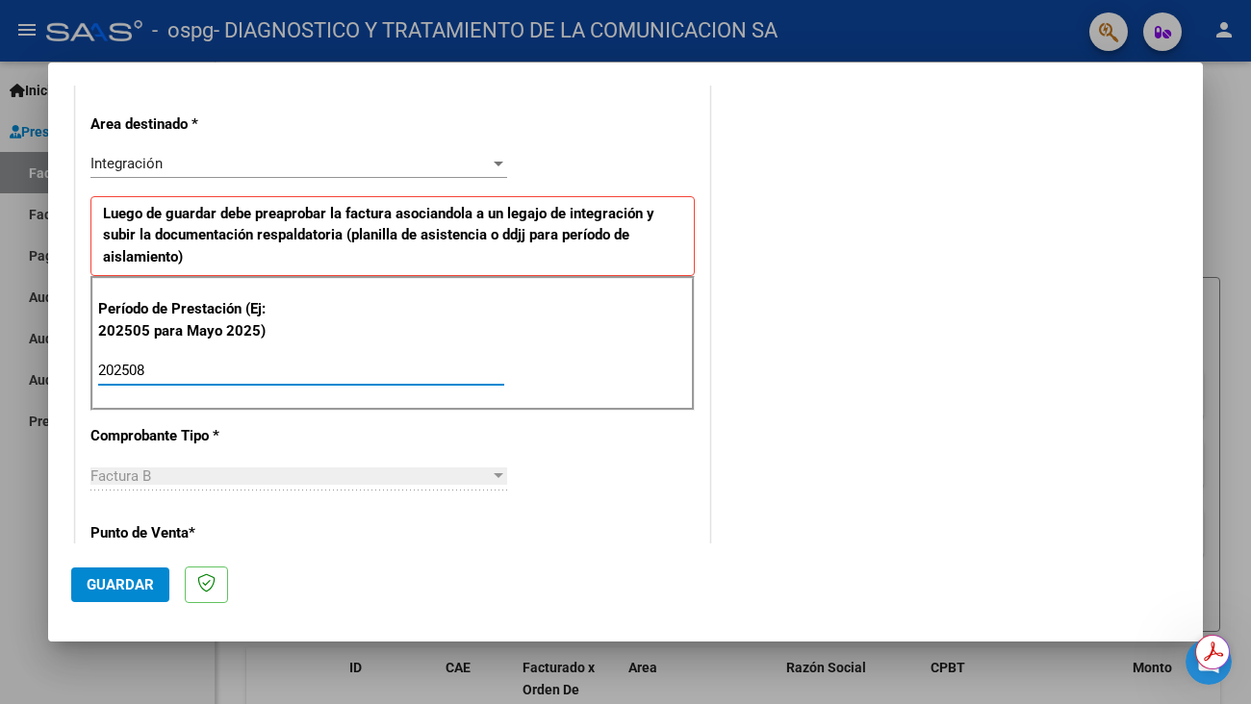
type input "202508"
click at [1028, 242] on div "COMENTARIOS Comentarios del Prestador / Gerenciador:" at bounding box center [947, 538] width 466 height 1715
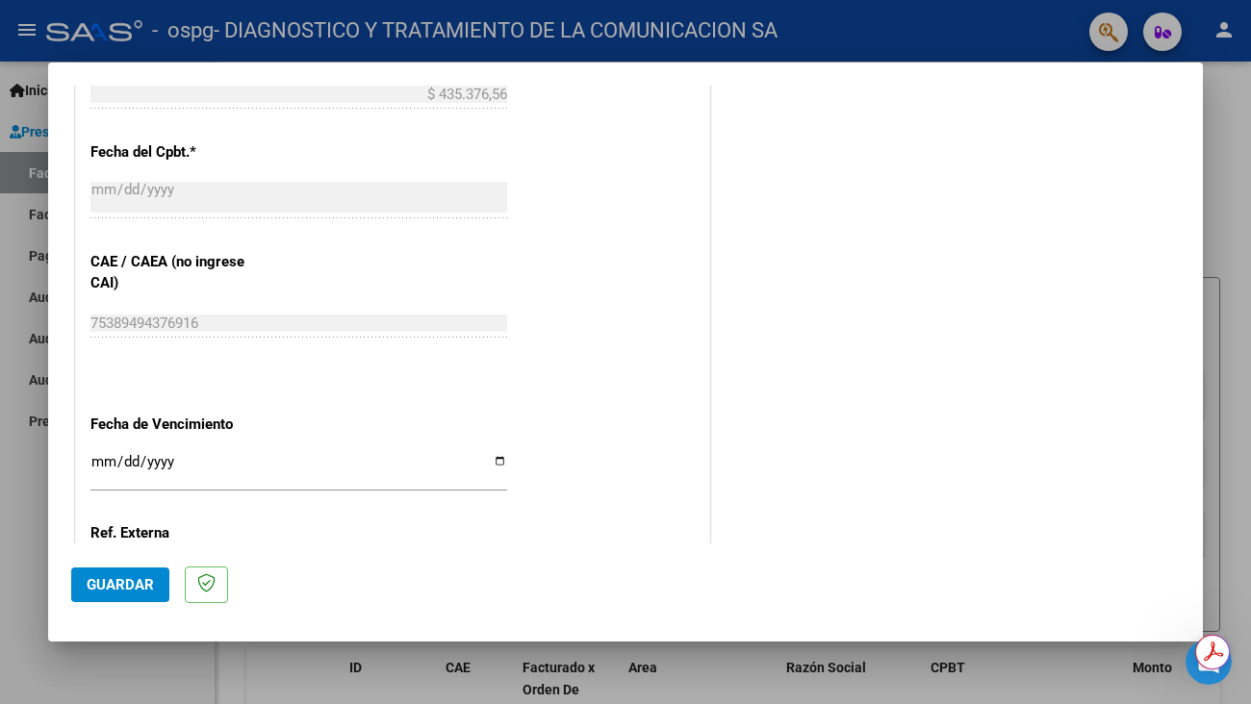
scroll to position [1196, 0]
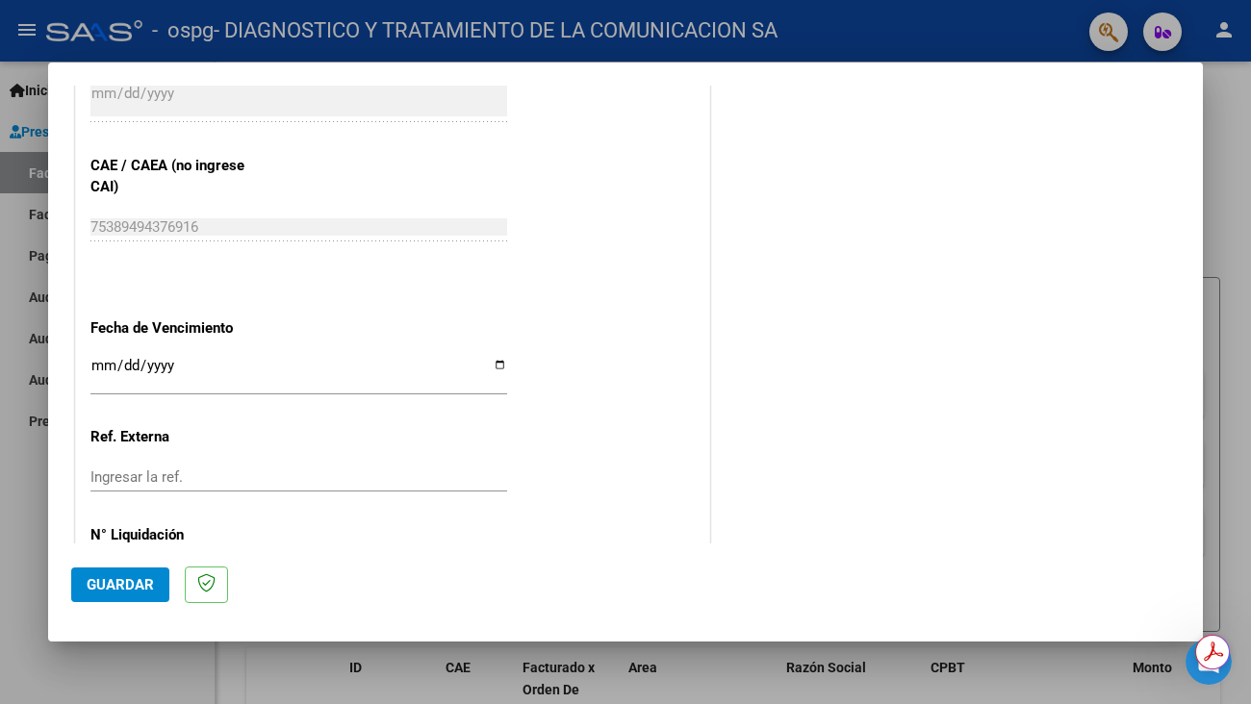
click at [497, 369] on input "Ingresar la fecha" at bounding box center [298, 373] width 417 height 31
type input "[DATE]"
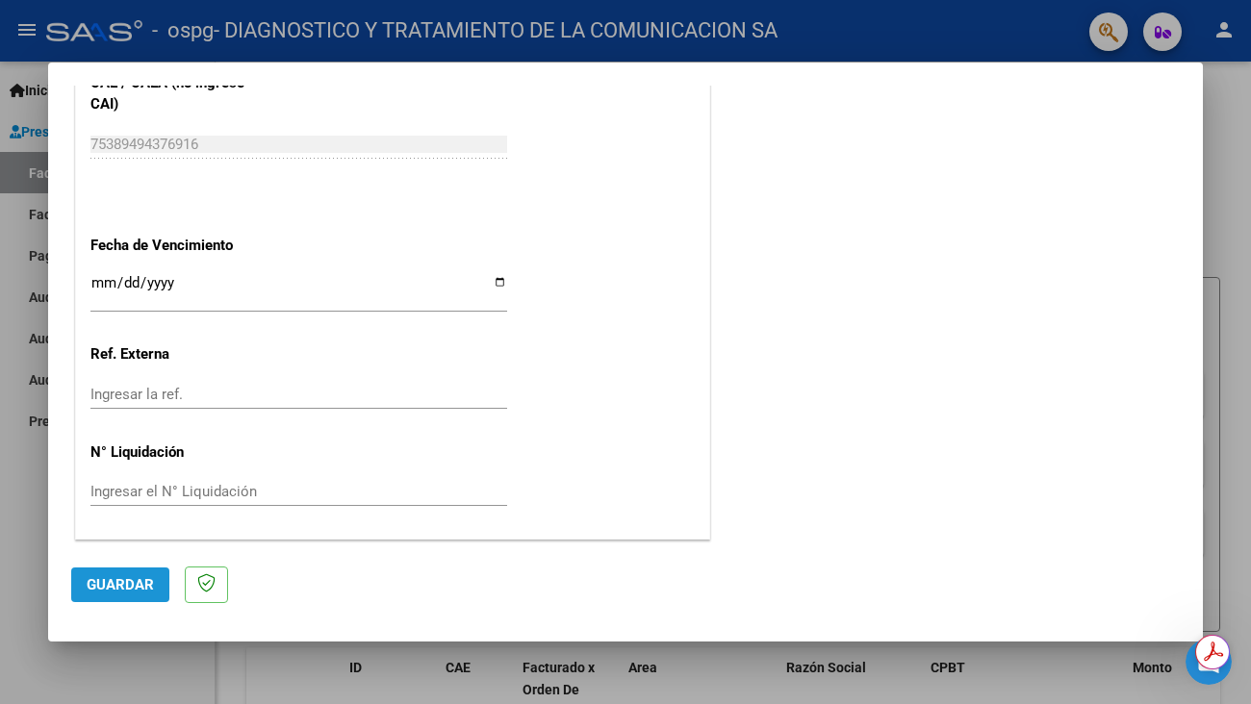
click at [114, 594] on button "Guardar" at bounding box center [120, 585] width 98 height 35
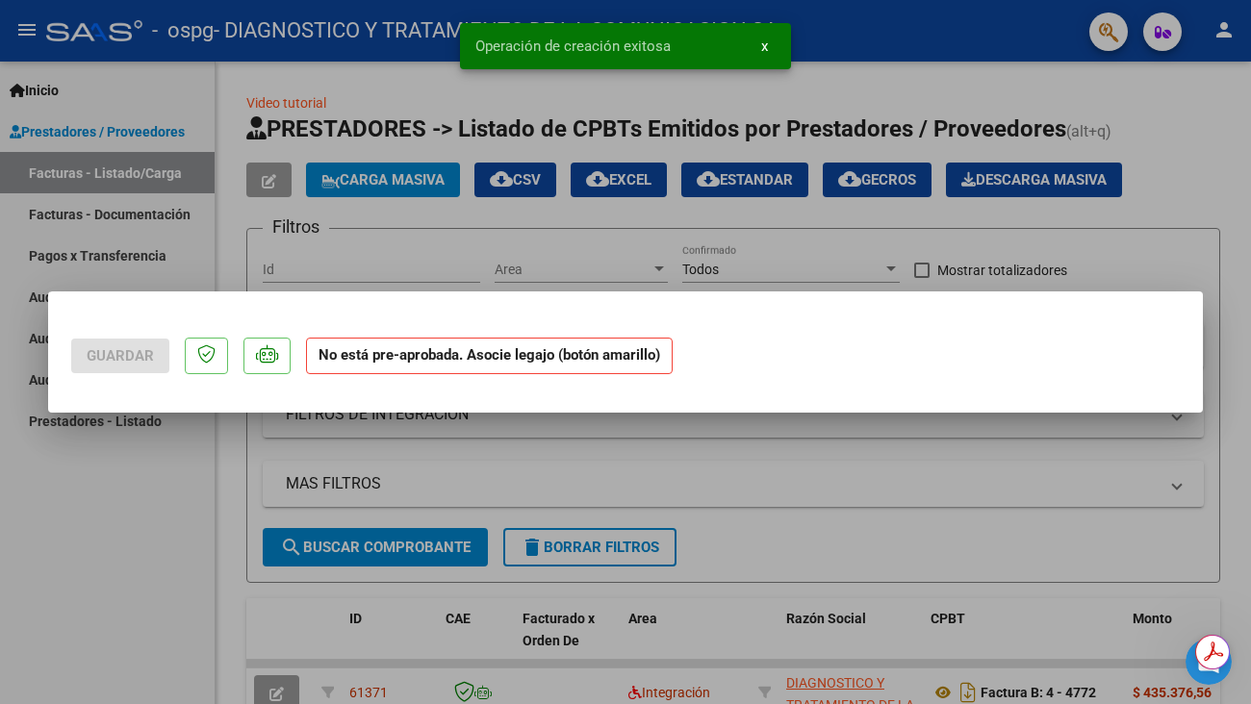
scroll to position [0, 0]
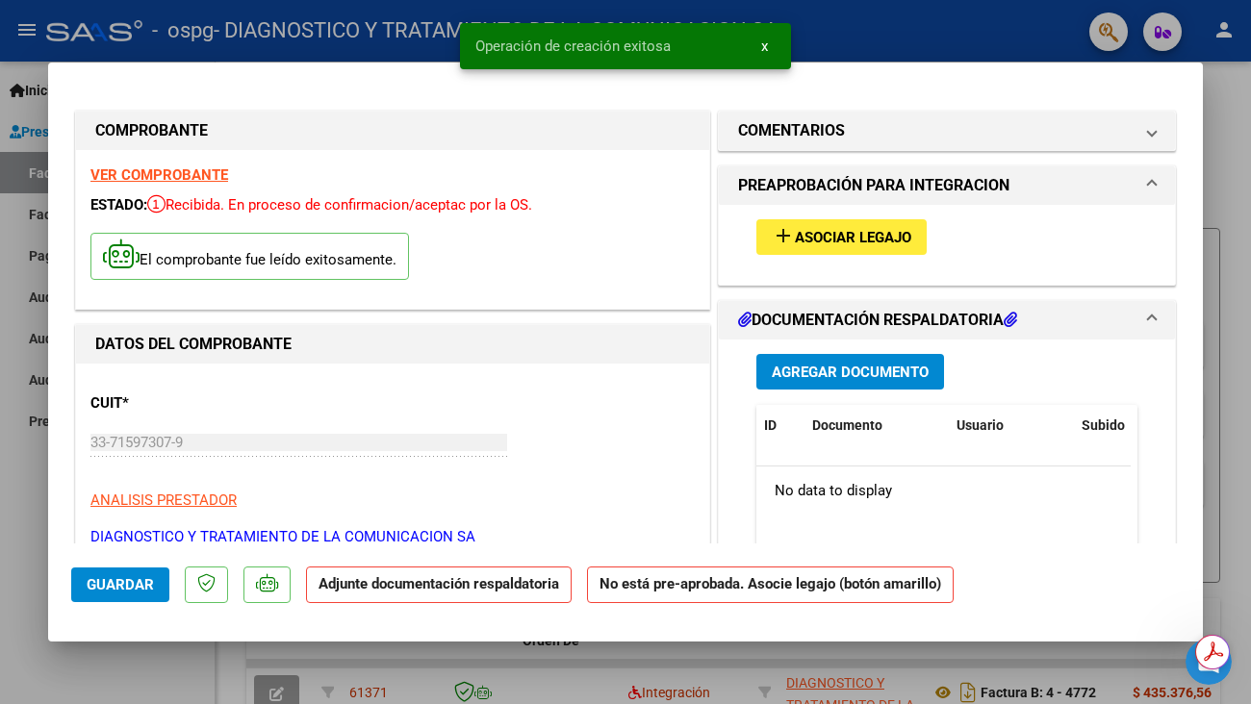
click at [844, 239] on span "Asociar Legajo" at bounding box center [853, 237] width 116 height 17
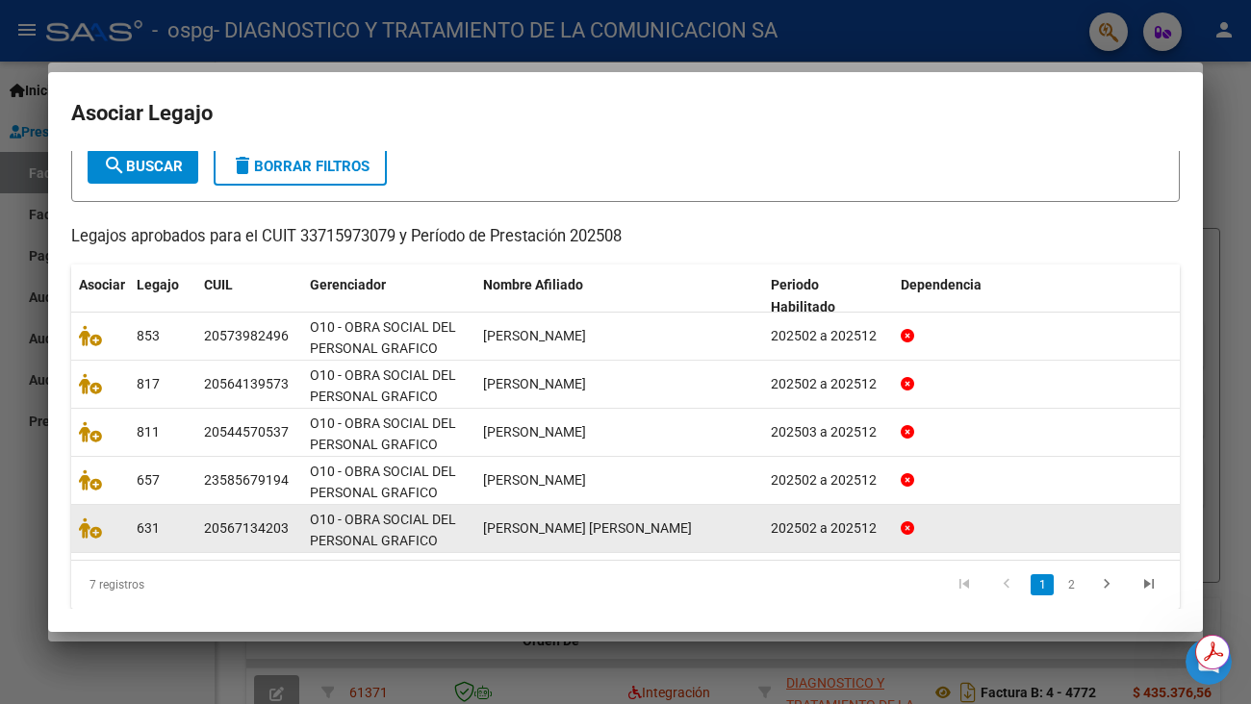
scroll to position [129, 0]
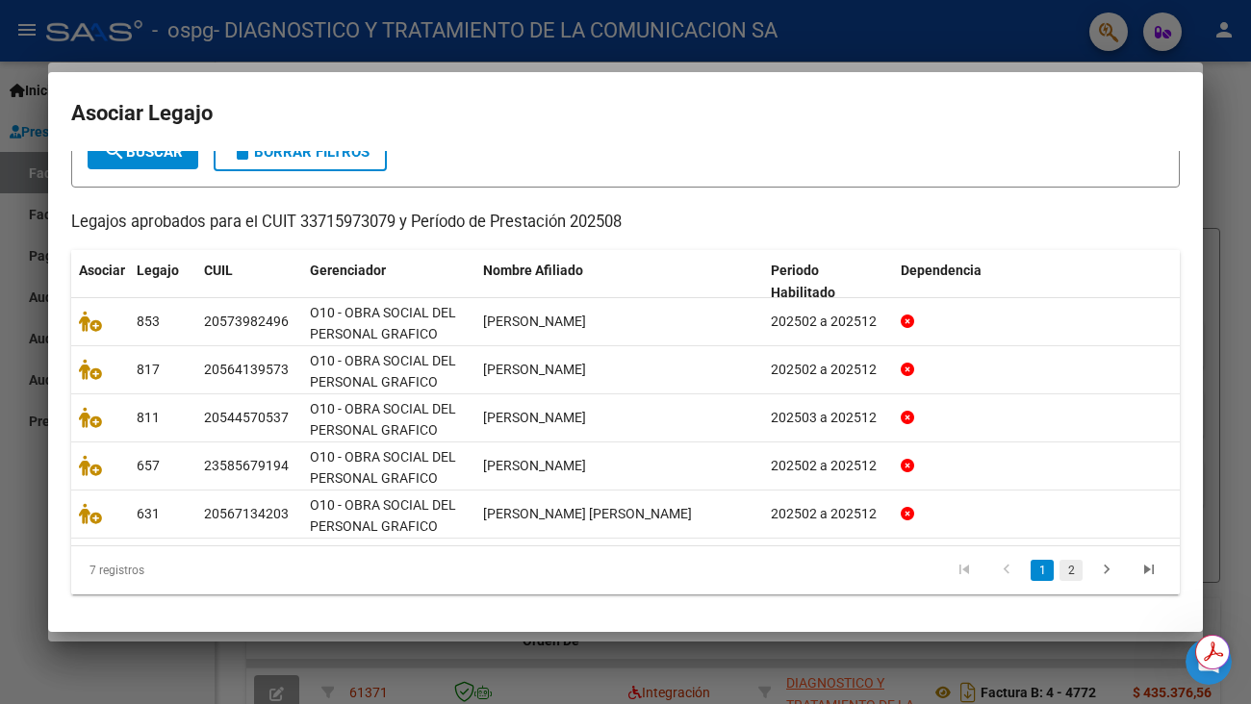
click at [1059, 568] on link "2" at bounding box center [1070, 570] width 23 height 21
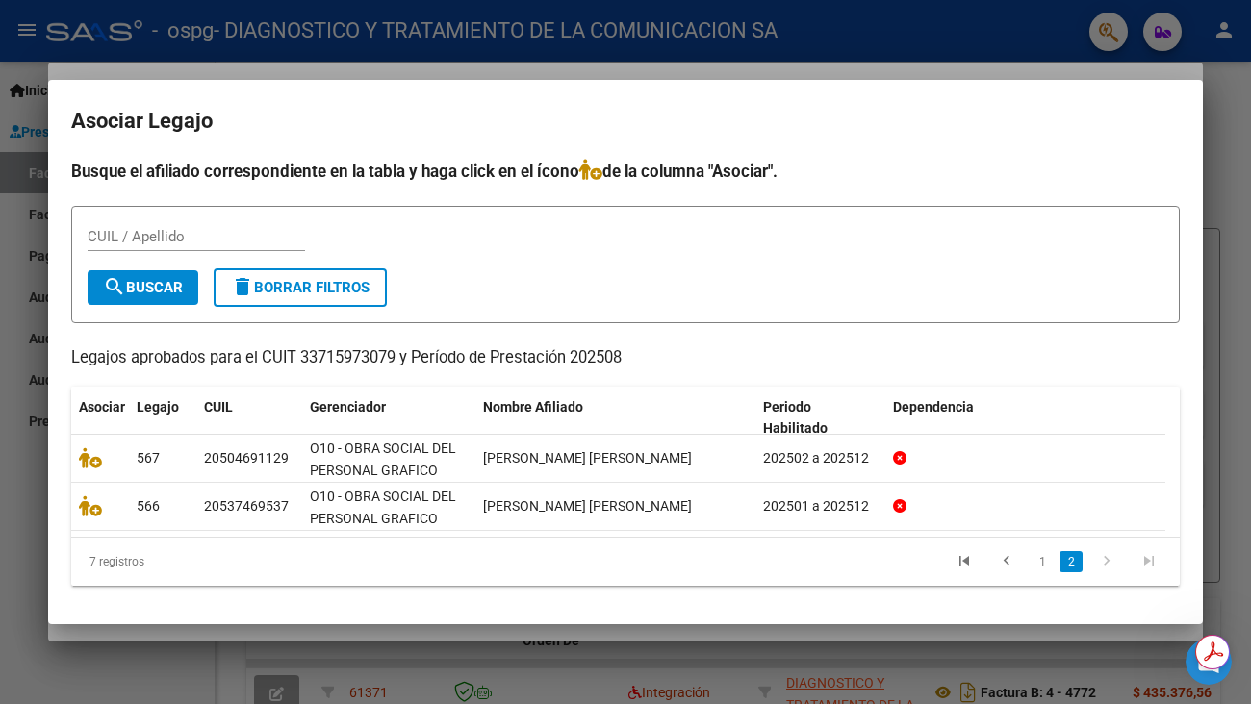
scroll to position [0, 0]
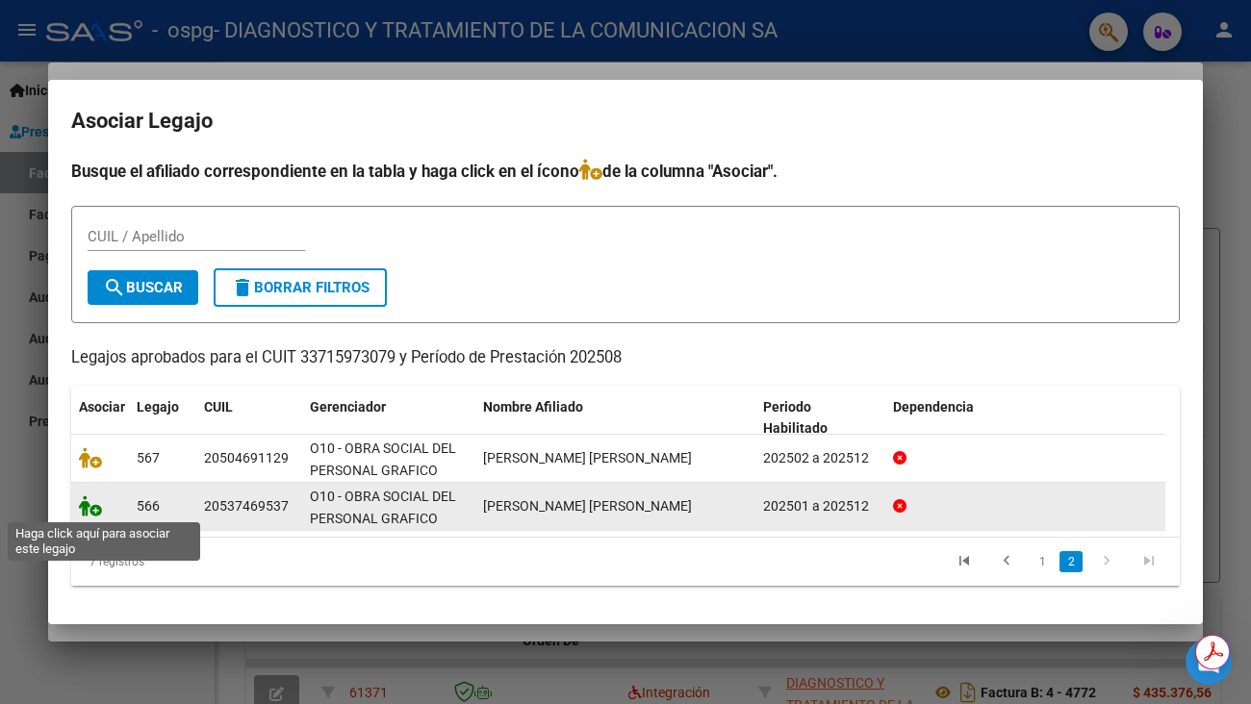
click at [89, 508] on icon at bounding box center [90, 505] width 23 height 21
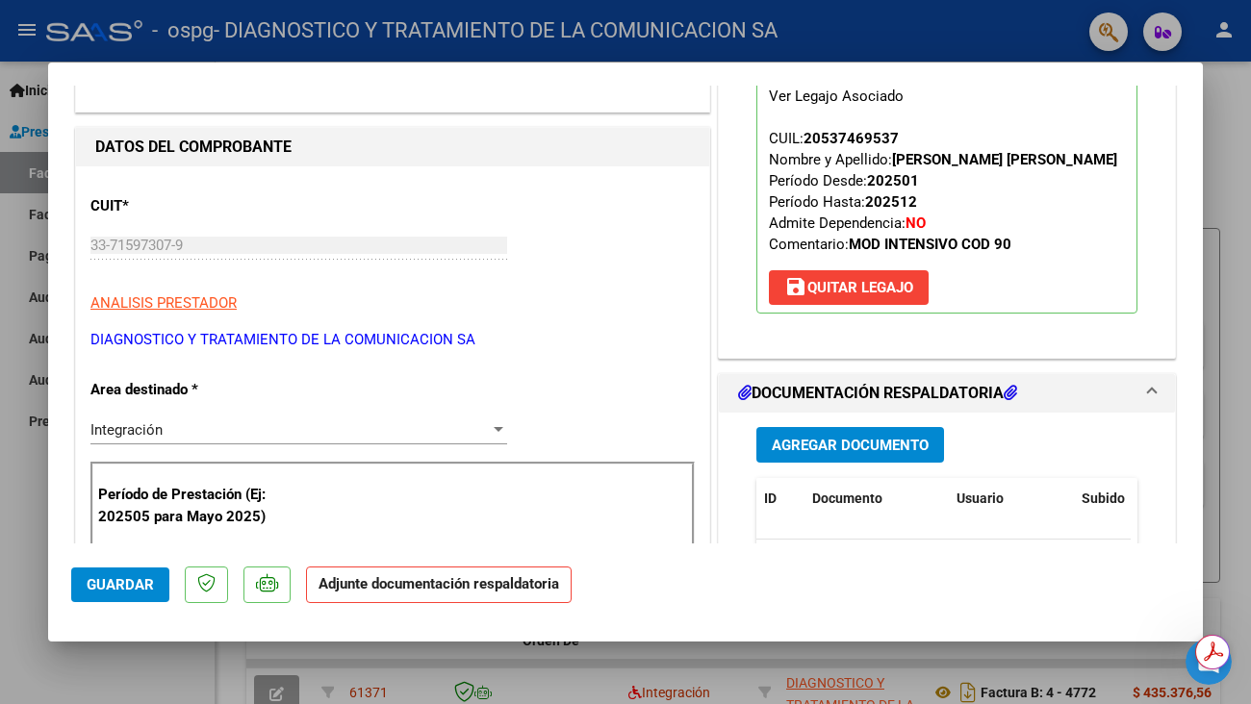
scroll to position [289, 0]
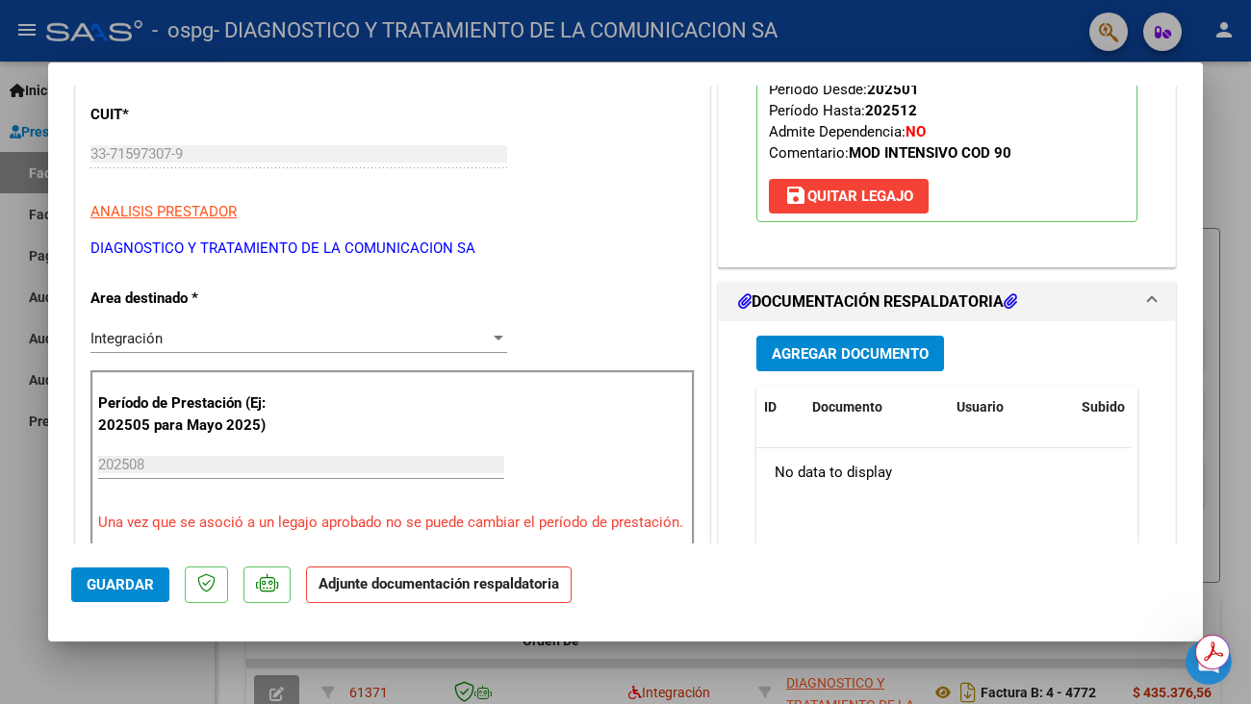
click at [915, 371] on button "Agregar Documento" at bounding box center [850, 354] width 188 height 36
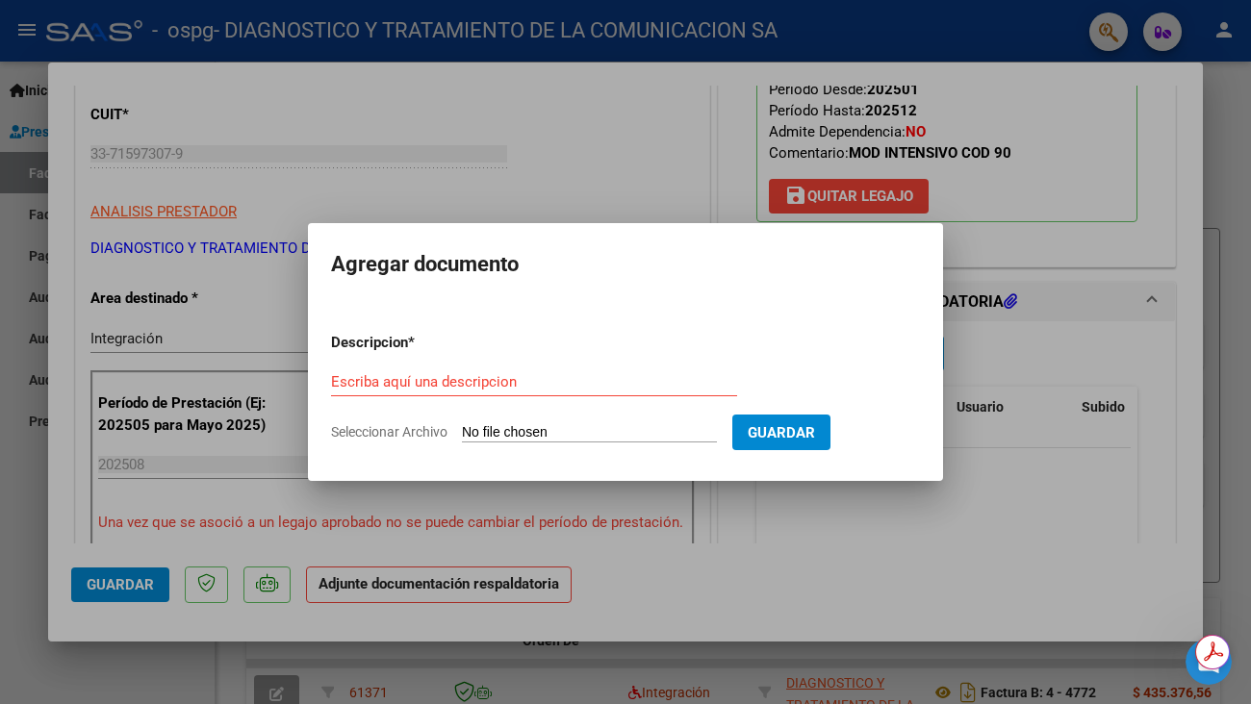
click at [511, 367] on div "Escriba aquí una descripcion" at bounding box center [534, 381] width 406 height 29
type input "[PERSON_NAME] MII 08/2025"
click at [590, 437] on input "Seleccionar Archivo" at bounding box center [589, 433] width 255 height 18
type input "C:\fakepath\[PERSON_NAME] MII AGOSTO.pdf"
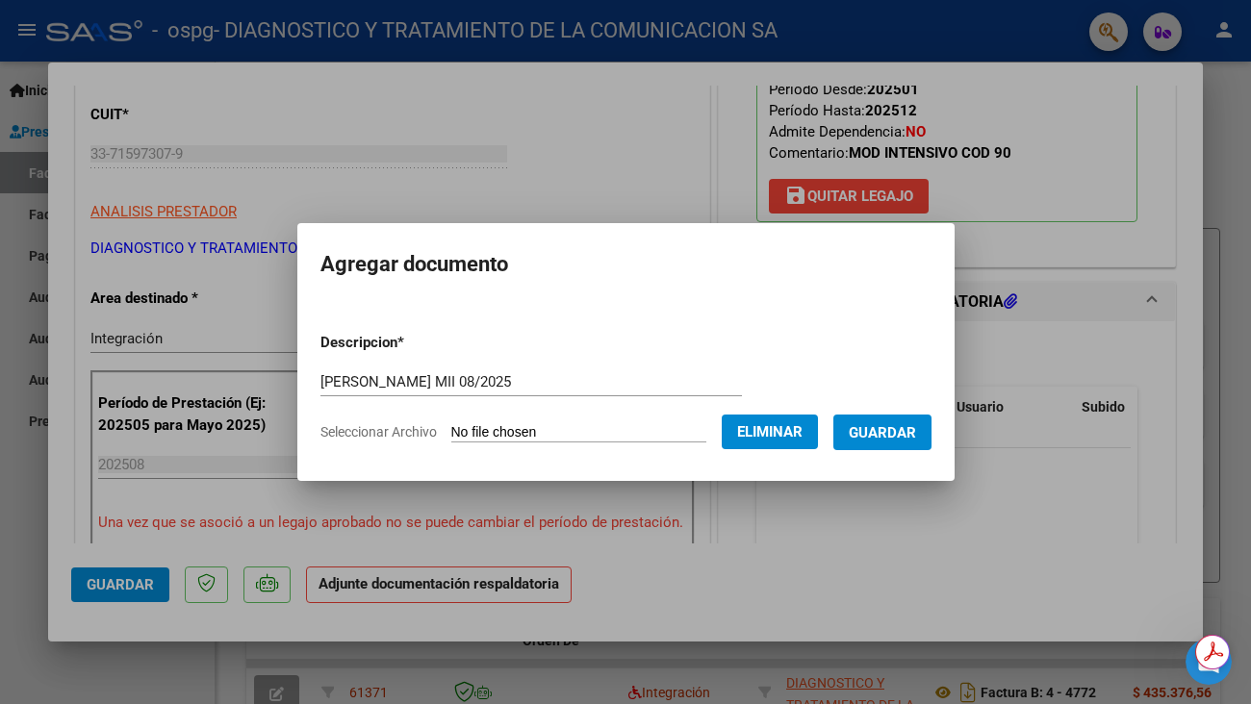
click at [876, 427] on span "Guardar" at bounding box center [881, 432] width 67 height 17
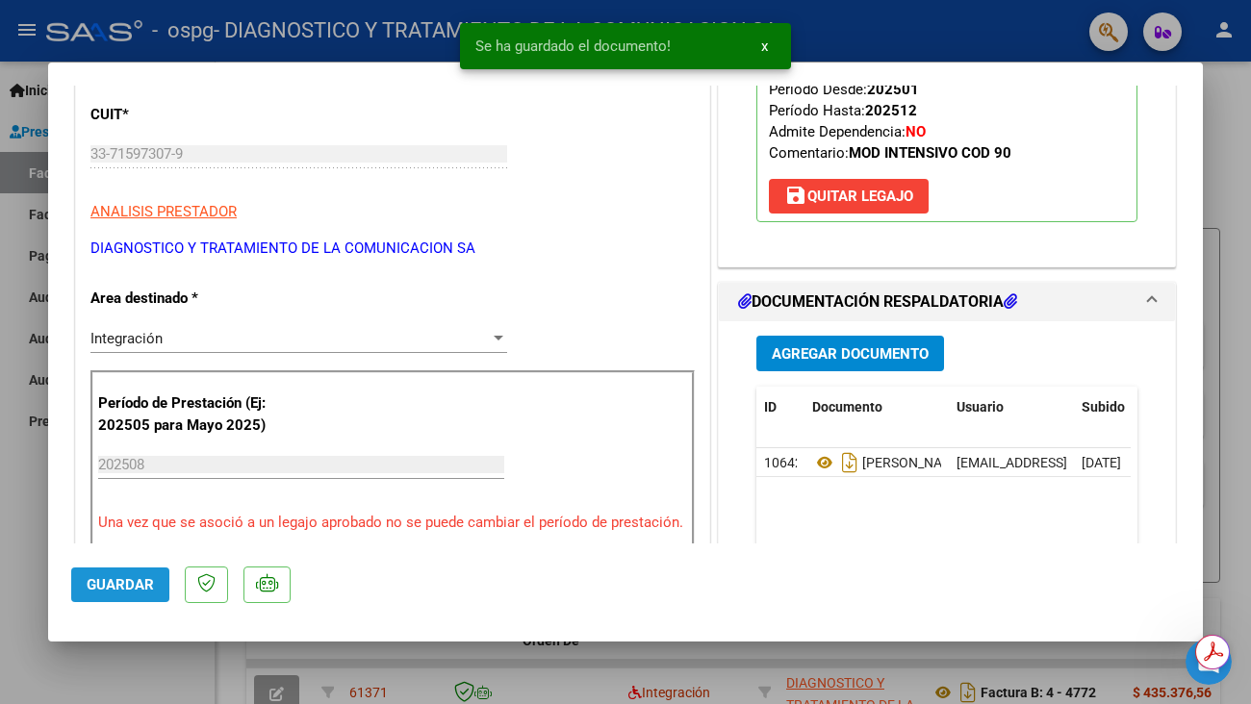
click at [105, 583] on span "Guardar" at bounding box center [120, 584] width 67 height 17
